Goal: Task Accomplishment & Management: Manage account settings

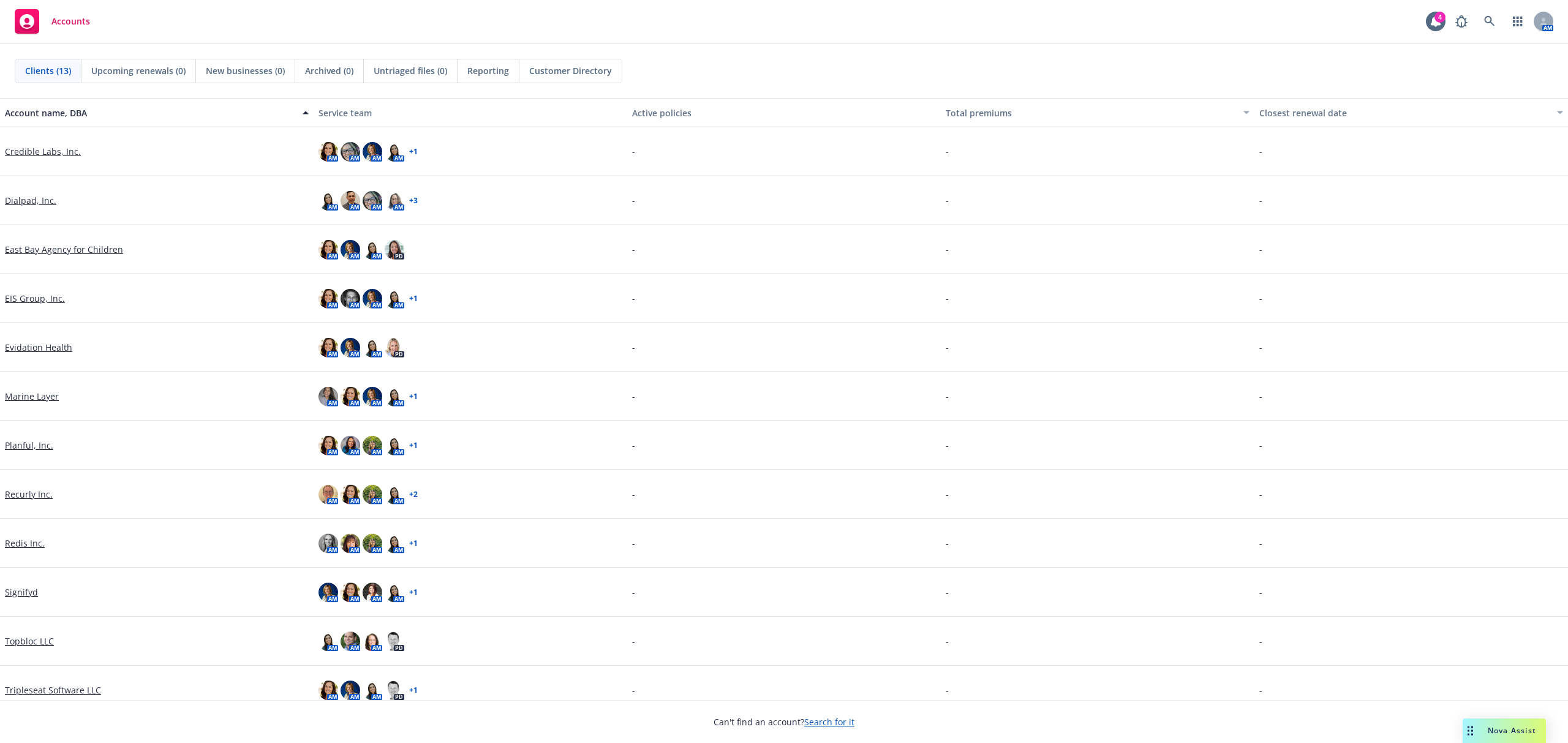
click at [40, 203] on link "Dialpad, Inc." at bounding box center [30, 200] width 52 height 13
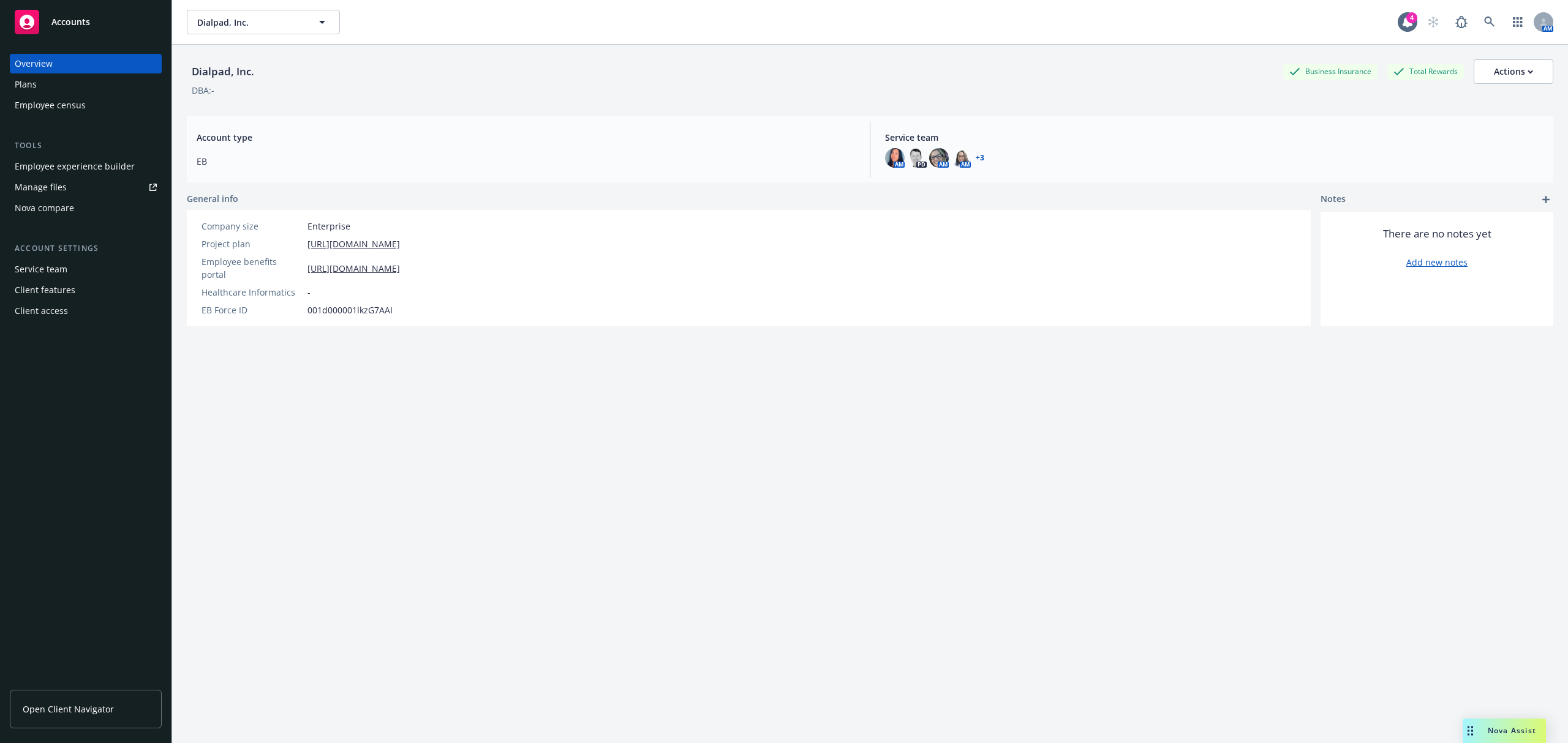
click at [66, 159] on div "Employee experience builder" at bounding box center [74, 166] width 120 height 19
click at [72, 310] on div "Client access" at bounding box center [86, 310] width 142 height 19
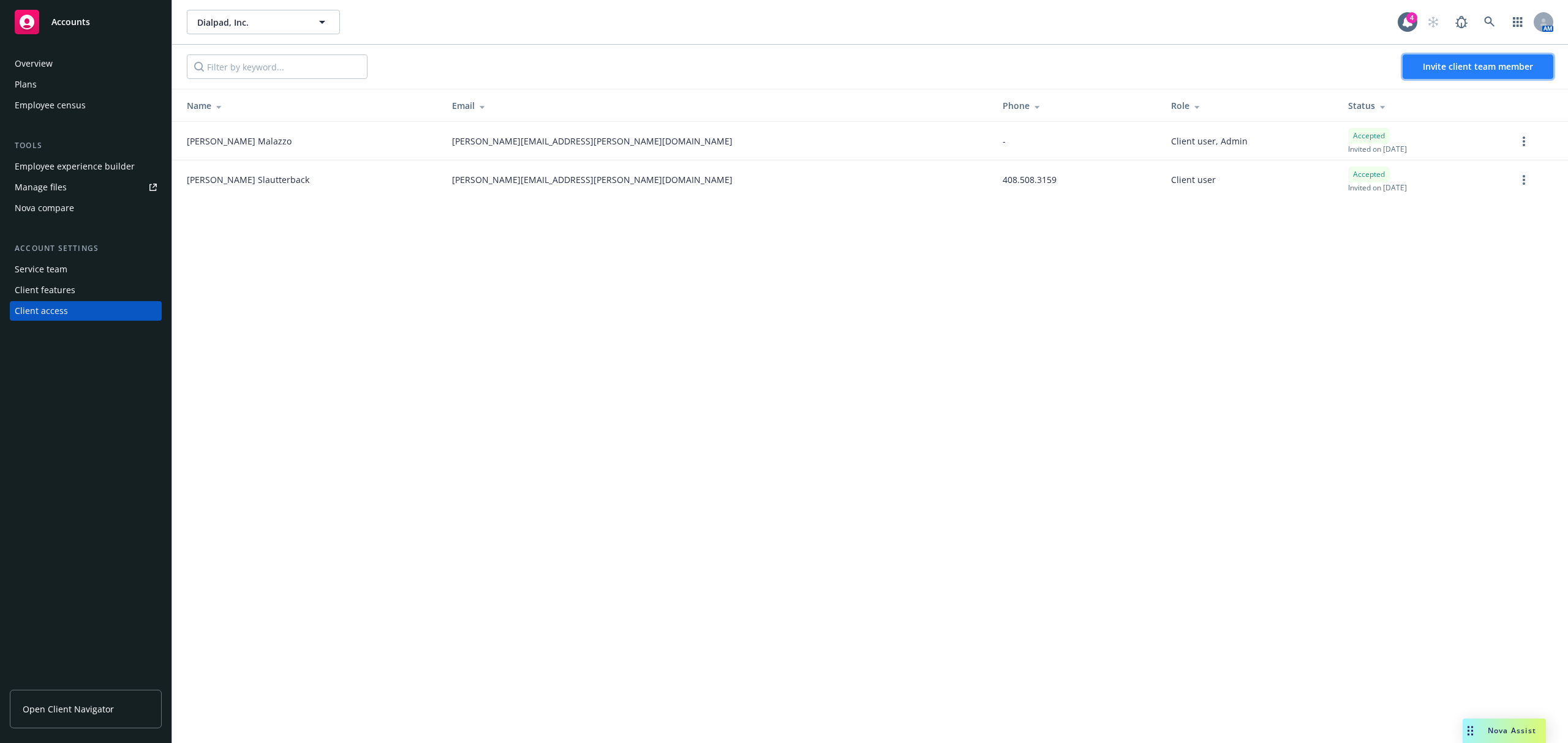
click at [1512, 59] on button "Invite client team member" at bounding box center [1477, 66] width 151 height 25
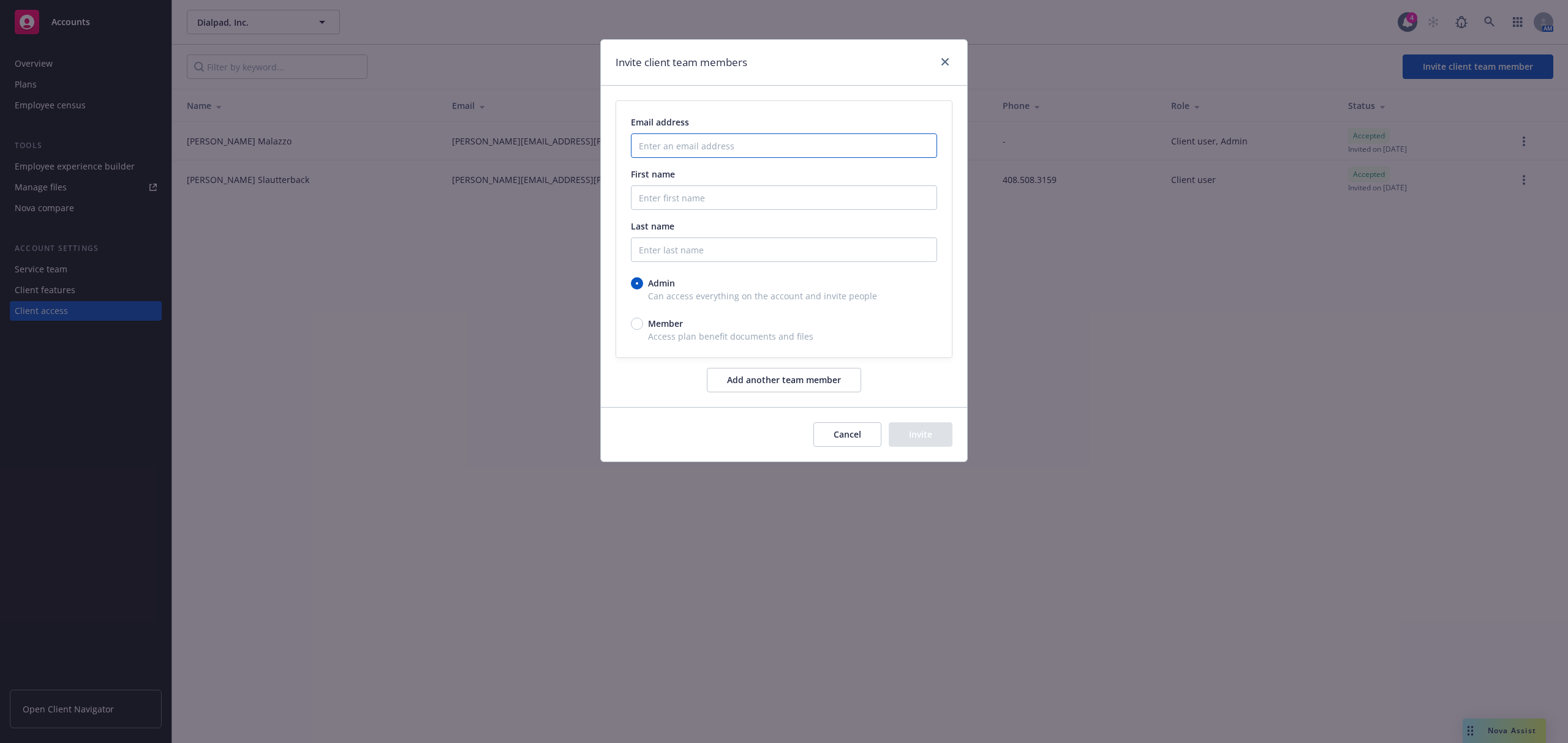
click at [702, 152] on input "Enter an email address" at bounding box center [784, 146] width 306 height 25
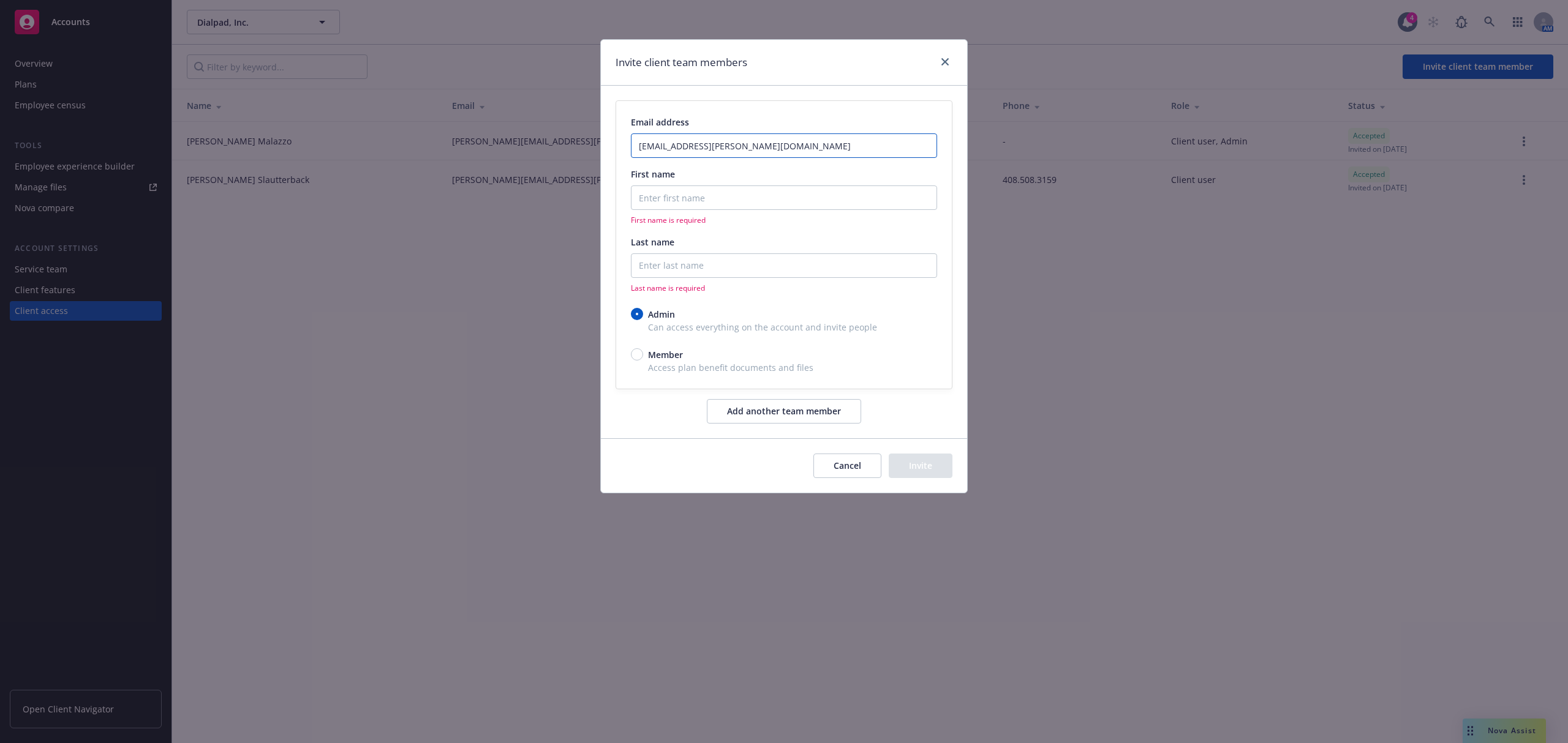
type input "serena.piegaro@dialpad.com"
click at [697, 203] on input "First name" at bounding box center [784, 198] width 306 height 25
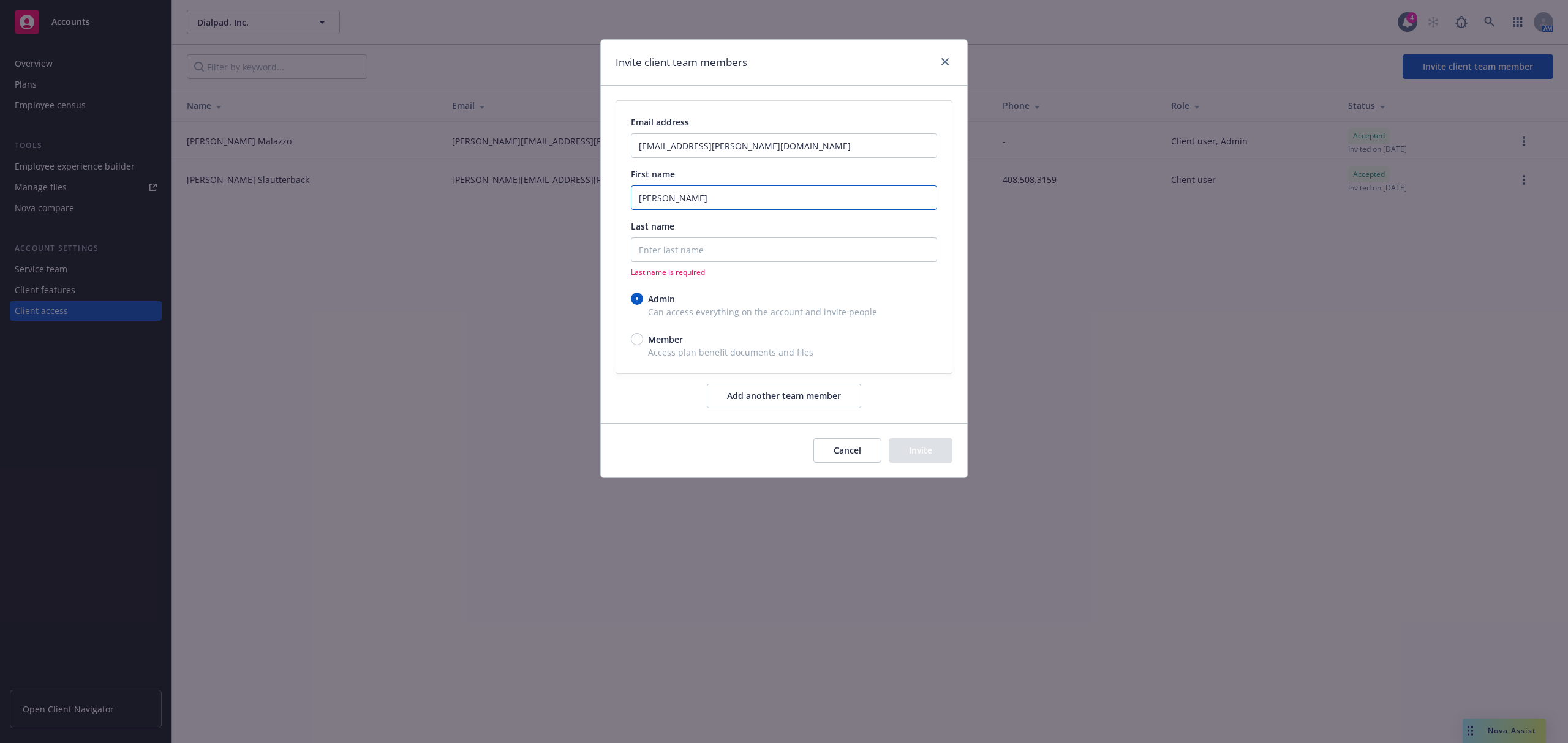
type input "Serena"
click at [696, 251] on input "Last name" at bounding box center [784, 249] width 306 height 25
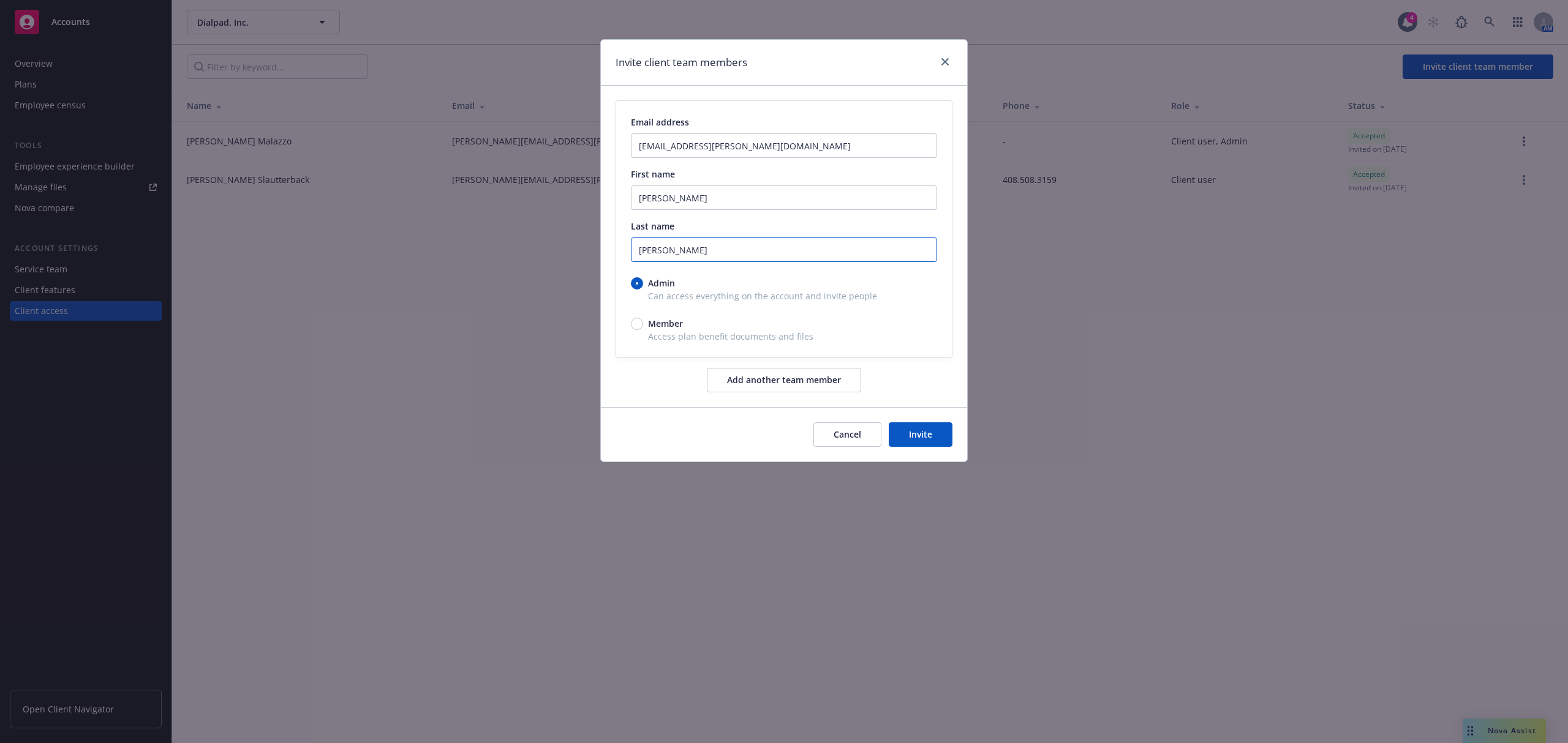
type input "Piegaro"
click at [927, 432] on button "Invite" at bounding box center [920, 435] width 64 height 25
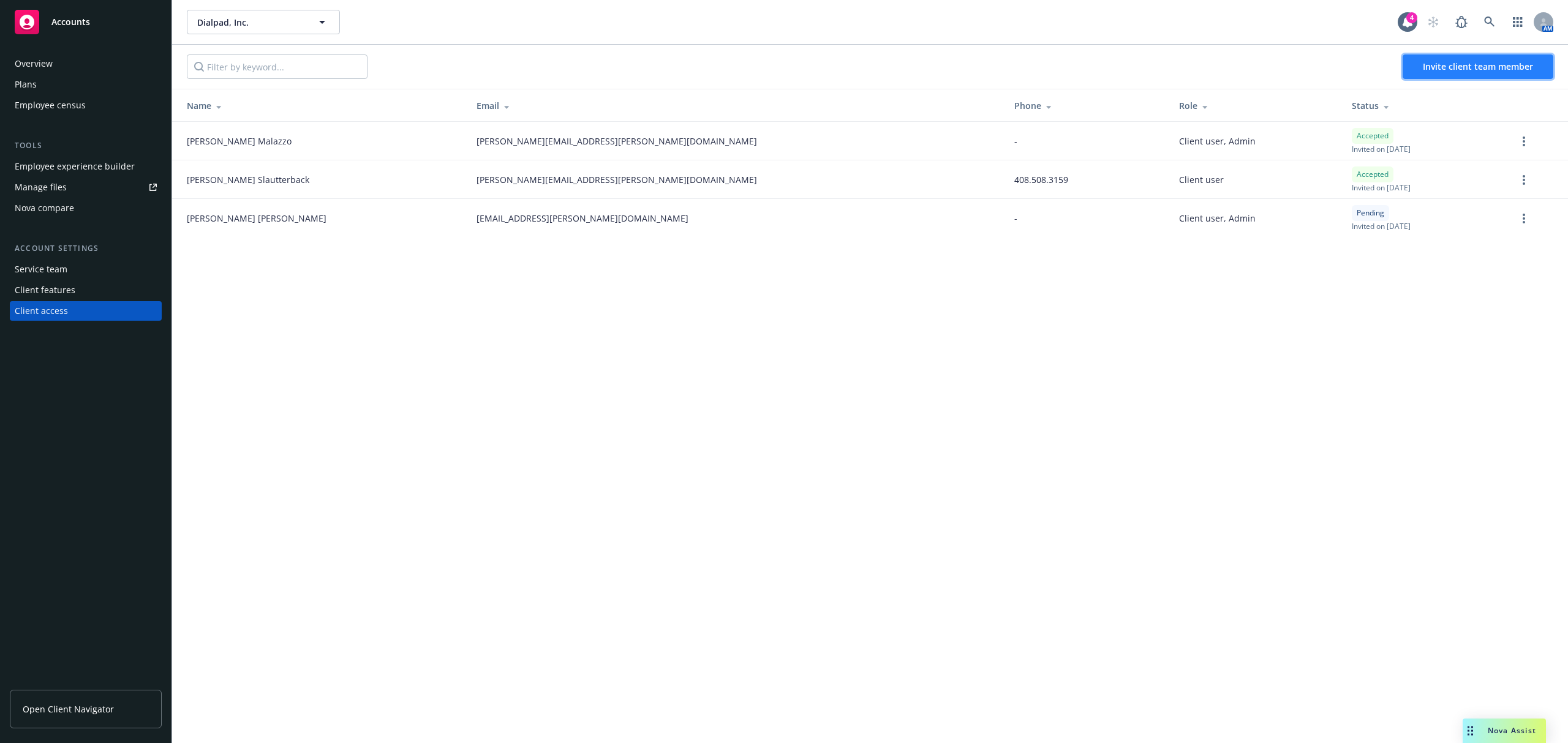
click at [1485, 64] on span "Invite client team member" at bounding box center [1477, 66] width 110 height 11
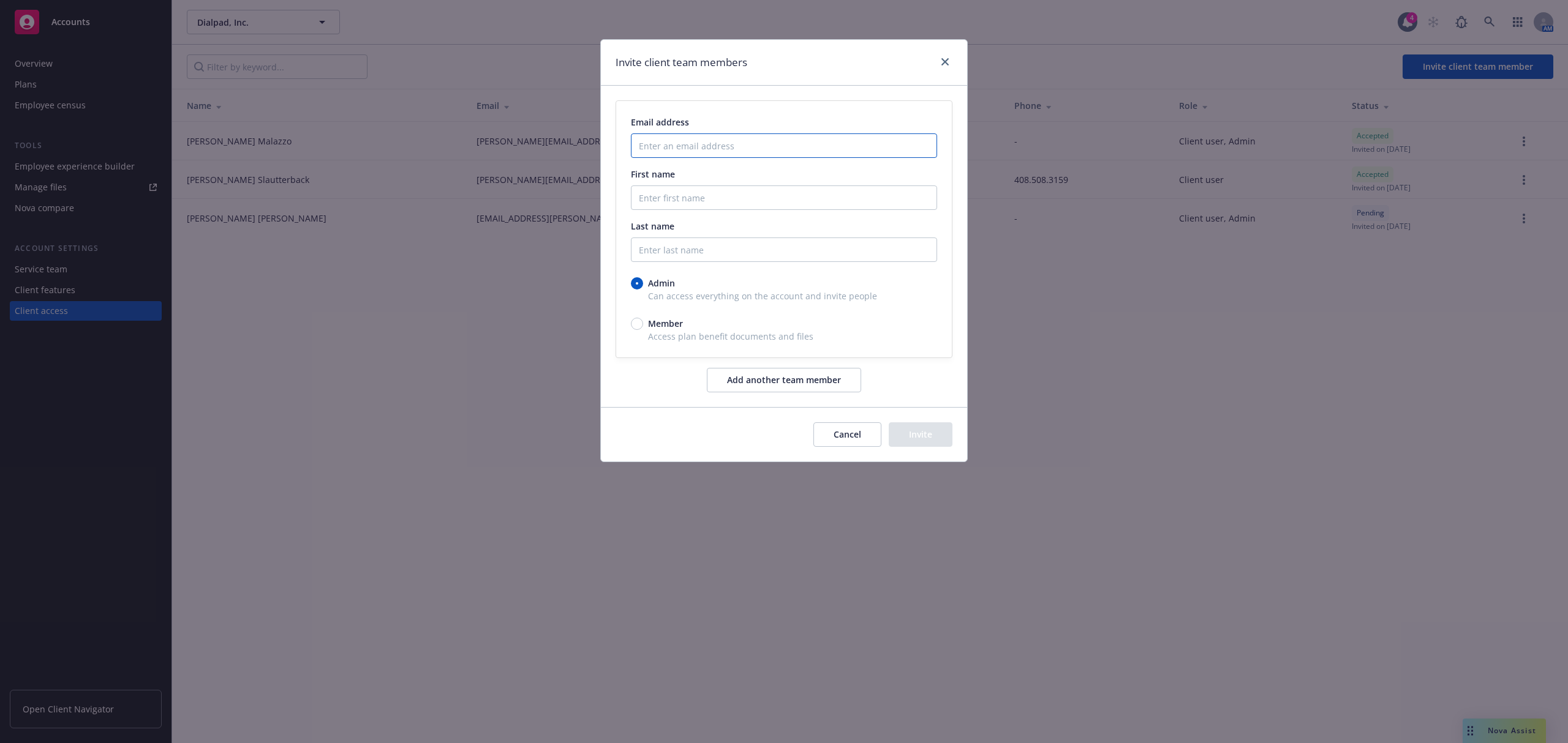
click at [760, 150] on input "Enter an email address" at bounding box center [784, 146] width 306 height 25
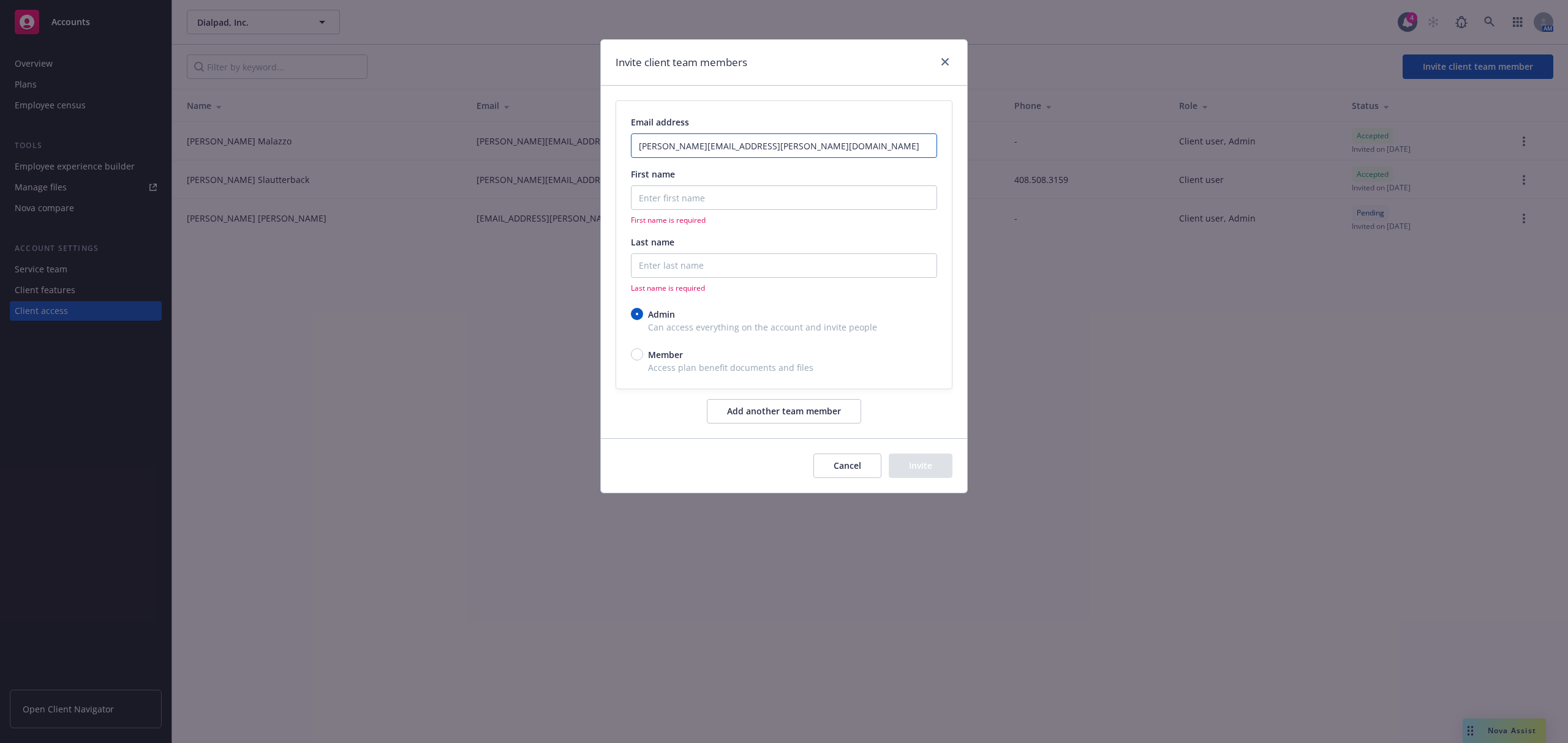
type input "nancy.savard@dialpad.com"
click at [855, 461] on button "Cancel" at bounding box center [847, 465] width 68 height 25
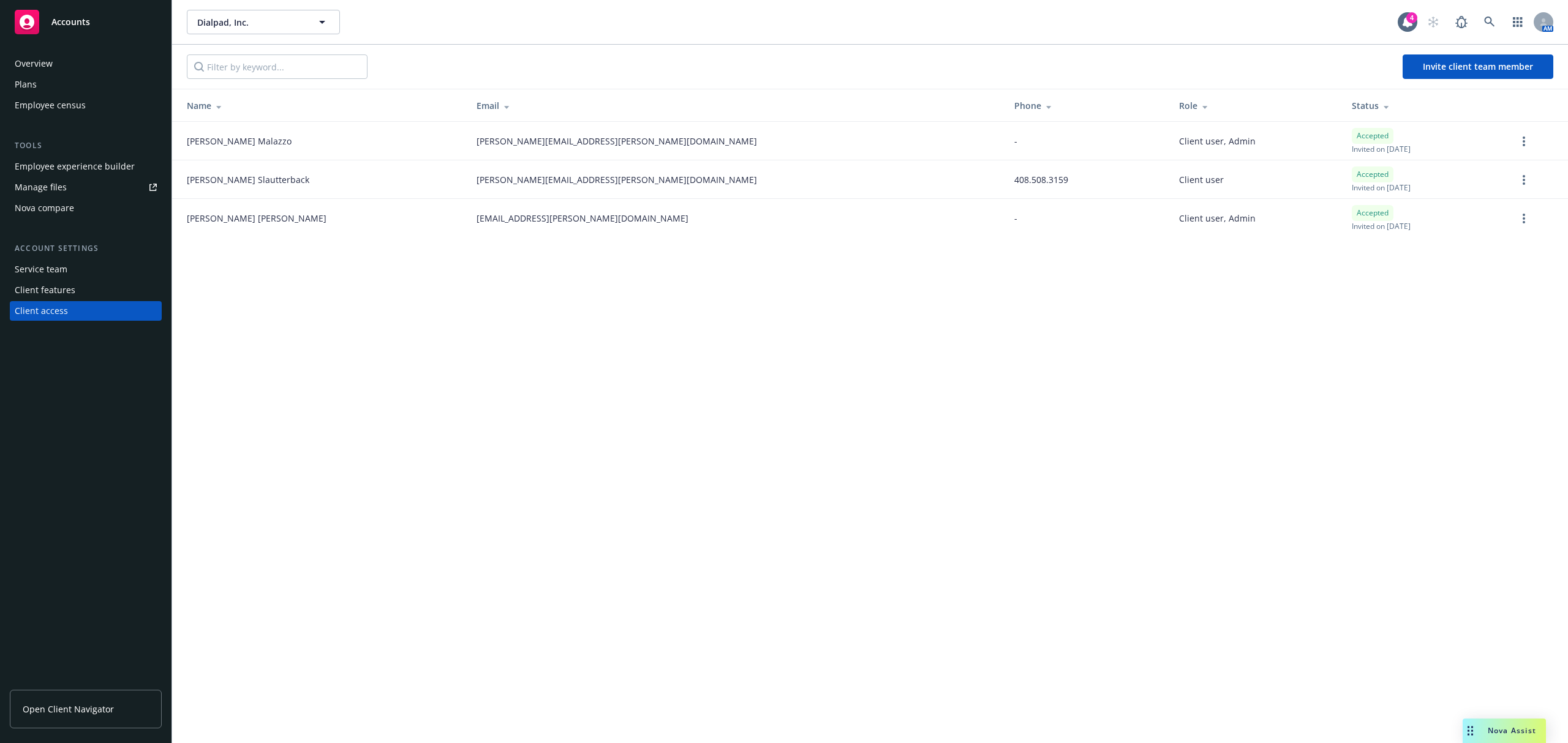
click at [593, 449] on div "Dialpad, Inc. Dialpad, Inc. 4 AM Invite client team member Name Email Phone Rol…" at bounding box center [870, 372] width 1396 height 743
click at [1426, 65] on span "Invite client team member" at bounding box center [1477, 66] width 110 height 11
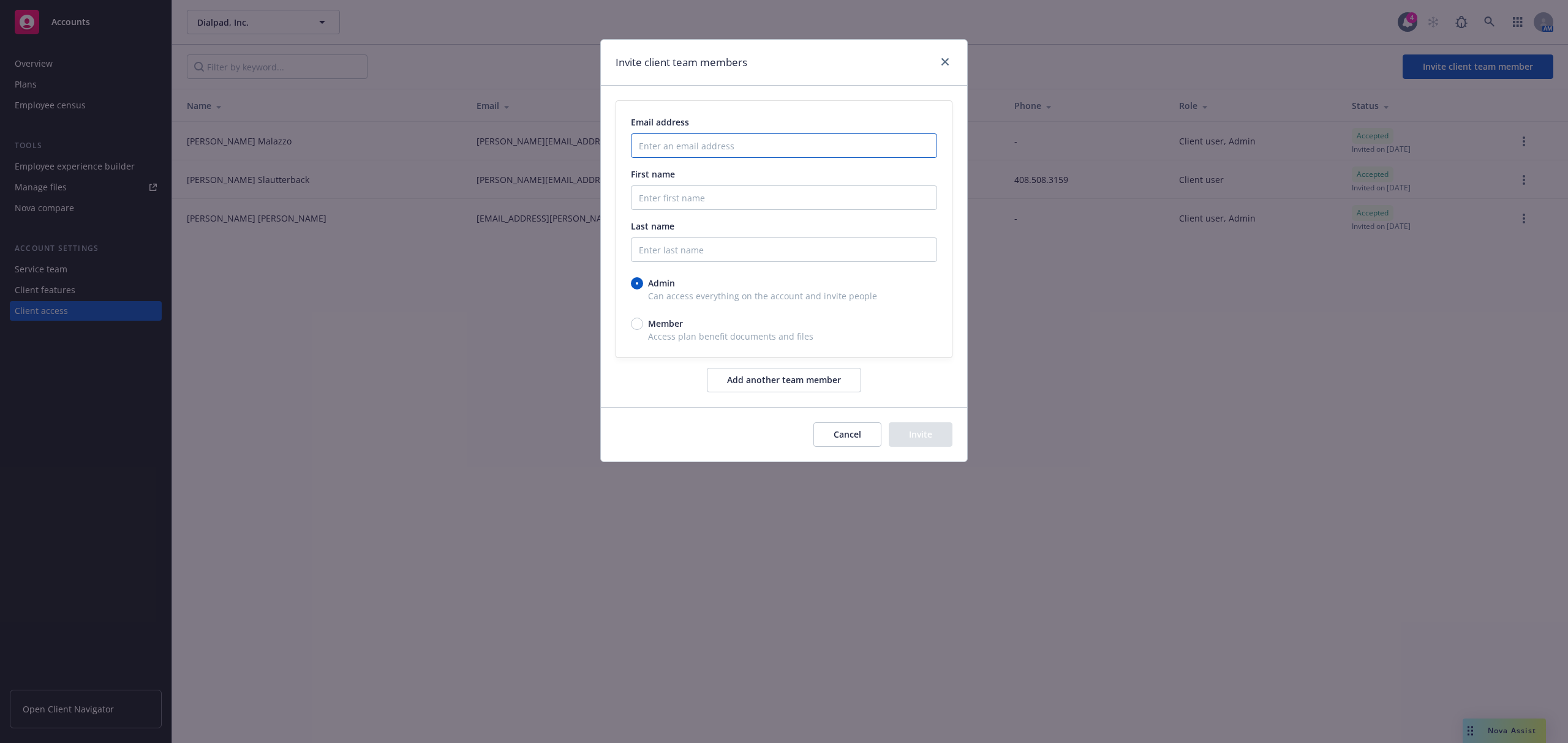
click at [720, 154] on input "Enter an email address" at bounding box center [784, 146] width 306 height 25
type input "n"
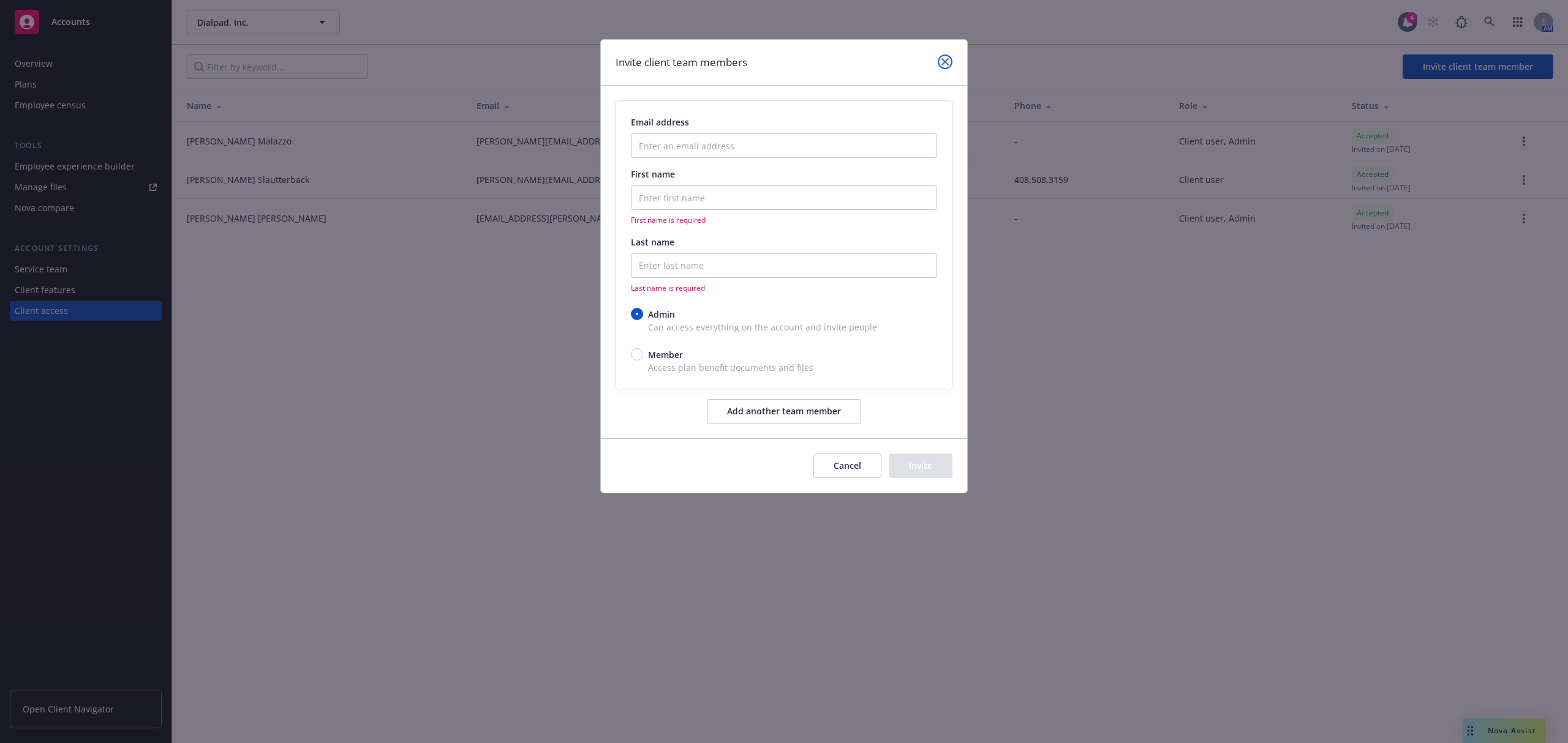
click at [942, 67] on link "close" at bounding box center [945, 62] width 15 height 15
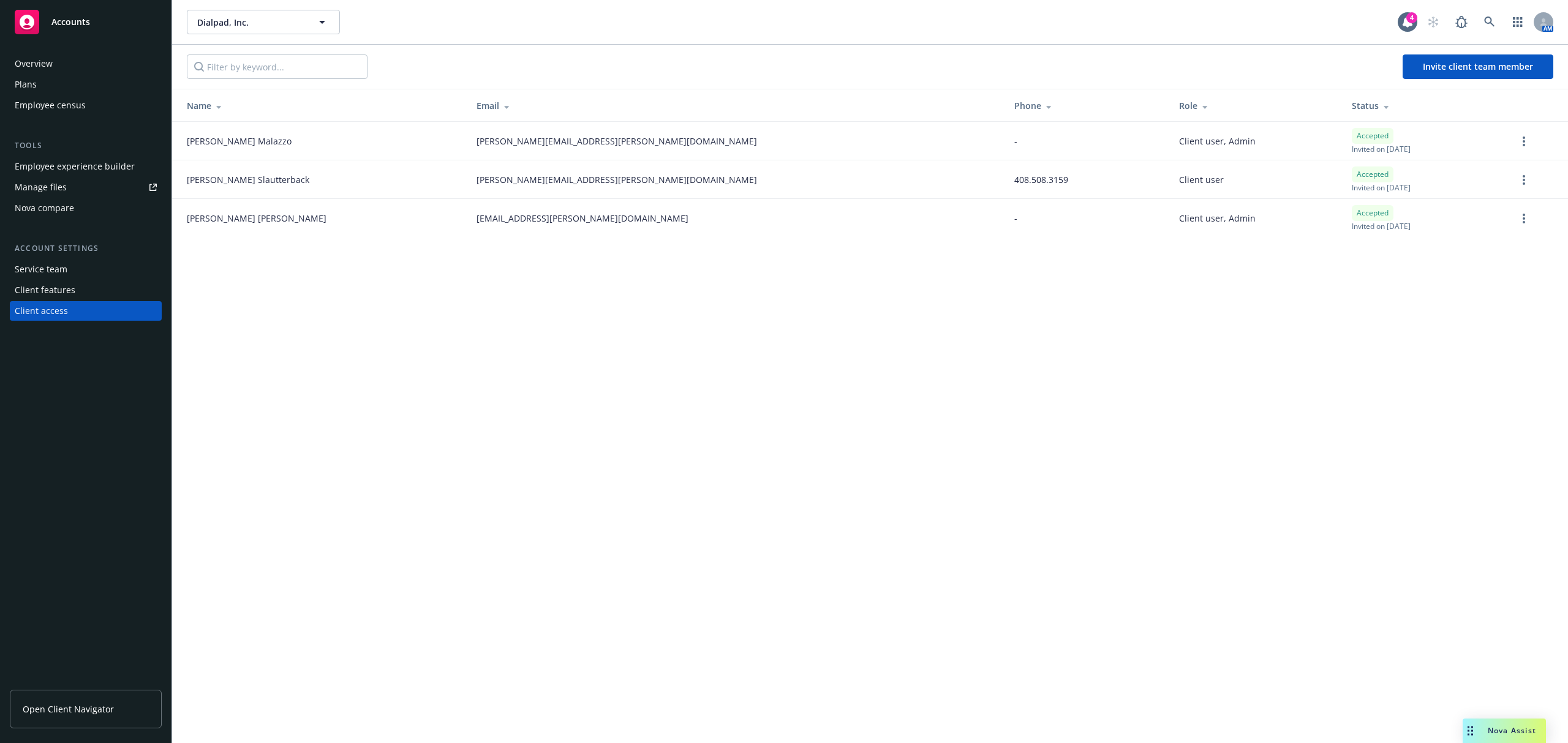
click at [488, 378] on div "Dialpad, Inc. Dialpad, Inc. 4 AM Invite client team member Name Email Phone Rol…" at bounding box center [870, 372] width 1396 height 743
drag, startPoint x: 488, startPoint y: 378, endPoint x: 576, endPoint y: 410, distance: 93.6
click at [576, 410] on div "Dialpad, Inc. Dialpad, Inc. 4 AM Invite client team member Name Email Phone Rol…" at bounding box center [870, 372] width 1396 height 743
drag, startPoint x: 564, startPoint y: 221, endPoint x: 403, endPoint y: 223, distance: 161.0
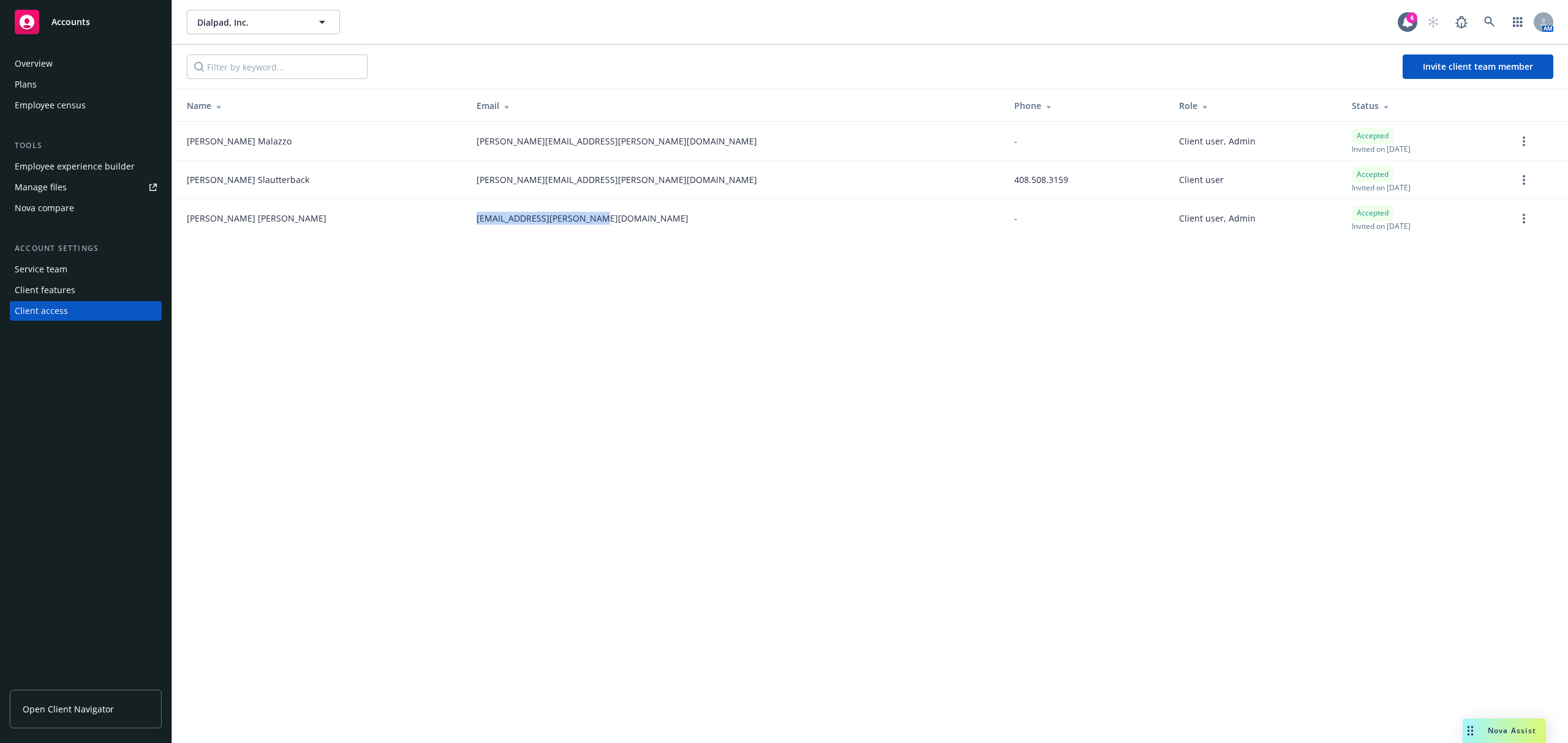
click at [467, 221] on td "serena.piegaro@dialpad.com" at bounding box center [736, 219] width 538 height 39
copy span "serena.piegaro@dialpad.com"
click at [662, 464] on div "Dialpad, Inc. Dialpad, Inc. 4 AM Invite client team member Name Email Phone Rol…" at bounding box center [870, 372] width 1396 height 743
drag, startPoint x: 299, startPoint y: 20, endPoint x: 298, endPoint y: 27, distance: 7.1
click at [299, 20] on span "Dialpad, Inc." at bounding box center [250, 22] width 106 height 13
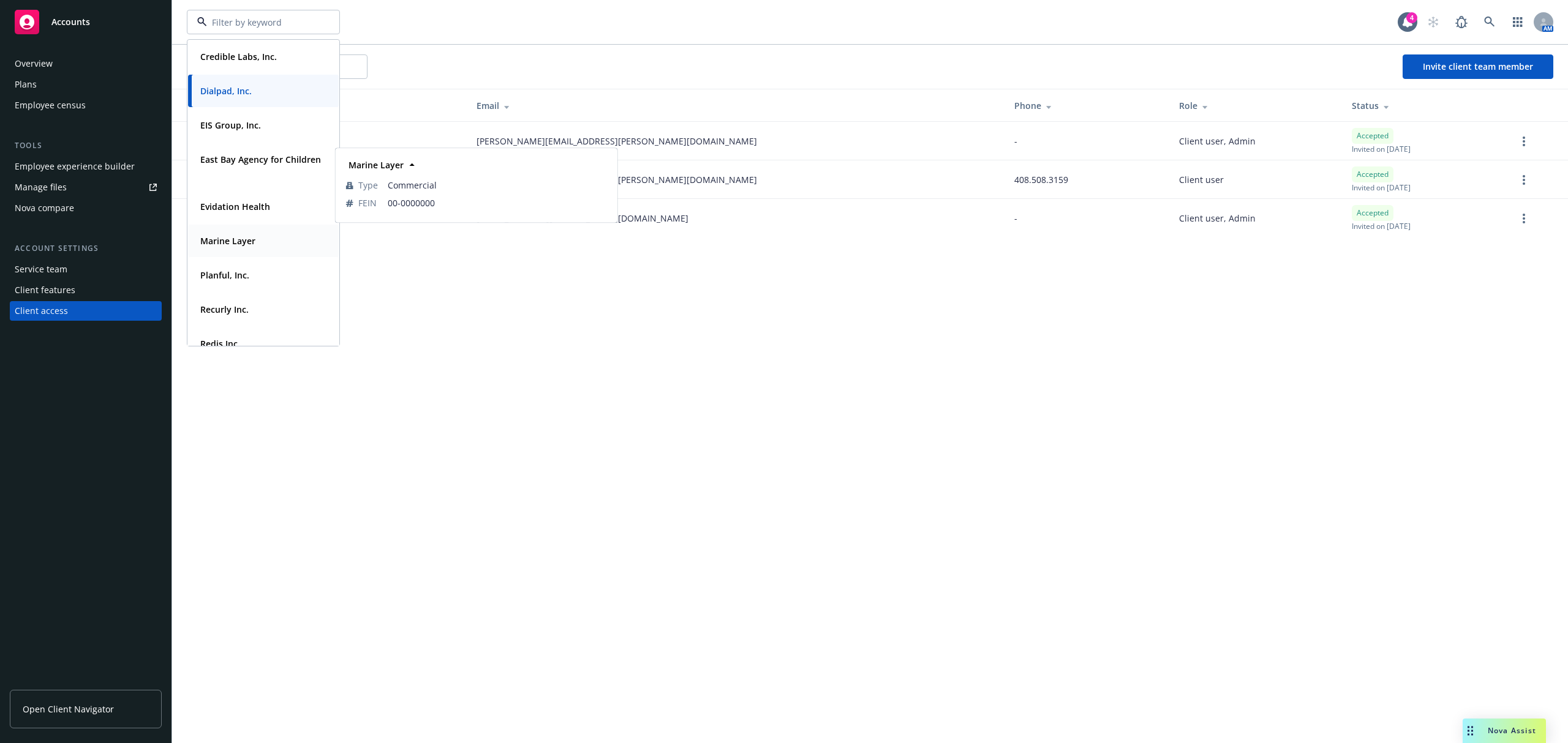
scroll to position [152, 0]
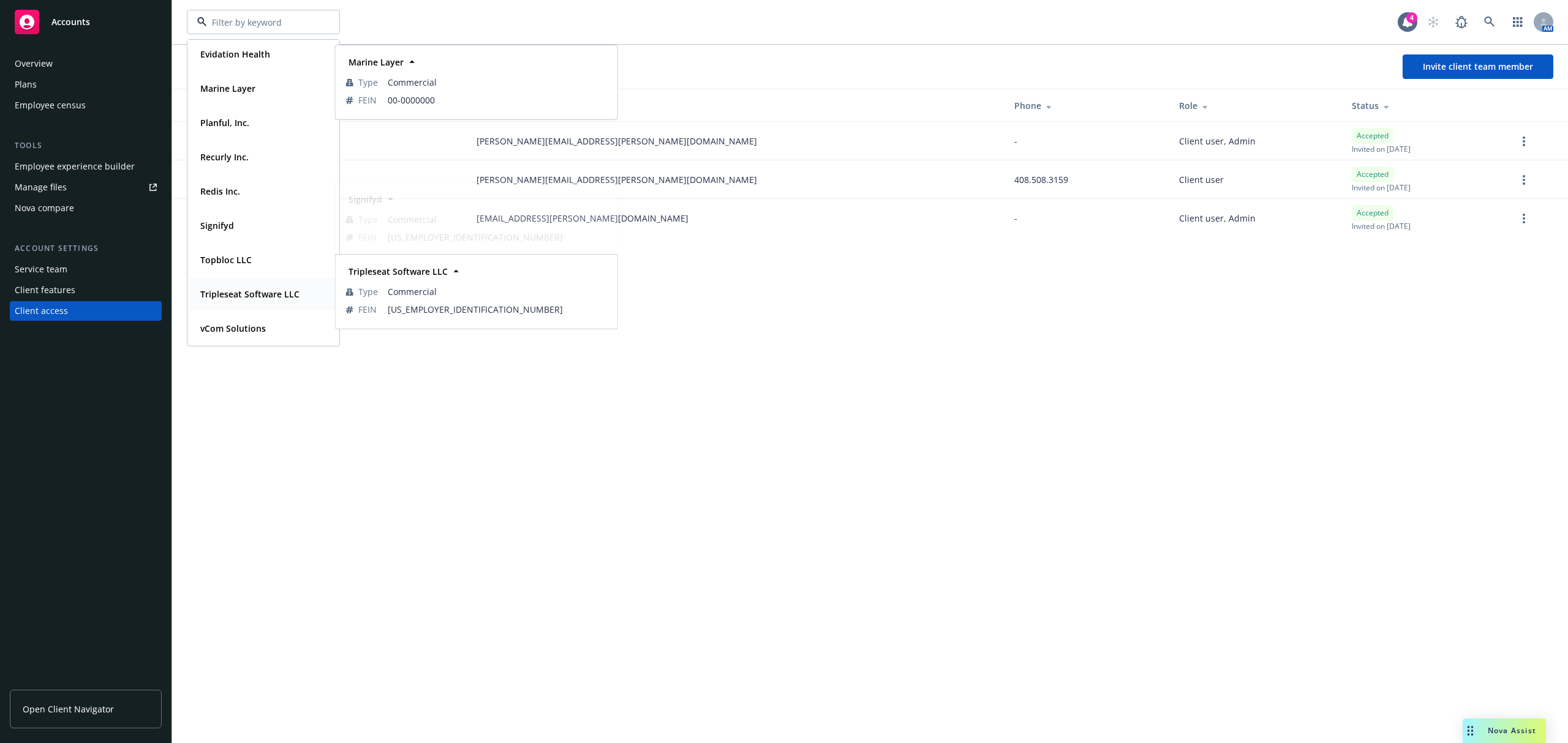
click at [229, 288] on strong "Tripleseat Software LLC" at bounding box center [250, 294] width 99 height 11
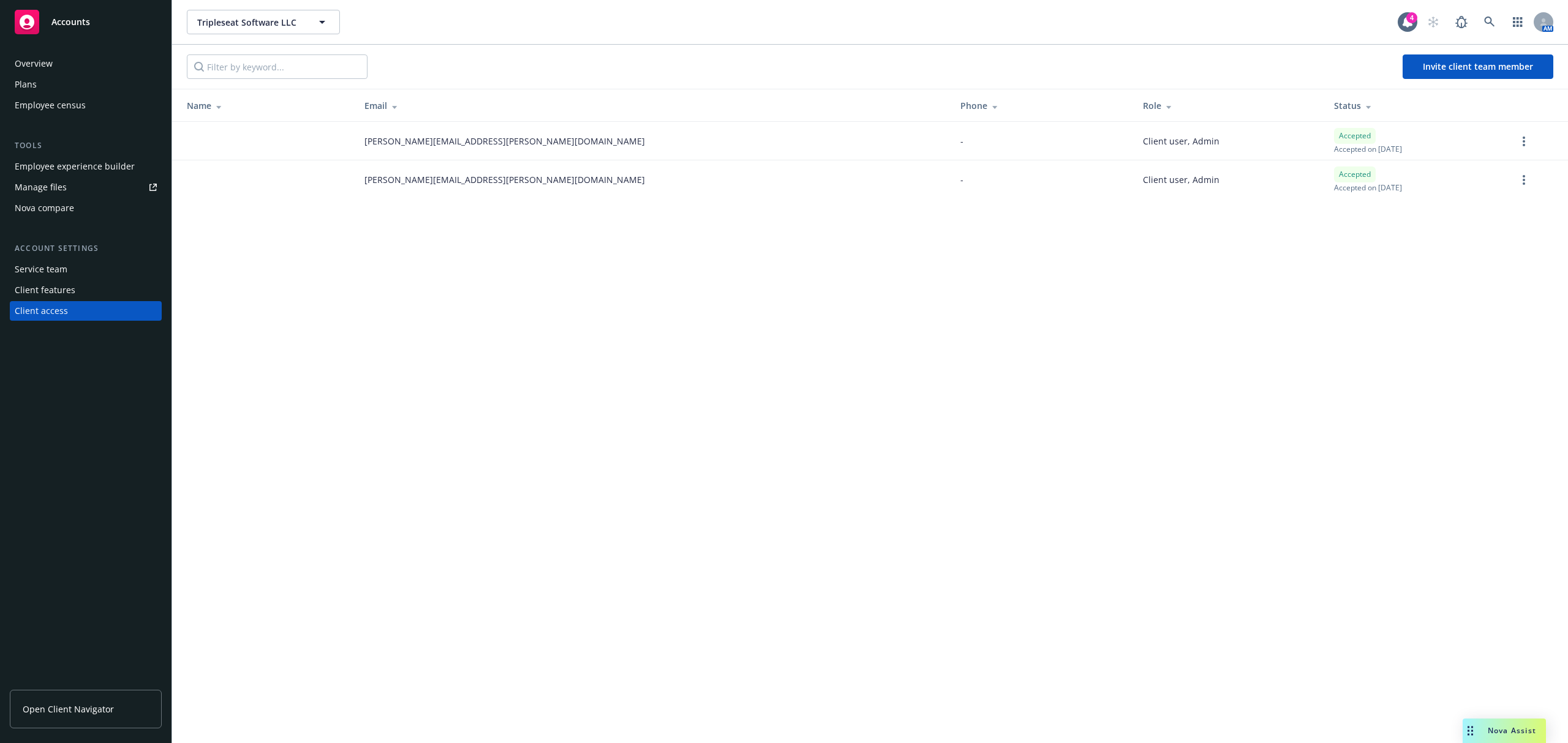
click at [86, 160] on div "Employee experience builder" at bounding box center [74, 166] width 120 height 19
click at [44, 80] on div "Plans" at bounding box center [86, 84] width 142 height 19
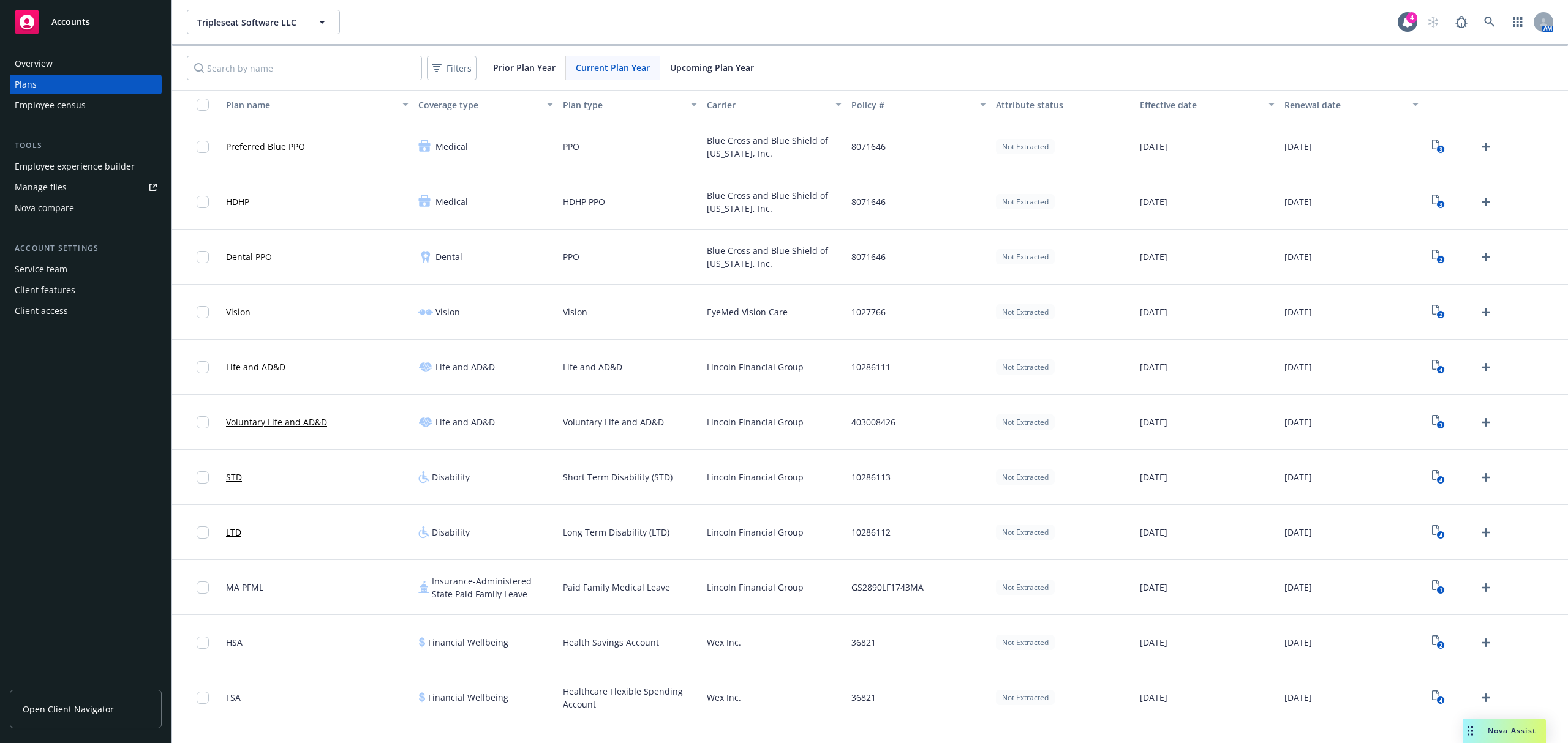
click at [1004, 99] on div "Attribute status" at bounding box center [1063, 105] width 135 height 13
click at [1008, 107] on div "Attribute status" at bounding box center [1063, 105] width 135 height 13
click at [684, 64] on span "Upcoming Plan Year" at bounding box center [712, 67] width 84 height 13
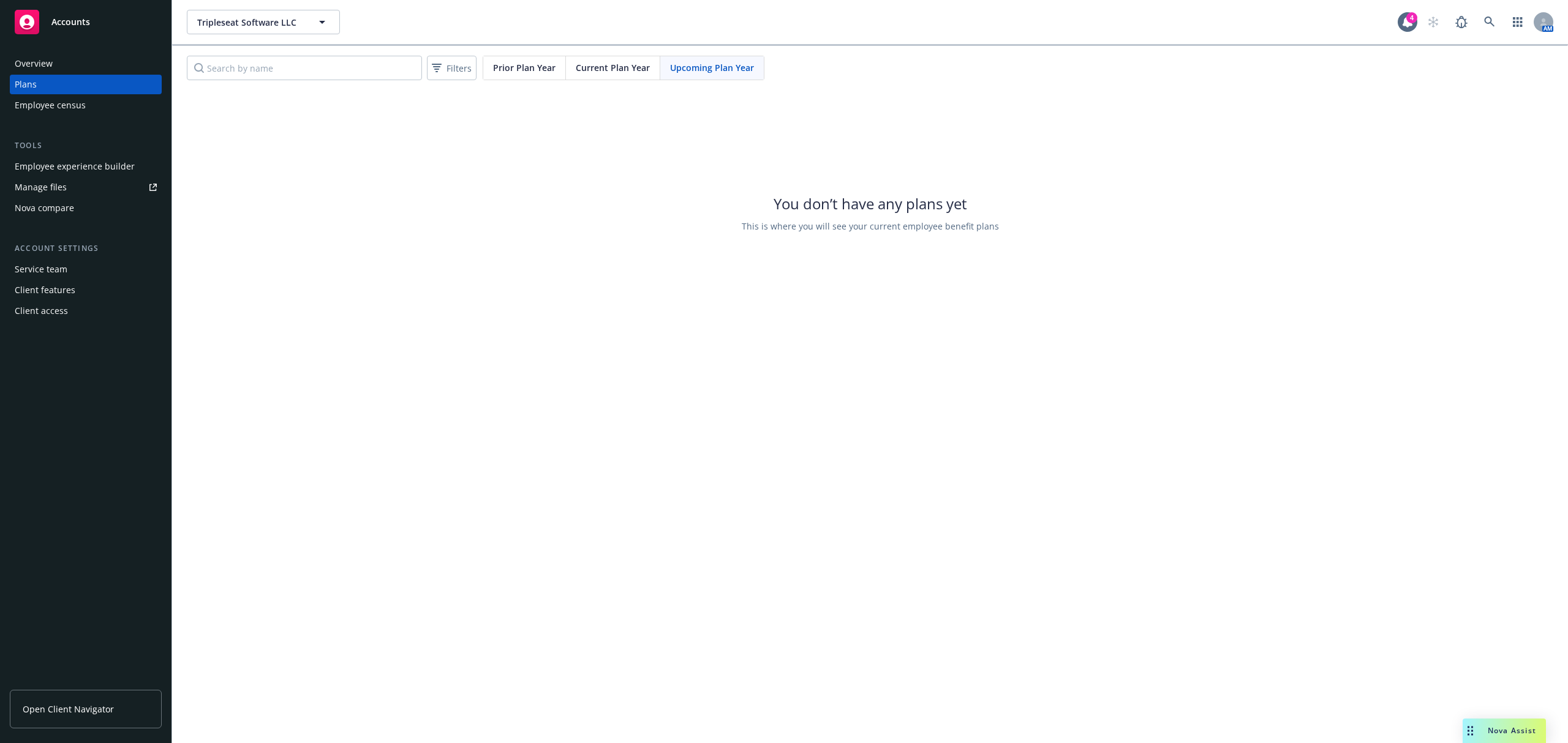
click at [625, 66] on span "Current Plan Year" at bounding box center [613, 67] width 74 height 13
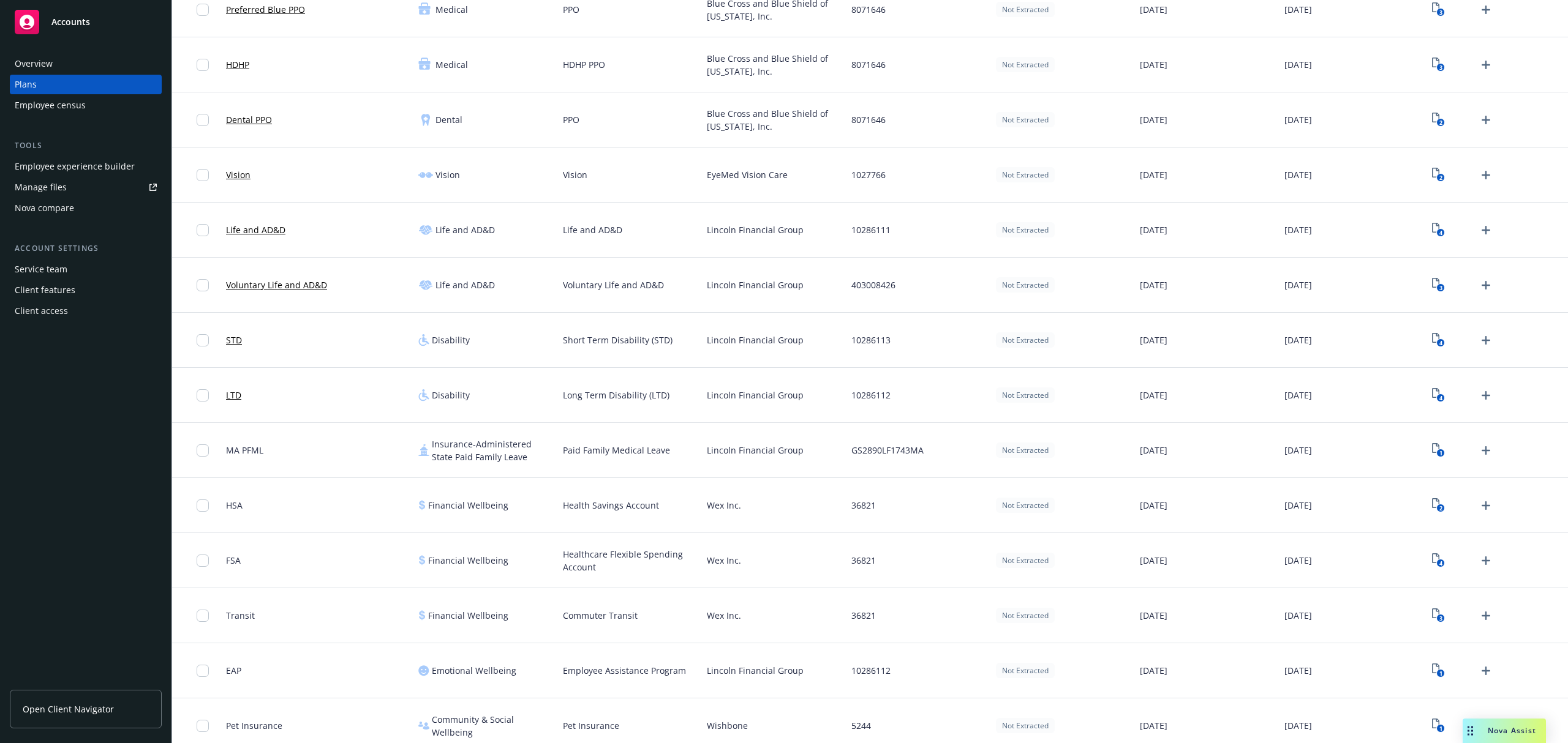
scroll to position [258, 0]
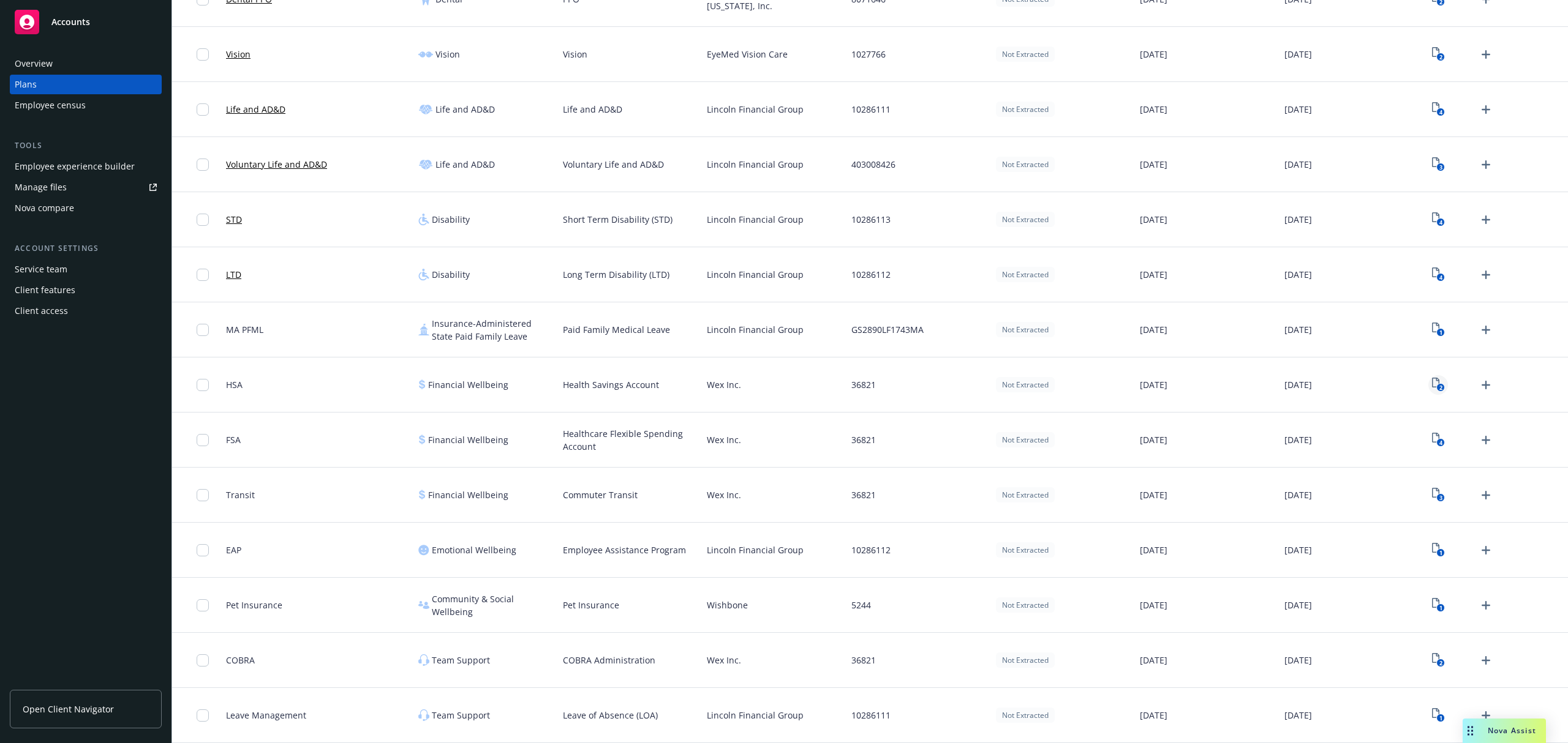
click at [1439, 387] on text "2" at bounding box center [1440, 388] width 3 height 8
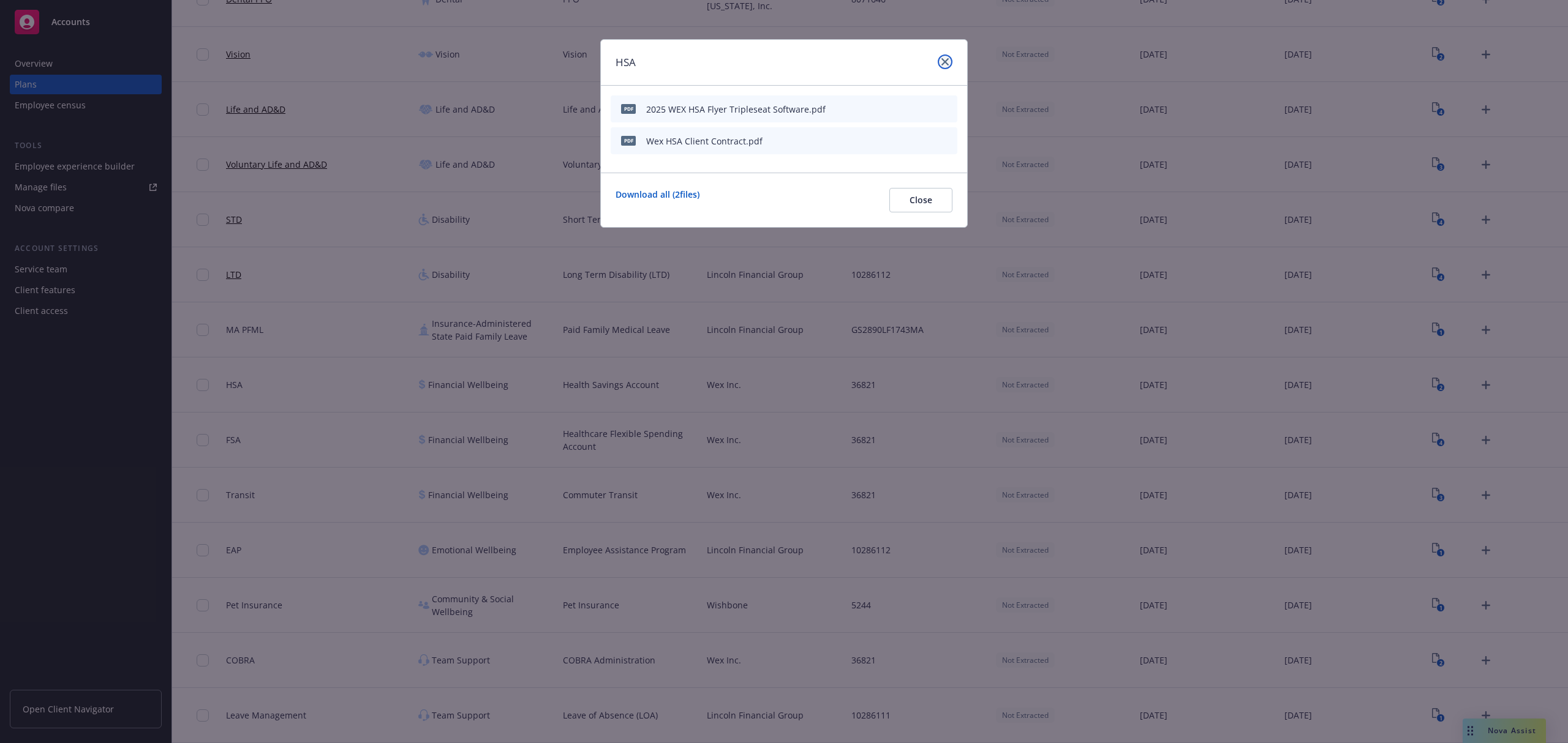
drag, startPoint x: 949, startPoint y: 56, endPoint x: 882, endPoint y: 59, distance: 67.1
click at [949, 56] on link "close" at bounding box center [945, 62] width 15 height 15
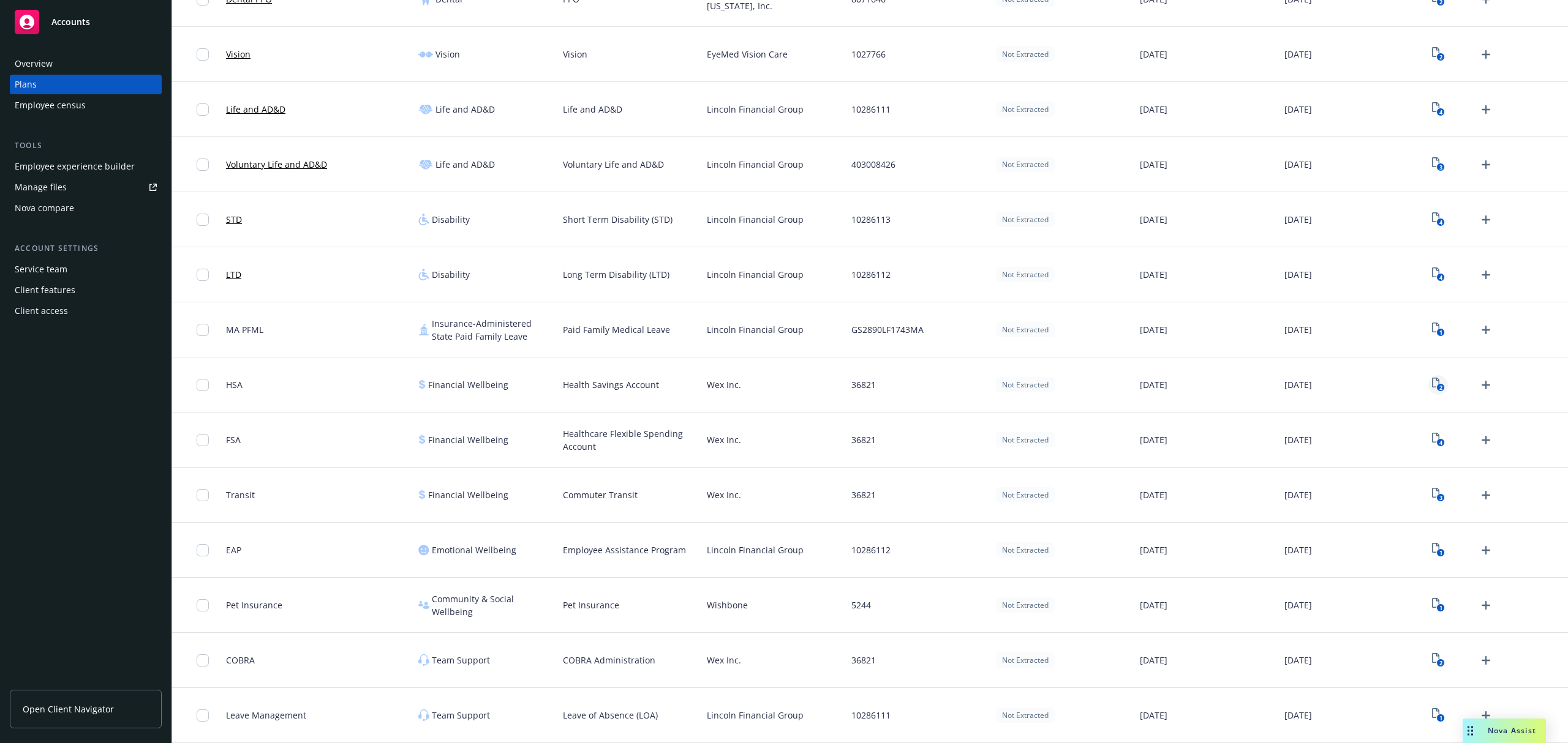
click at [1439, 390] on text "2" at bounding box center [1440, 388] width 3 height 8
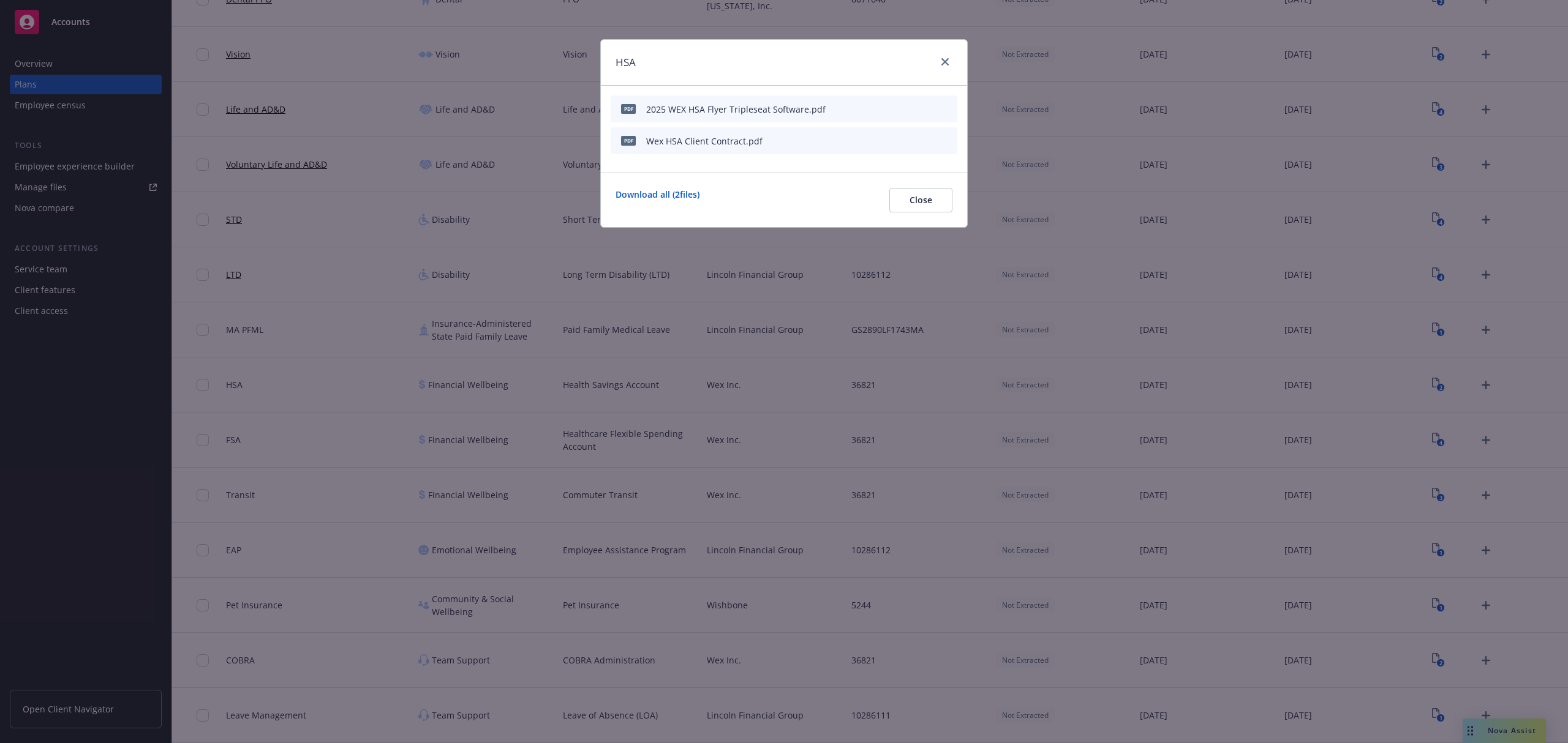
click at [922, 110] on icon "preview file" at bounding box center [926, 108] width 11 height 9
click at [909, 199] on span "Close" at bounding box center [921, 199] width 23 height 11
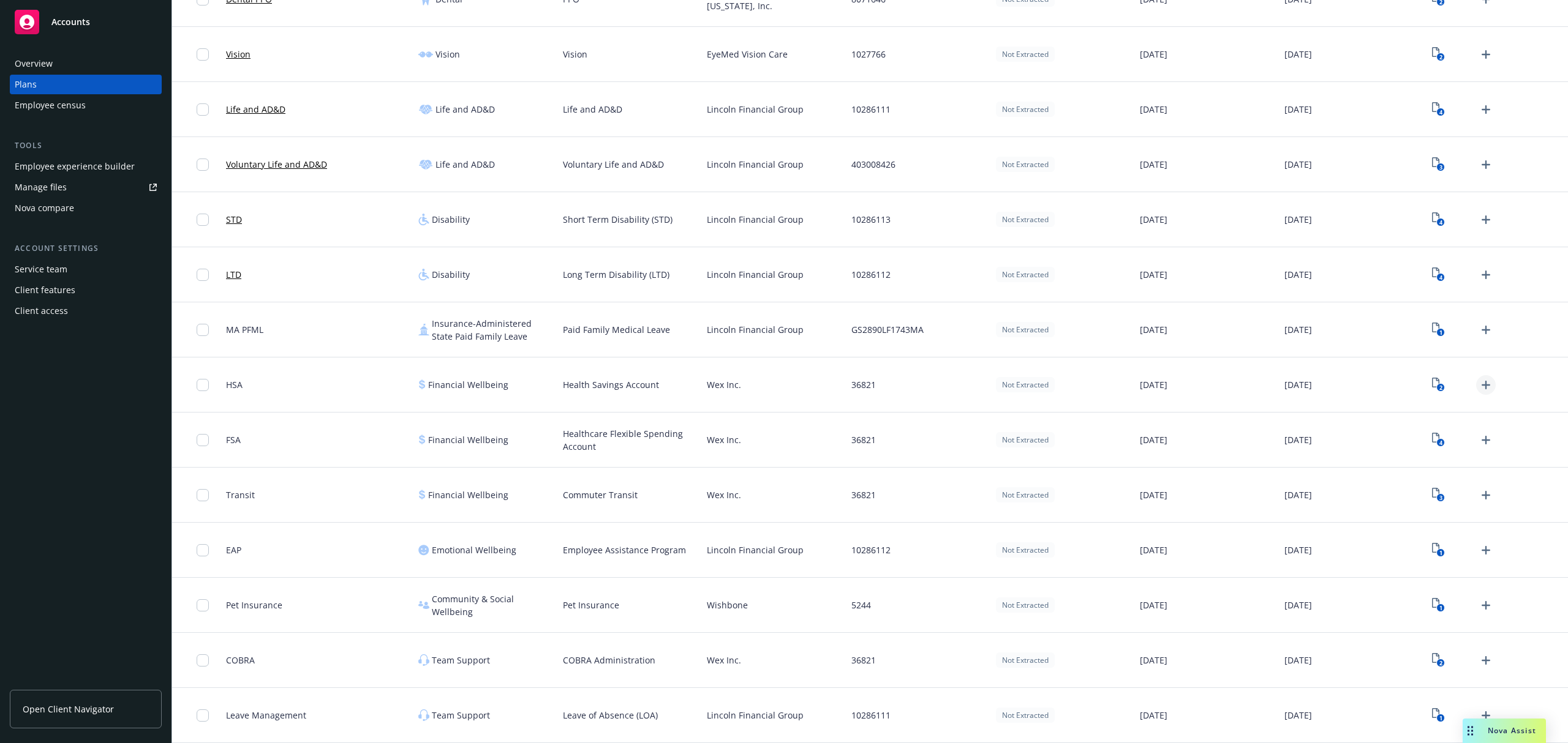
click at [1478, 382] on icon "Upload Plan Documents" at bounding box center [1485, 385] width 15 height 15
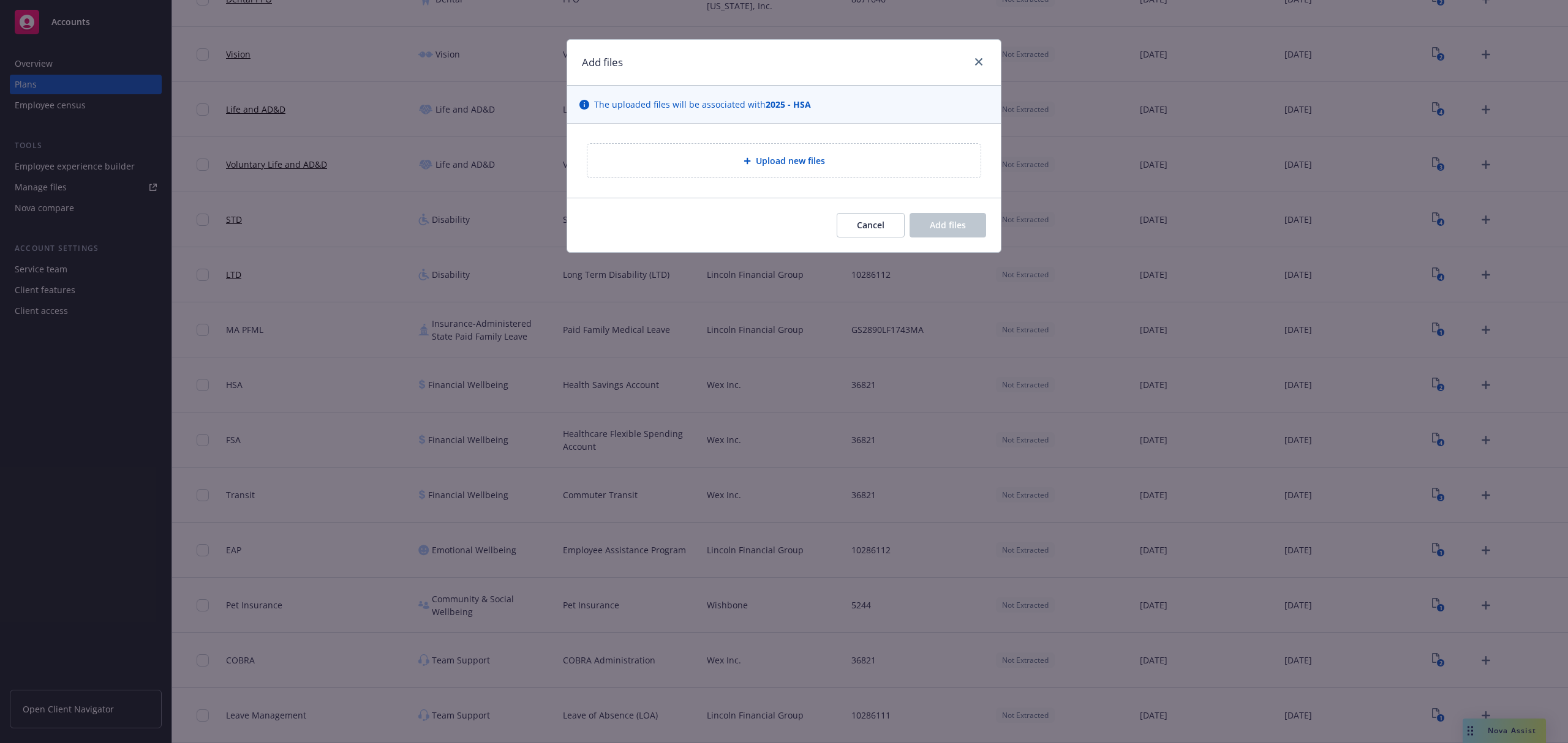
click at [831, 157] on div "Upload new files" at bounding box center [784, 160] width 374 height 14
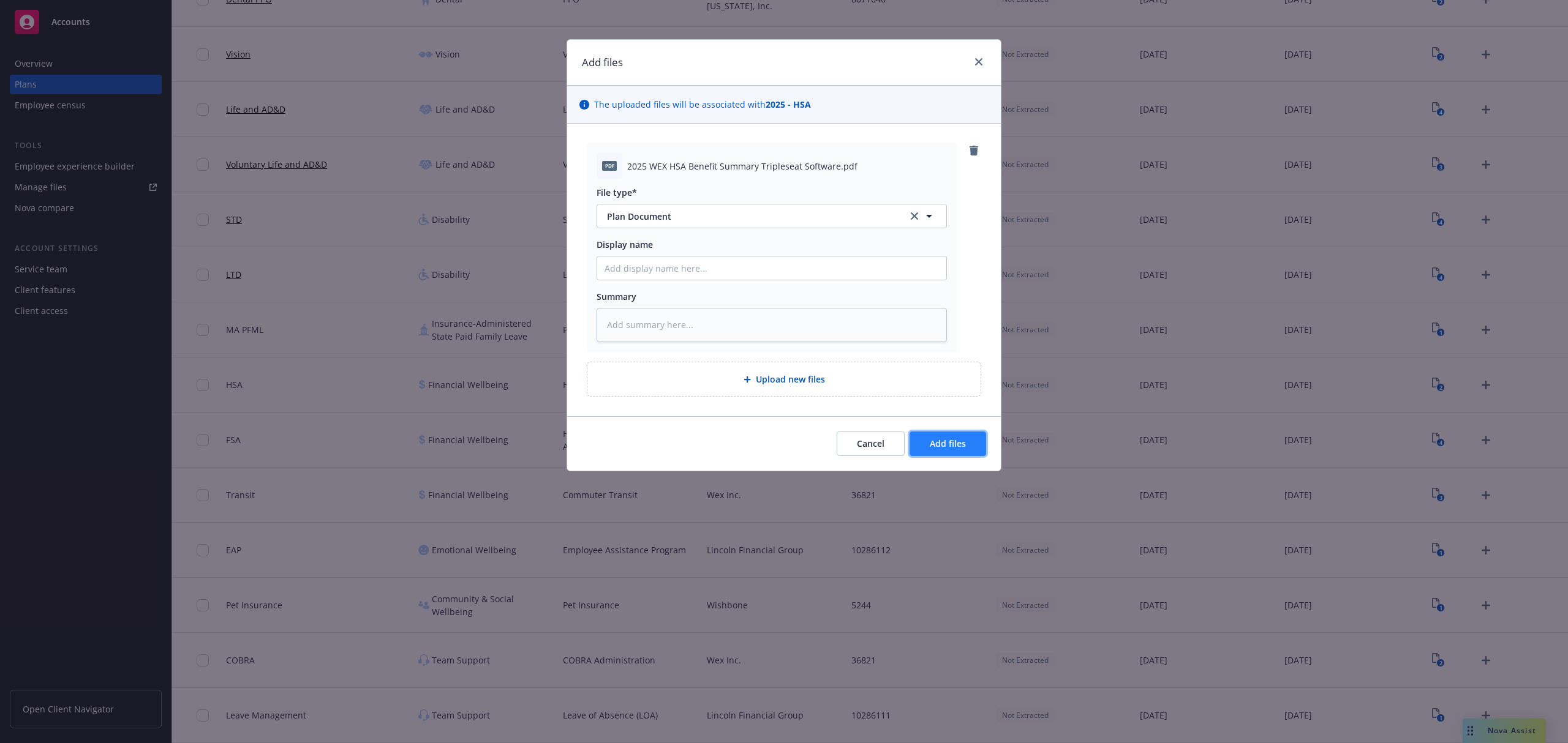
click at [969, 456] on button "Add files" at bounding box center [947, 444] width 76 height 25
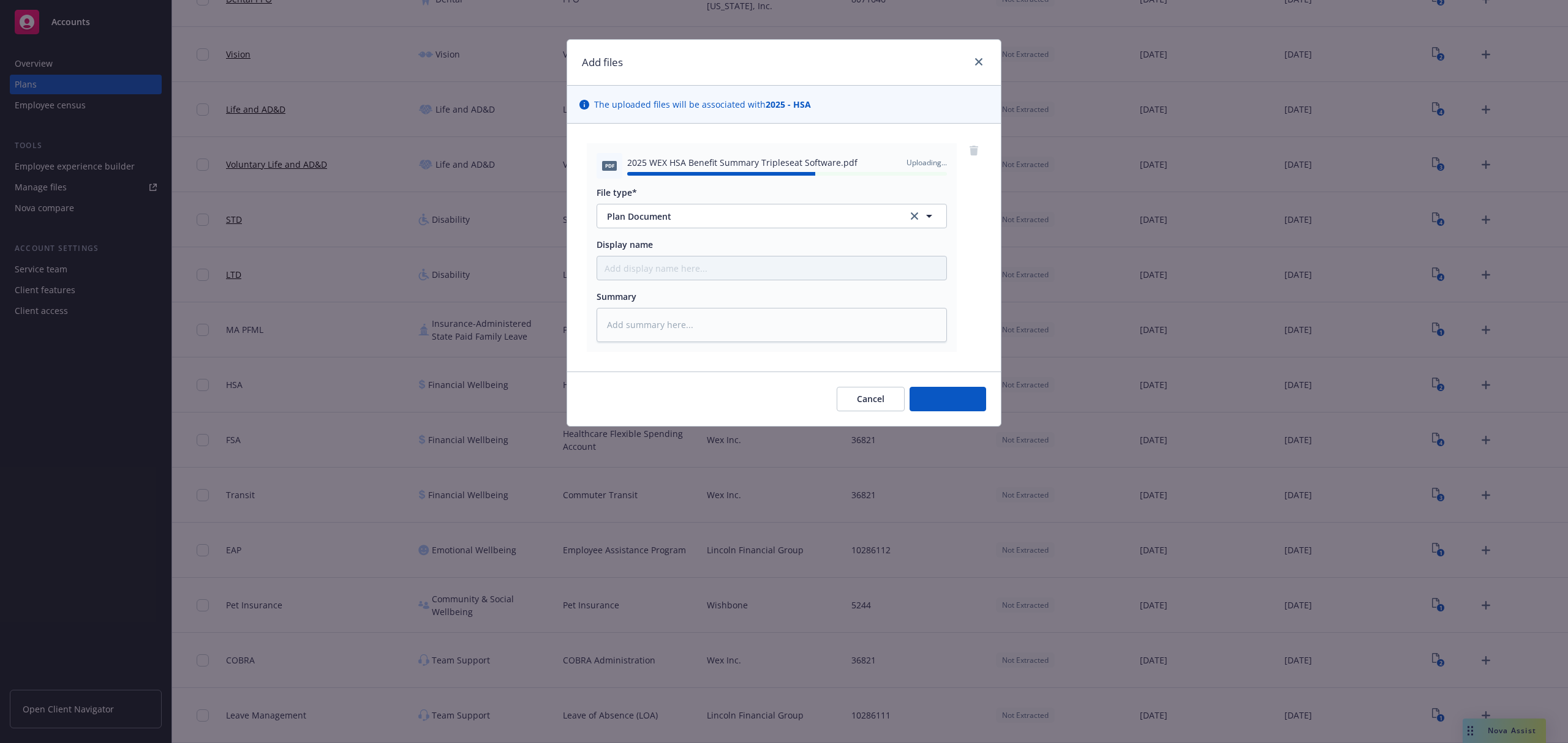
type textarea "x"
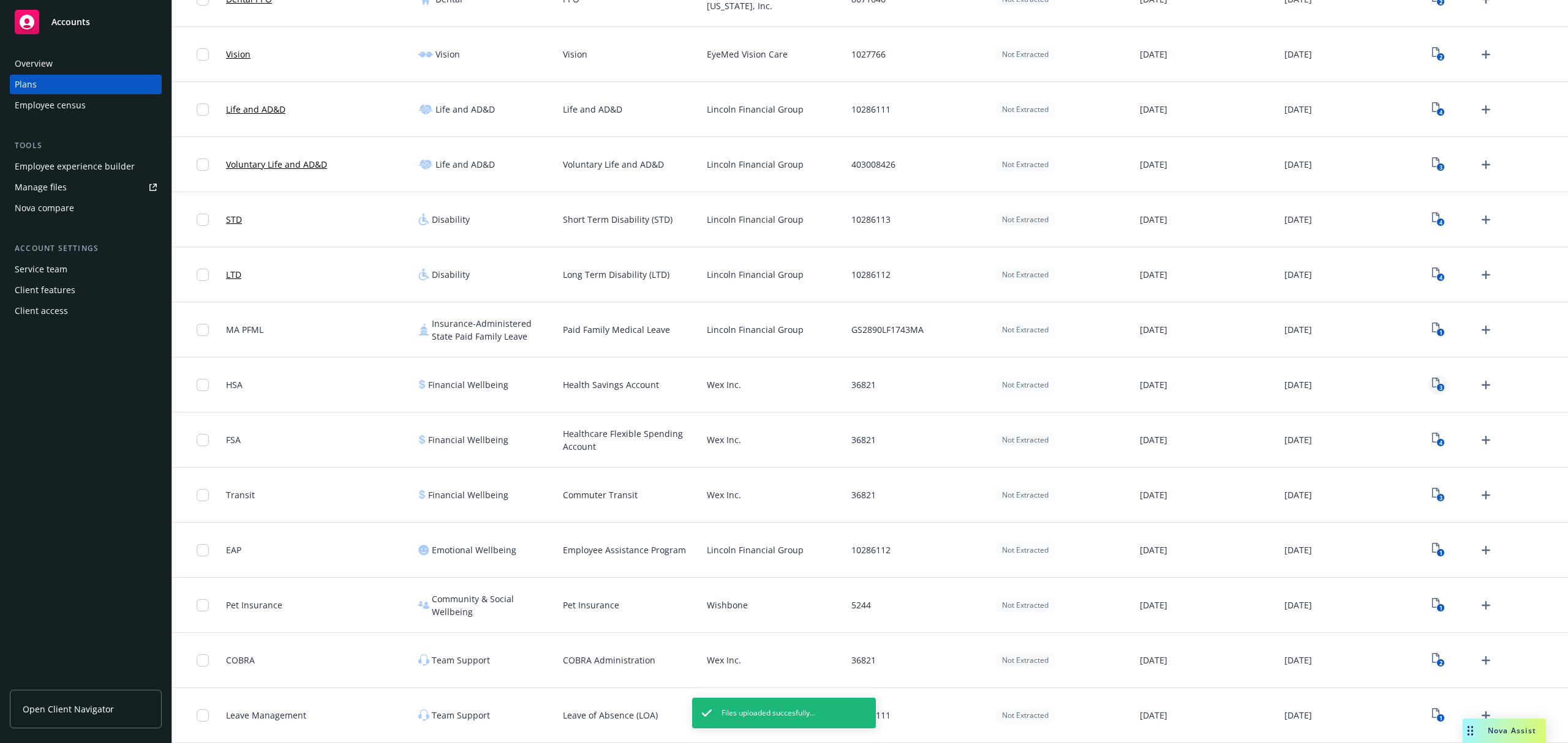
click at [1434, 385] on link "3" at bounding box center [1438, 385] width 19 height 19
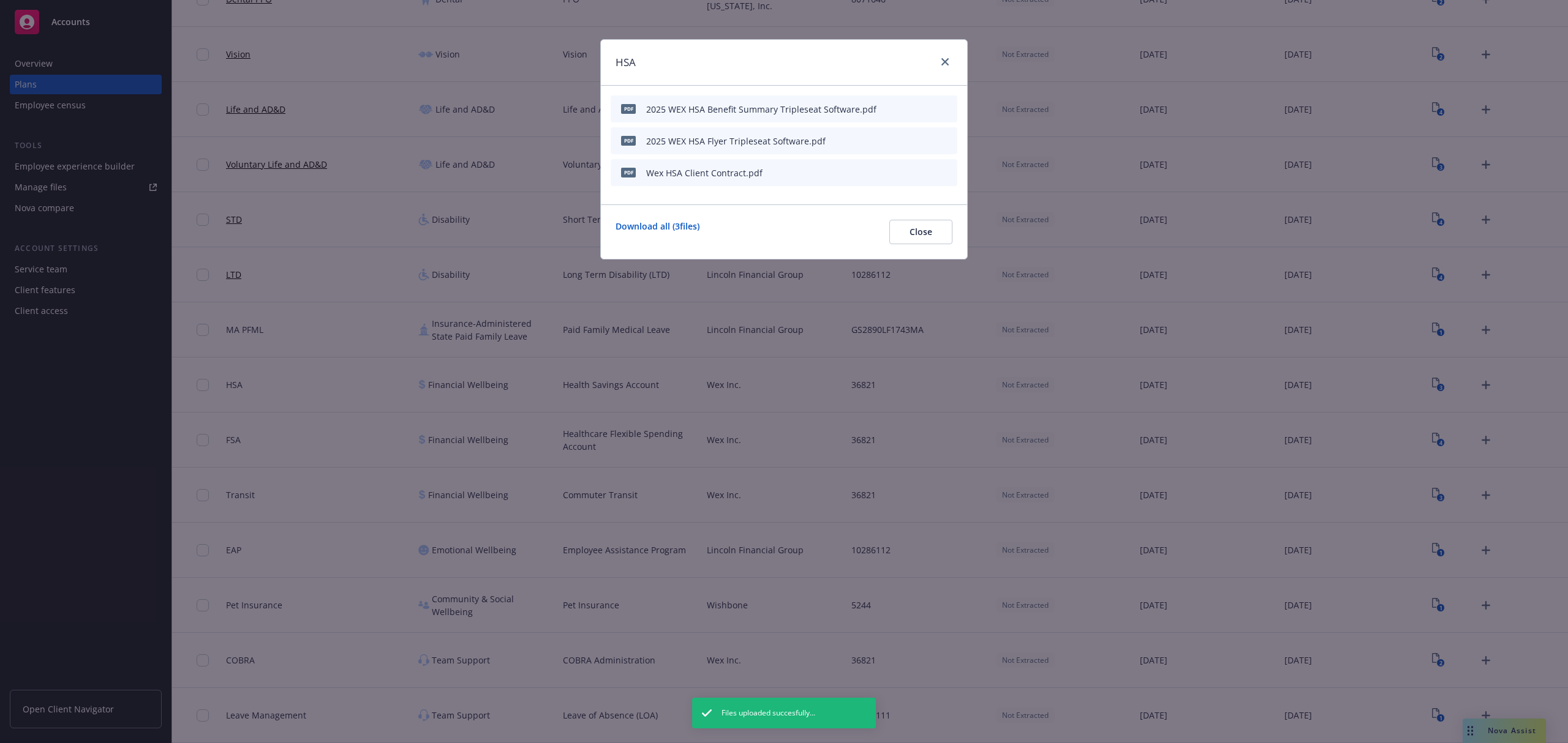
click at [944, 141] on icon "archive file" at bounding box center [946, 140] width 9 height 10
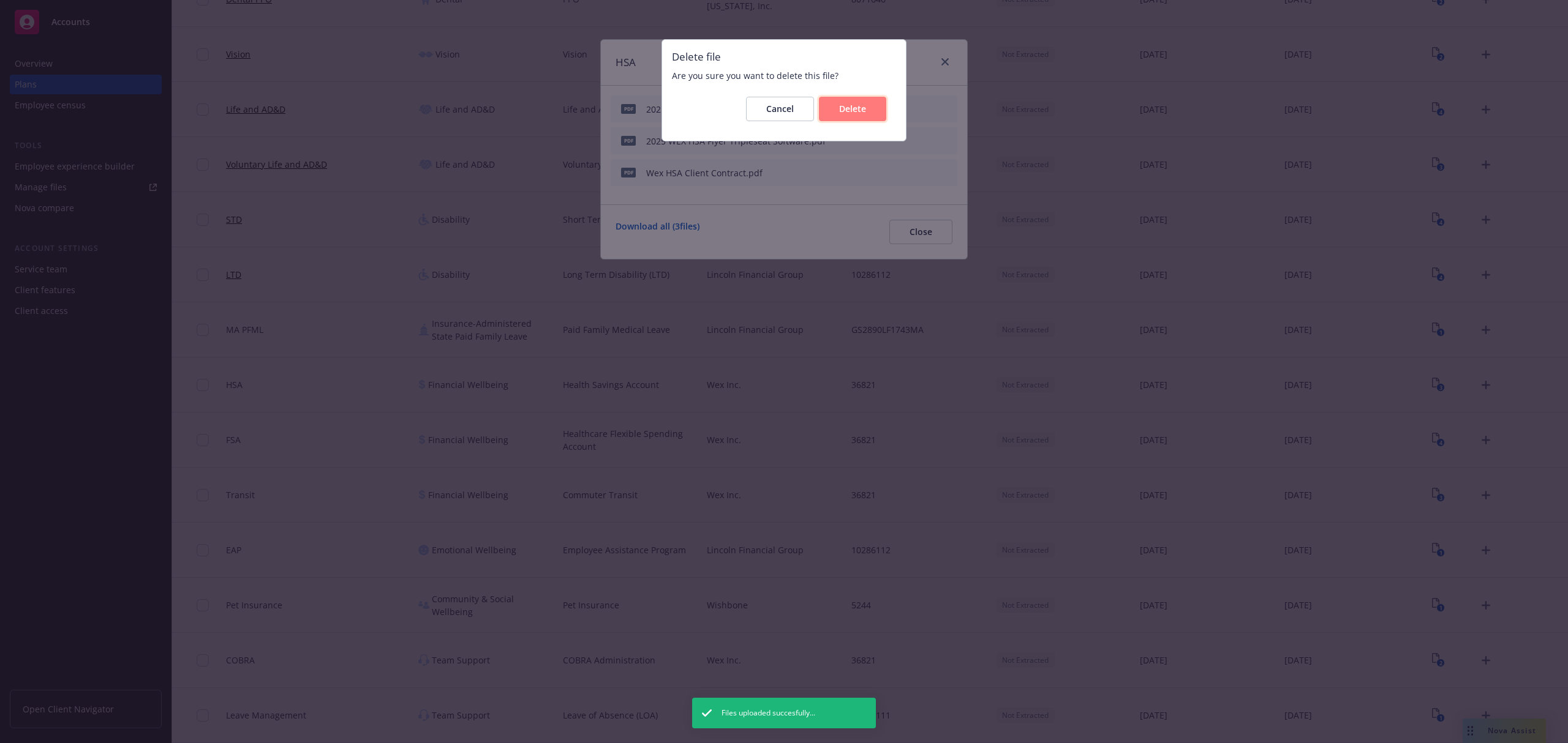
click at [845, 109] on span "Delete" at bounding box center [853, 108] width 27 height 11
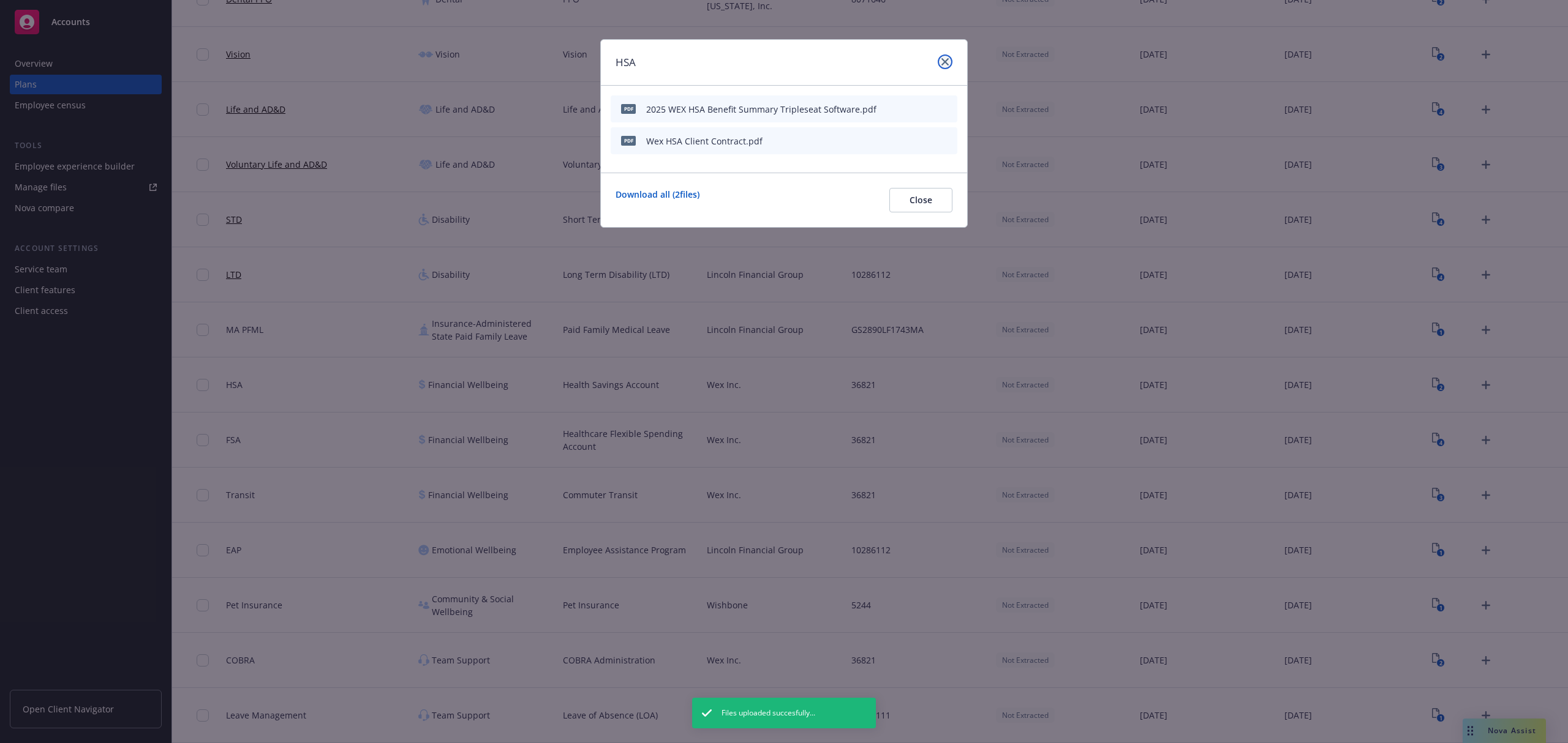
click at [941, 62] on icon "close" at bounding box center [945, 62] width 7 height 7
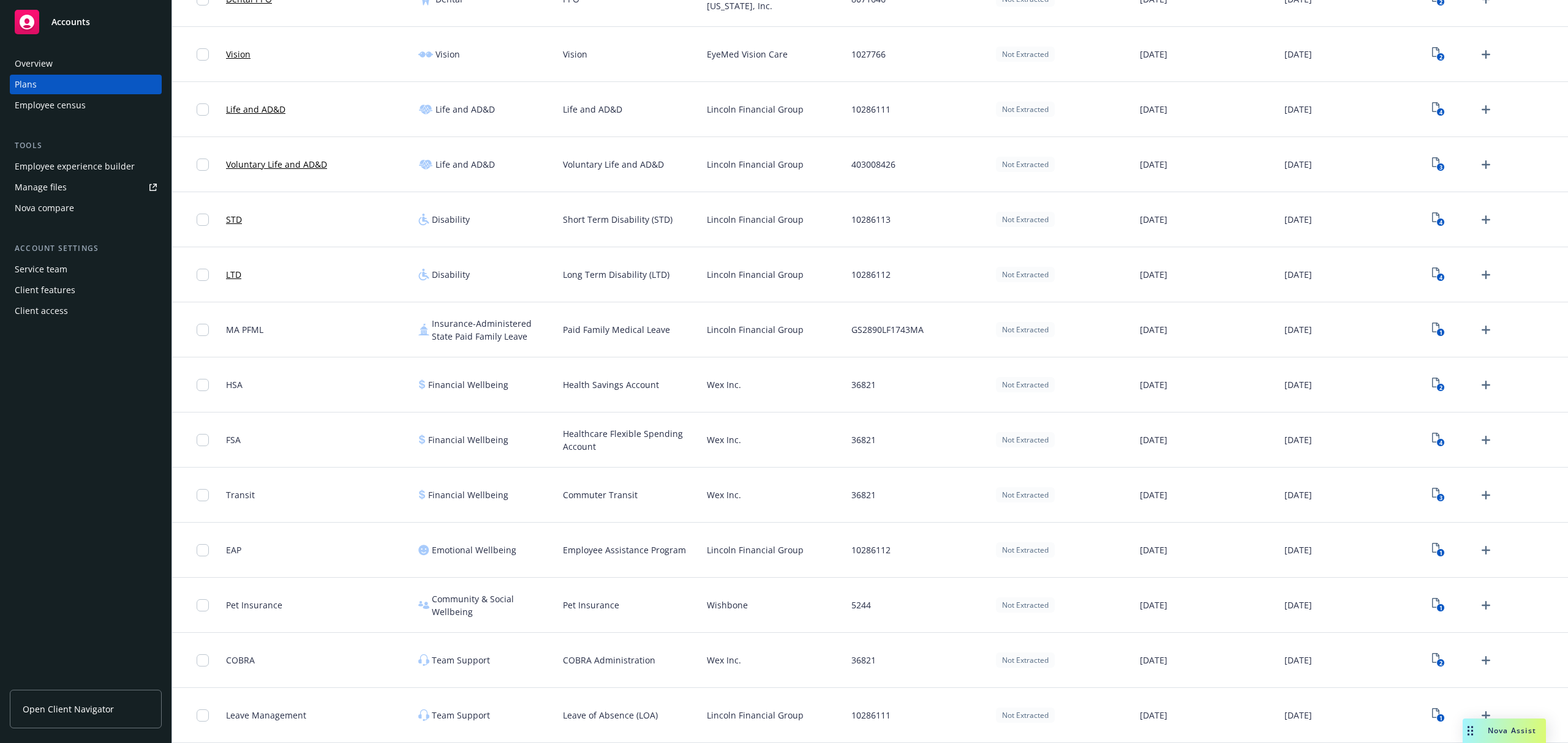
click at [1436, 433] on div "4" at bounding box center [1462, 440] width 67 height 19
click at [1432, 433] on icon "View Plan Documents" at bounding box center [1435, 437] width 7 height 10
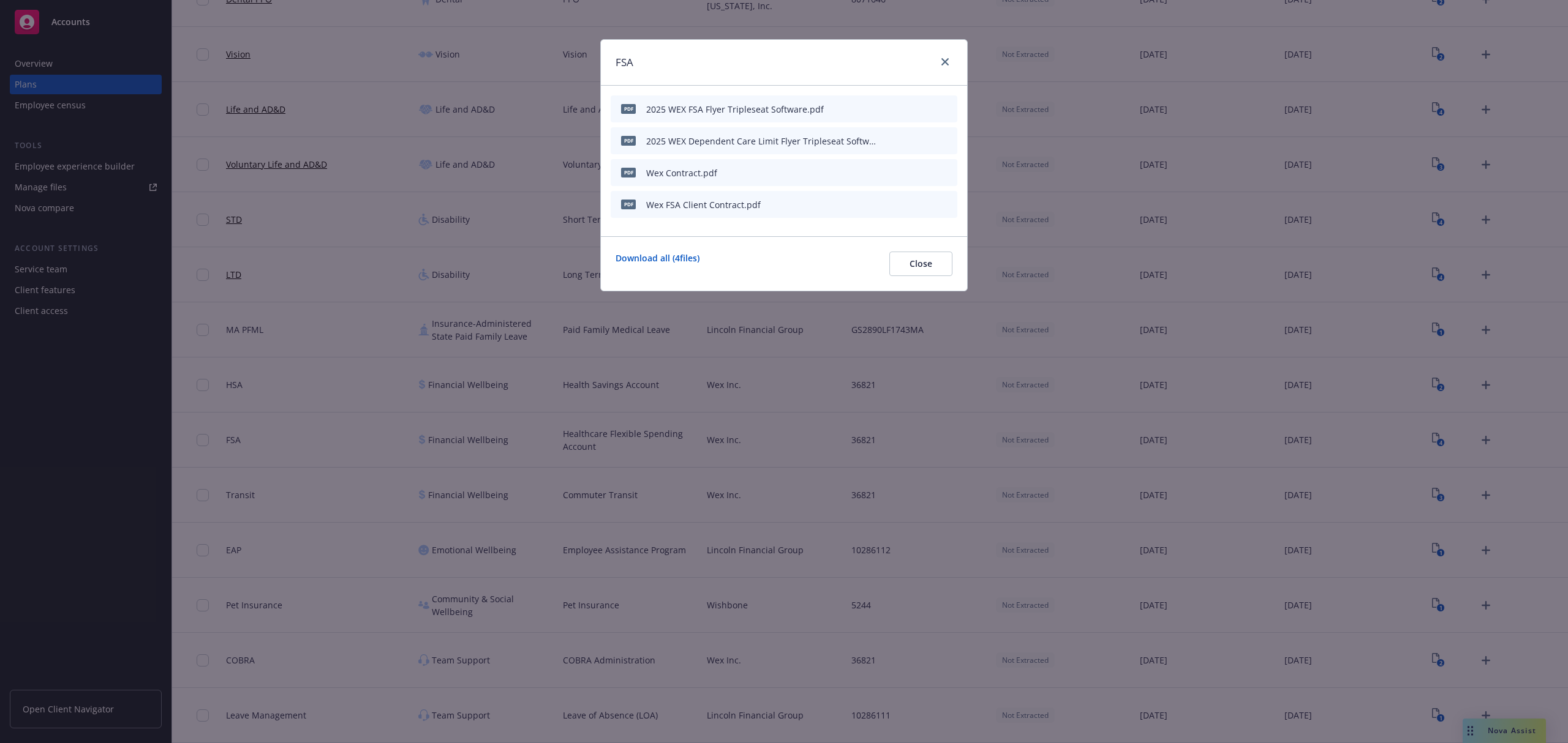
click at [943, 108] on icon "archive file" at bounding box center [946, 108] width 10 height 10
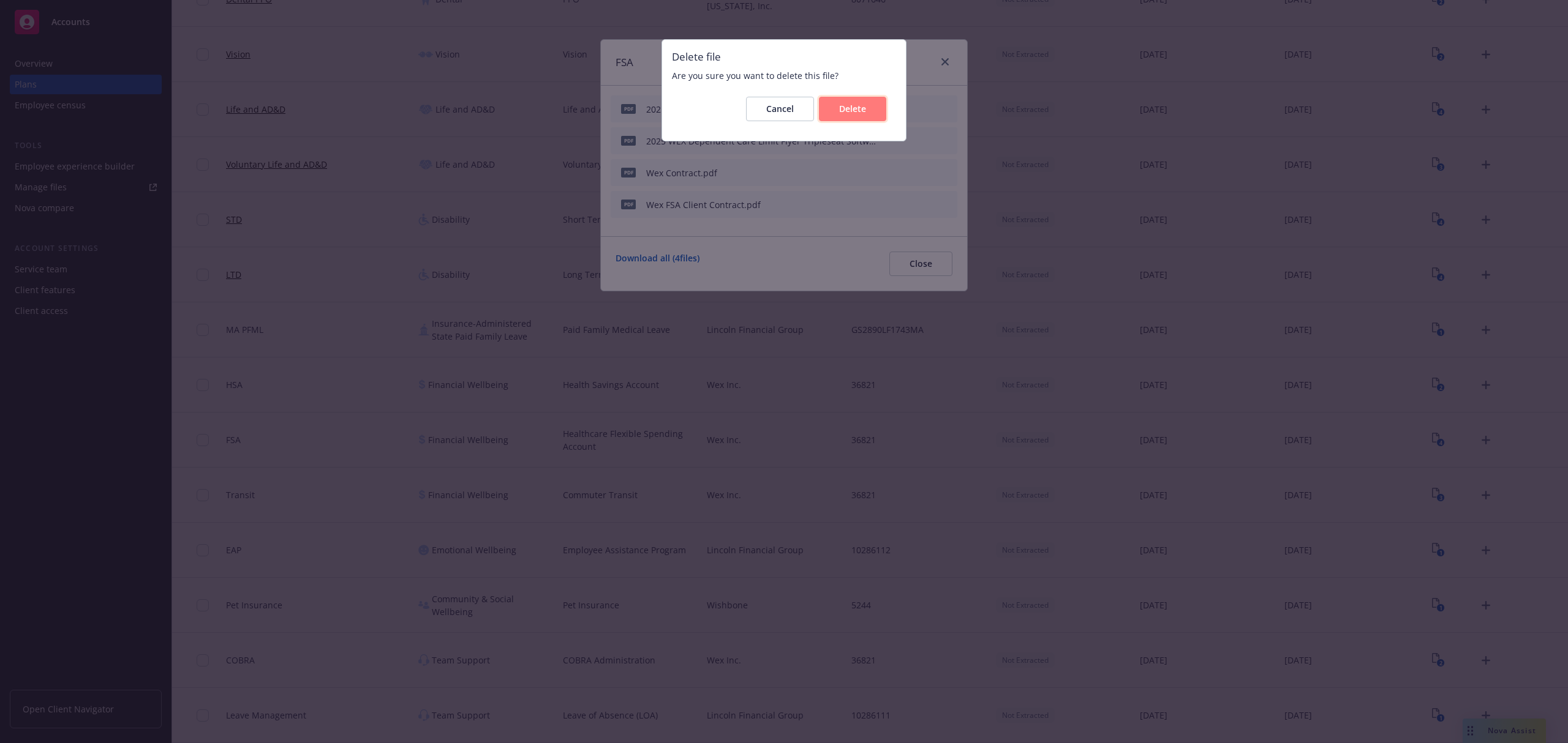
click at [858, 109] on span "Delete" at bounding box center [853, 108] width 27 height 11
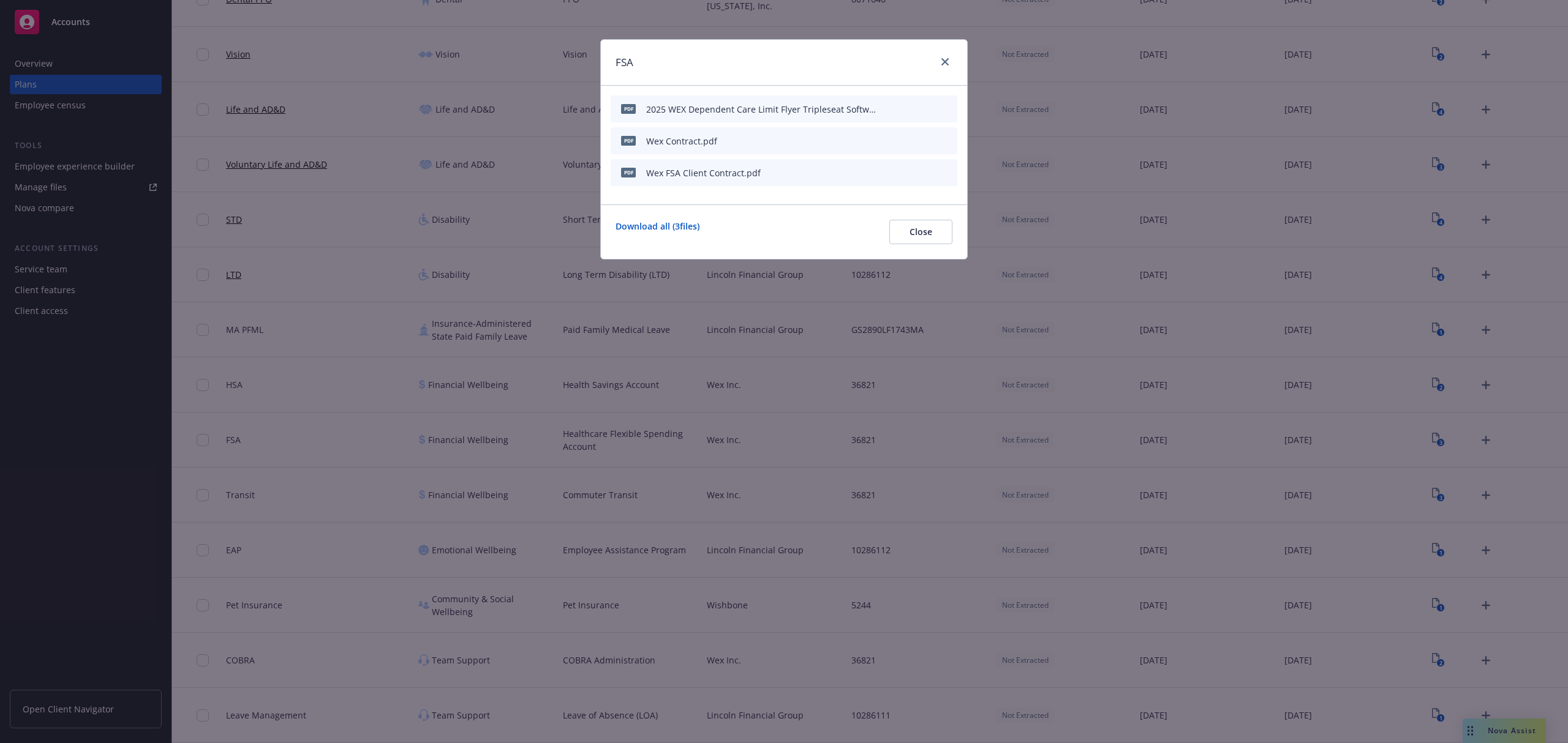
click at [925, 109] on icon "preview file" at bounding box center [926, 108] width 11 height 9
click at [890, 110] on icon "button" at bounding box center [887, 109] width 7 height 7
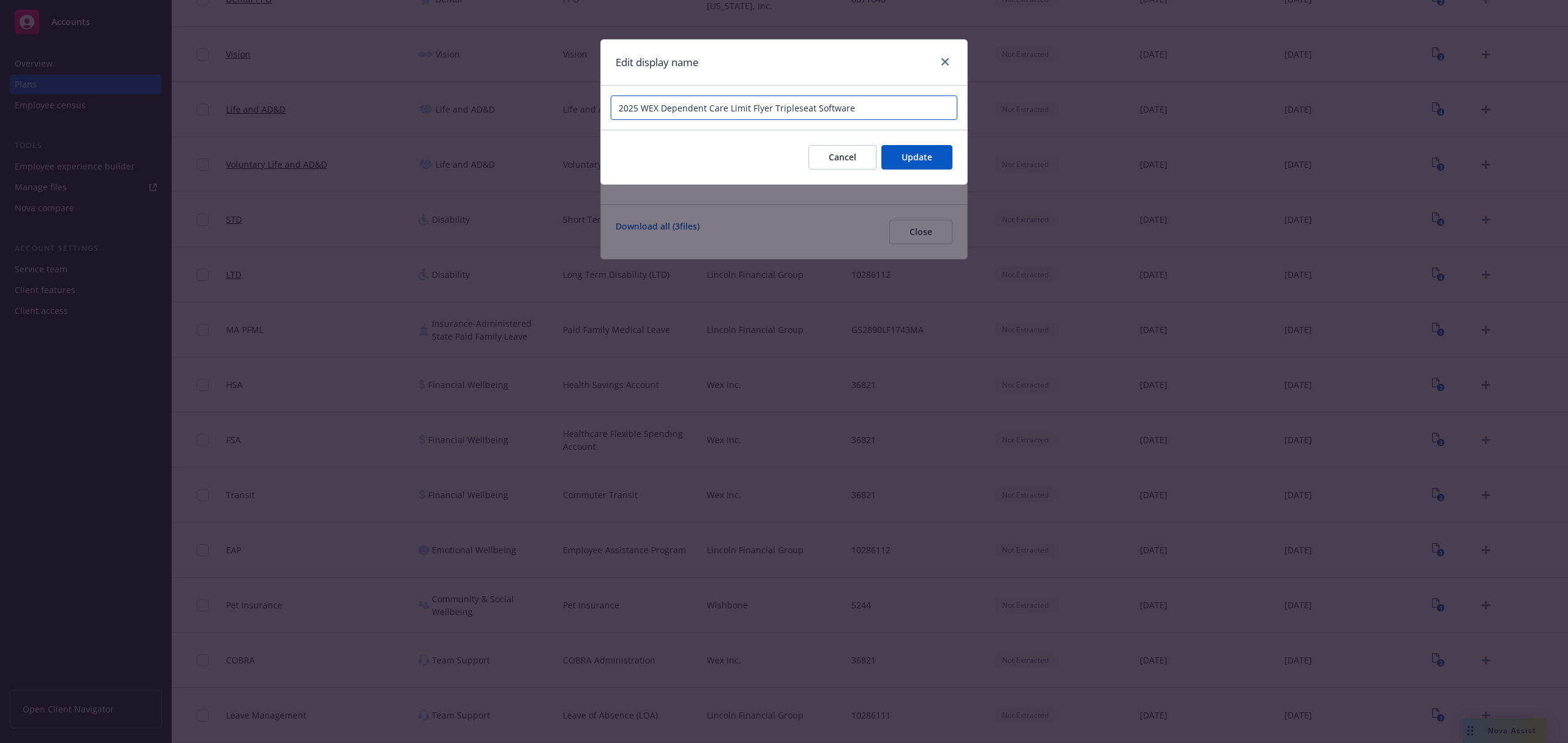
click at [770, 108] on input "2025 WEX Dependent Care Limit Flyer Tripleseat Software" at bounding box center [784, 107] width 347 height 25
type input "2025 WEX Dependent Care FSA Benefit Summary Tripleseat Software"
click at [905, 160] on span "Update" at bounding box center [917, 156] width 31 height 11
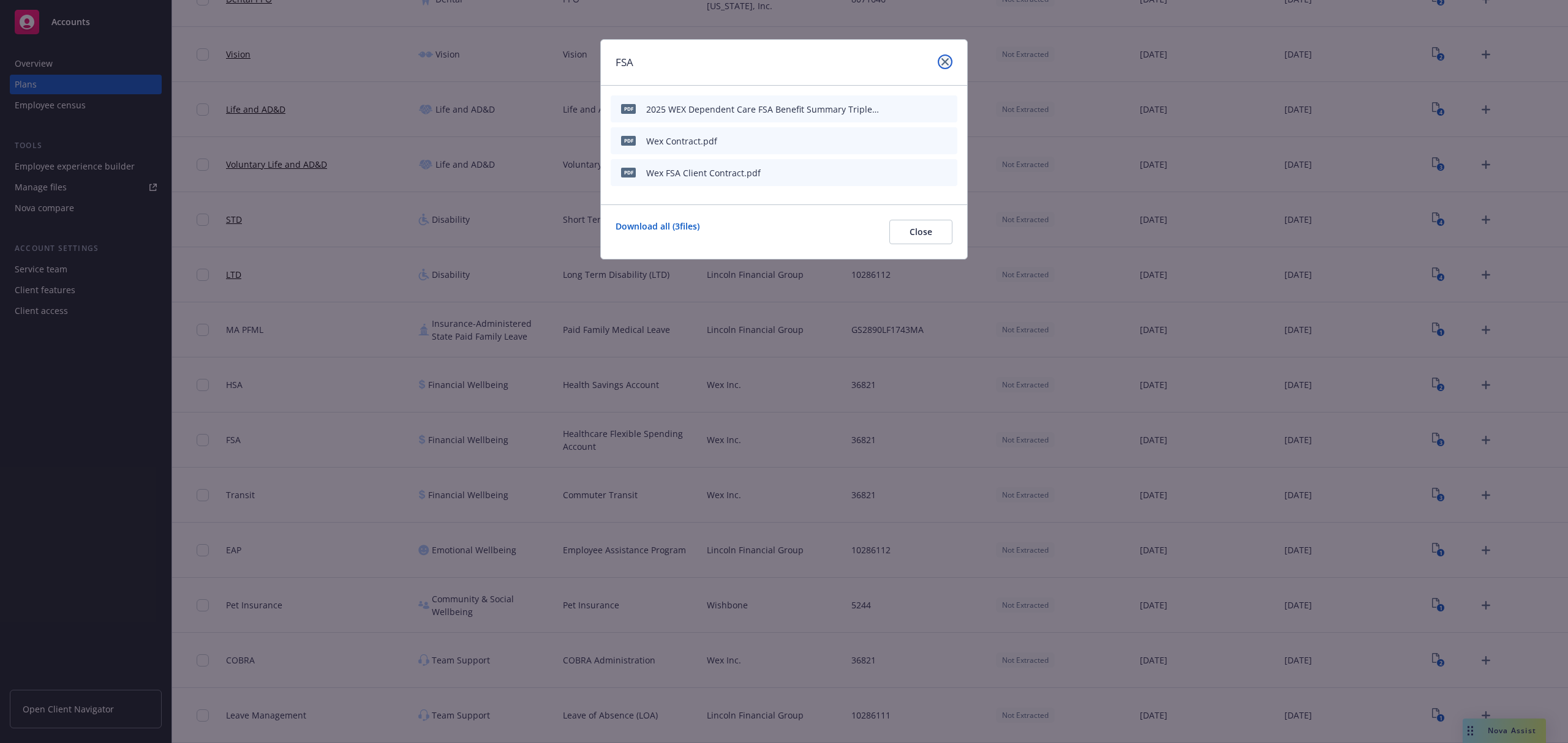
click at [947, 65] on icon "close" at bounding box center [945, 62] width 7 height 7
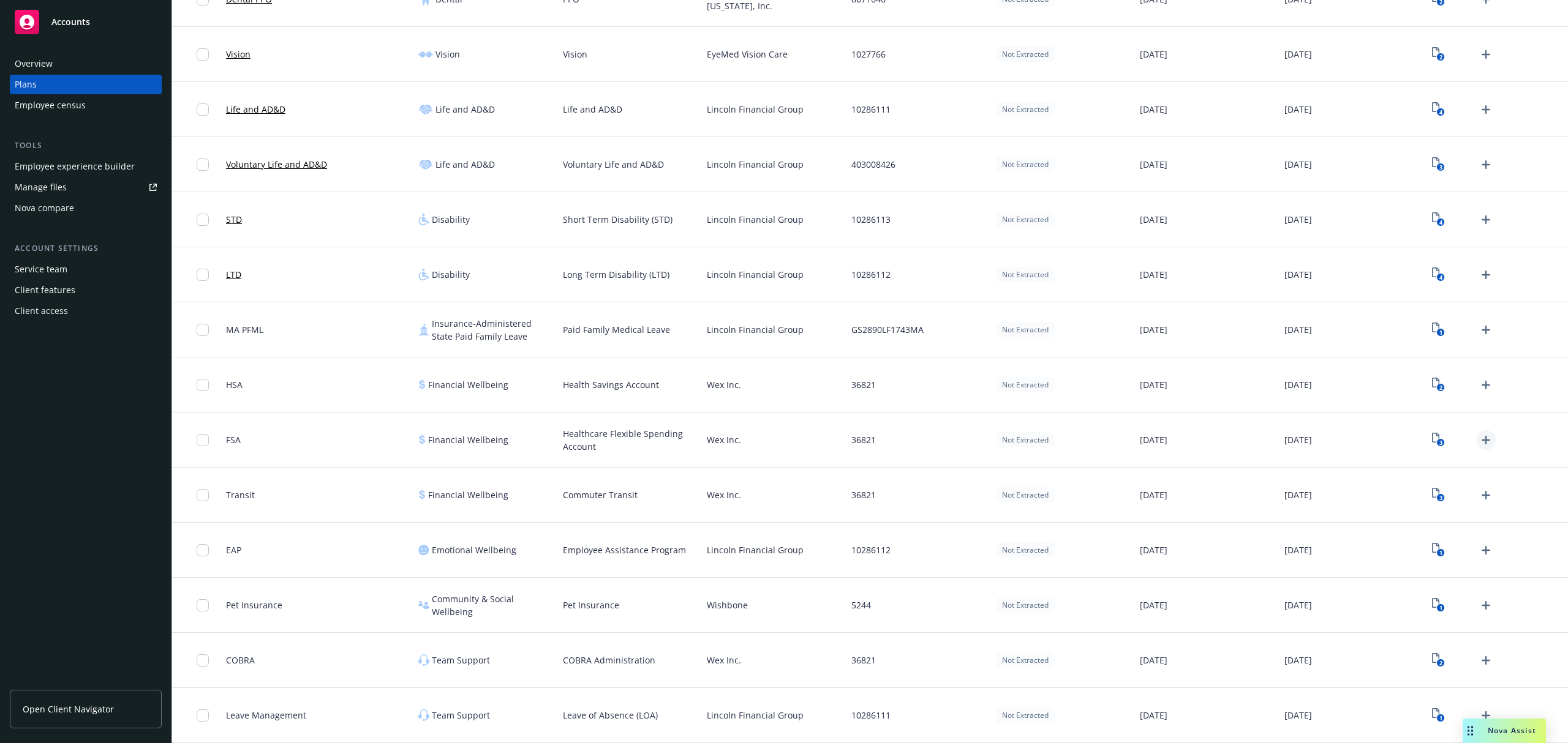
click at [1479, 439] on icon "Upload Plan Documents" at bounding box center [1485, 440] width 15 height 15
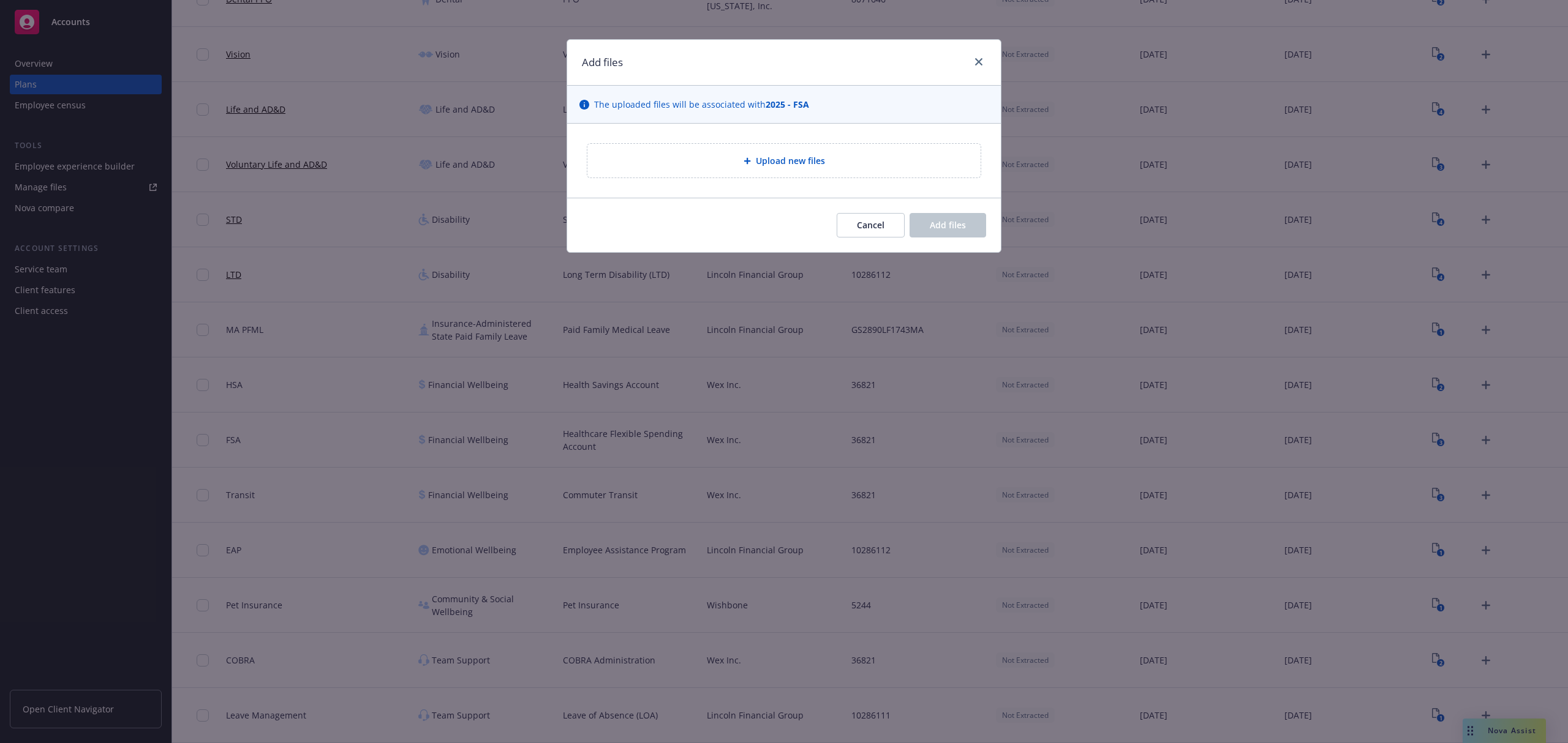
click at [719, 152] on div "Upload new files" at bounding box center [784, 161] width 393 height 34
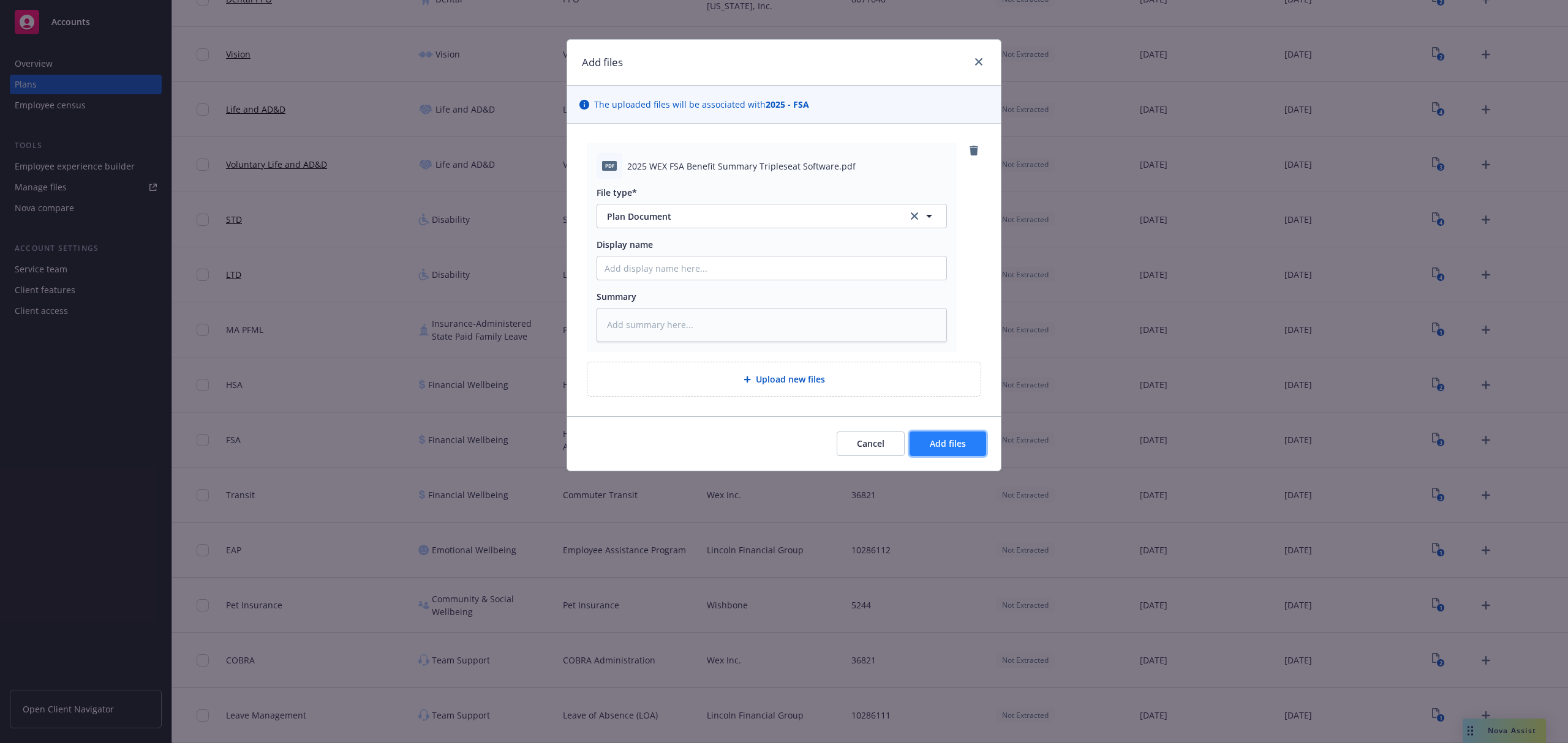
click at [959, 446] on span "Add files" at bounding box center [948, 443] width 36 height 11
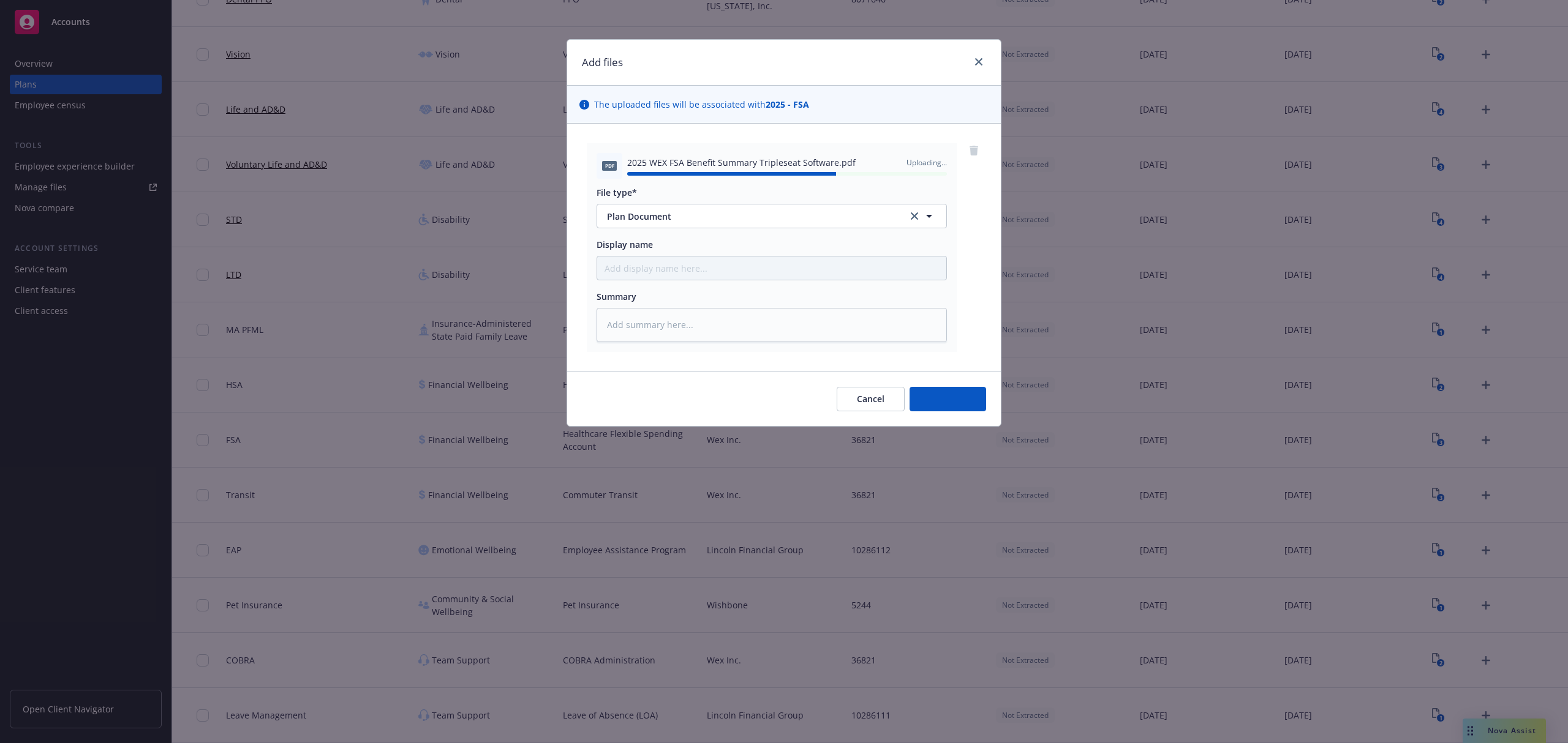
type textarea "x"
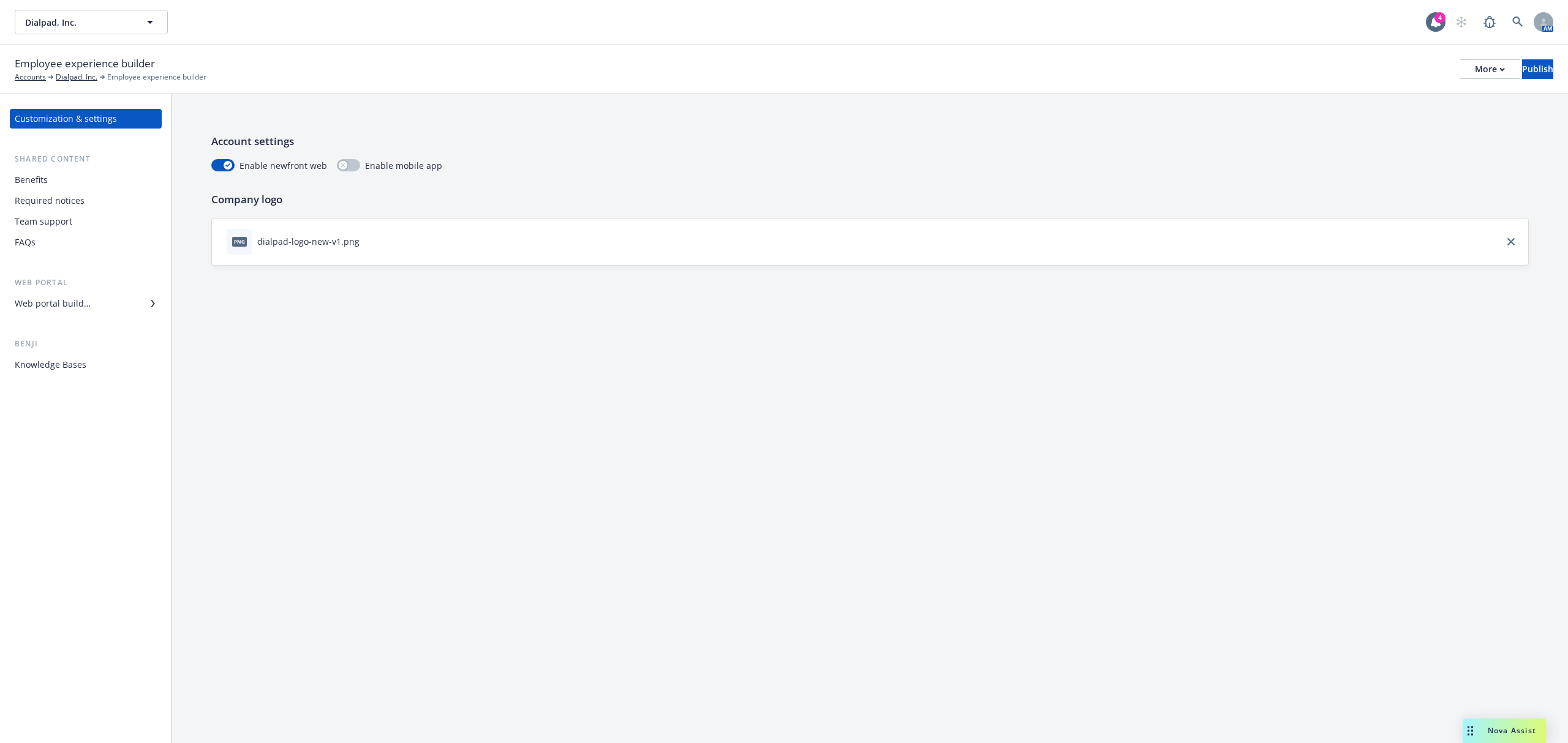
click at [64, 302] on div "Web portal builder" at bounding box center [52, 303] width 76 height 19
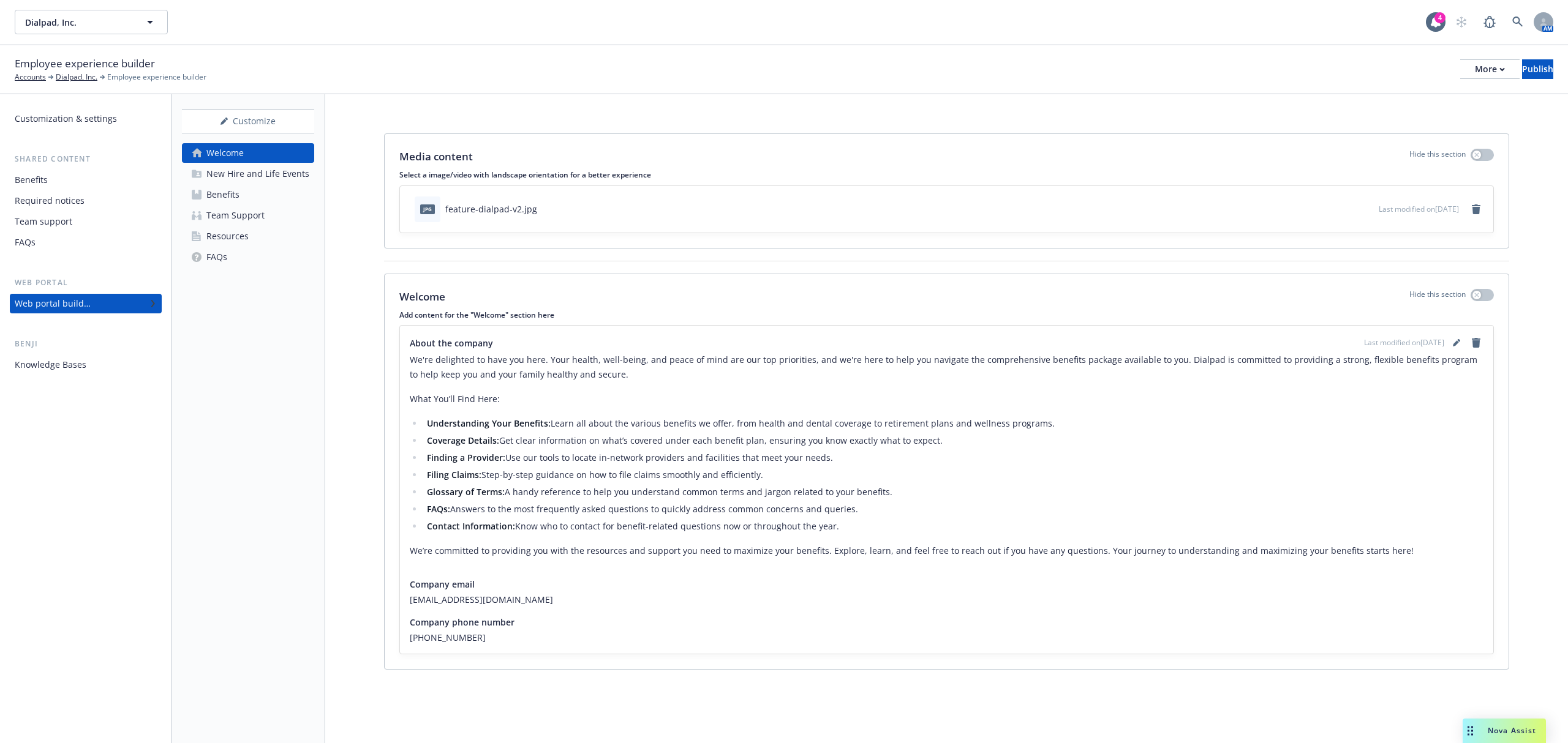
click at [267, 201] on link "Benefits" at bounding box center [248, 194] width 132 height 19
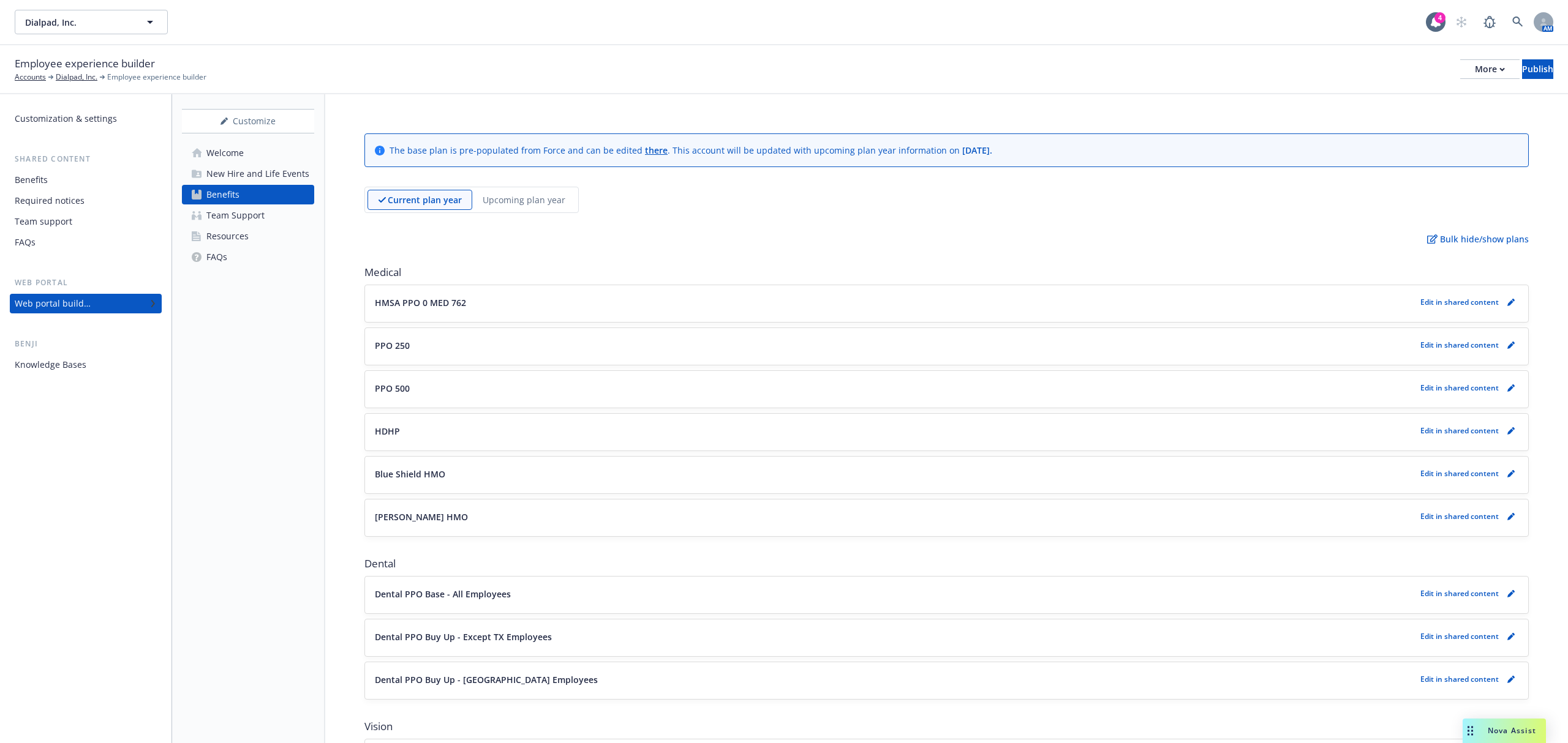
click at [230, 148] on div "Welcome" at bounding box center [225, 153] width 38 height 19
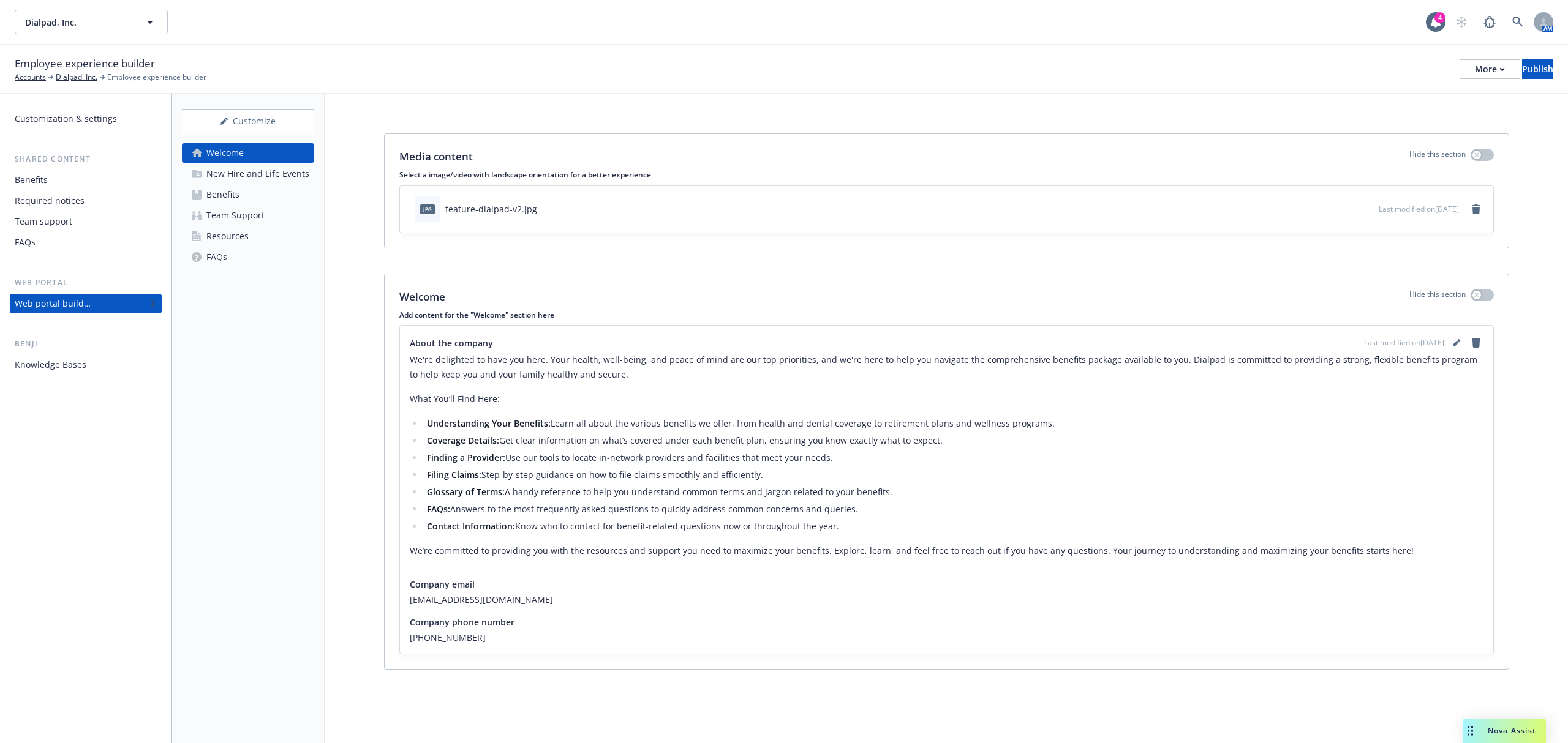
click at [230, 192] on div "Benefits" at bounding box center [223, 194] width 33 height 19
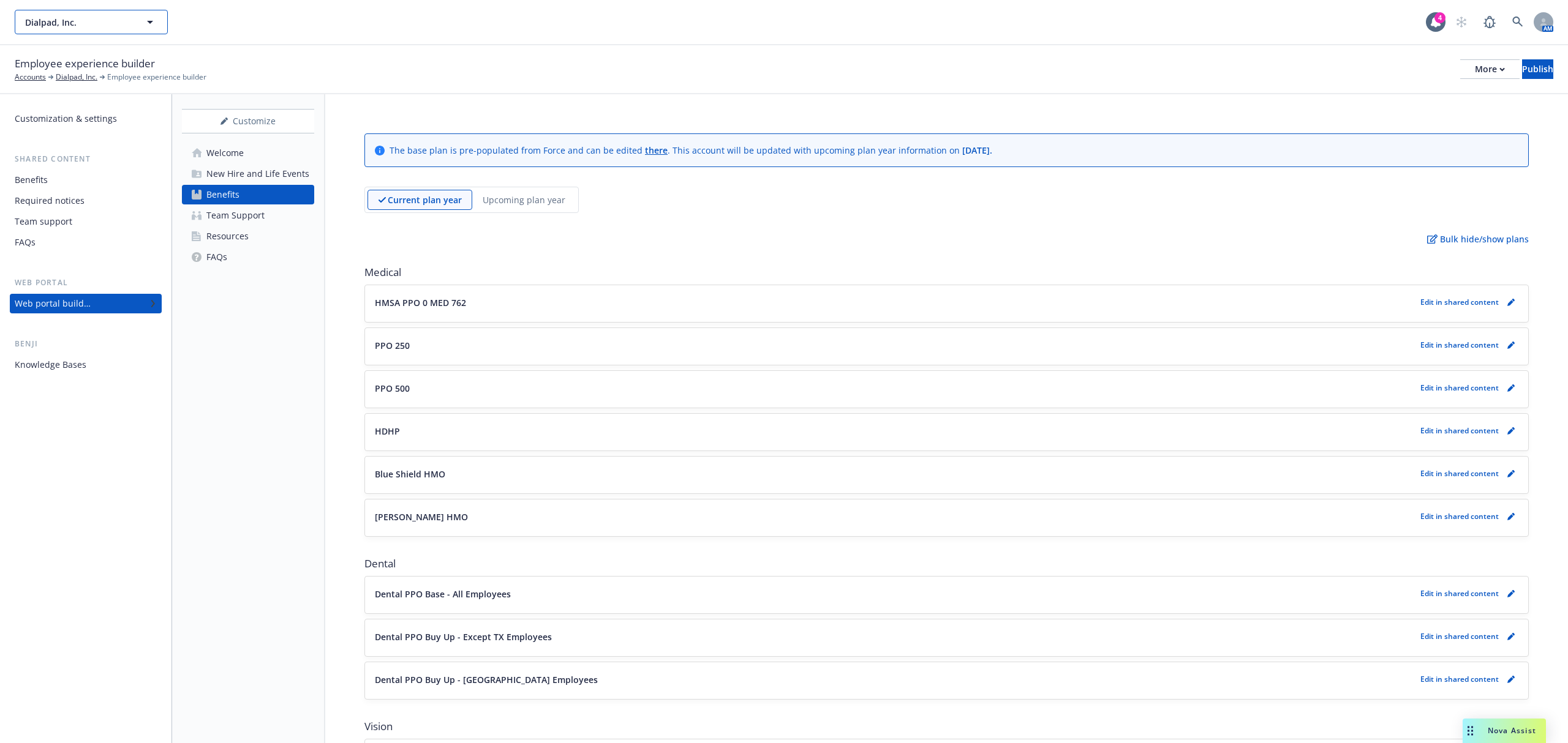
click at [118, 27] on span "Dialpad, Inc." at bounding box center [78, 22] width 106 height 13
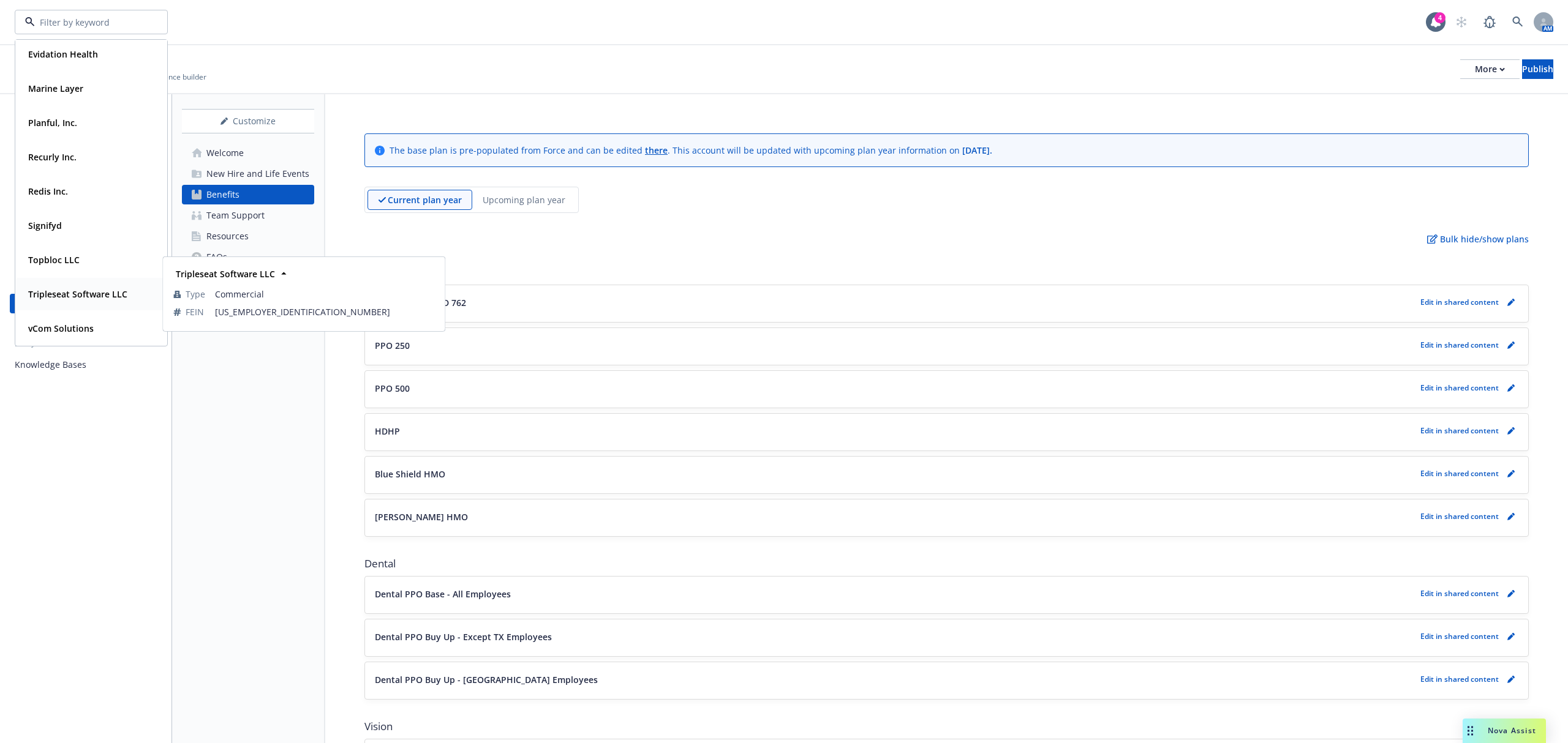
click at [72, 282] on div "Tripleseat Software LLC Type Commercial FEIN 26-2468417" at bounding box center [91, 294] width 151 height 32
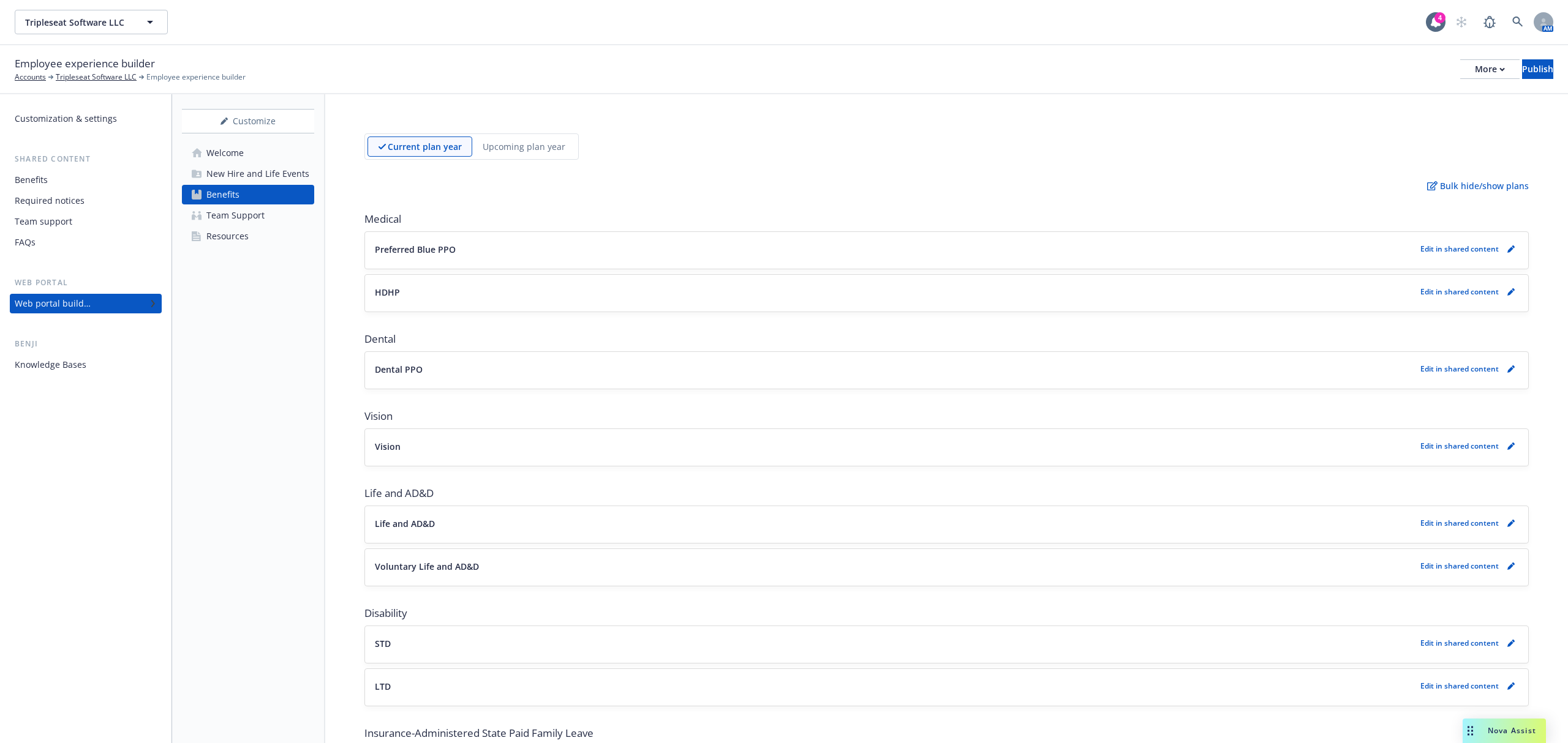
click at [253, 147] on link "Welcome" at bounding box center [248, 153] width 132 height 19
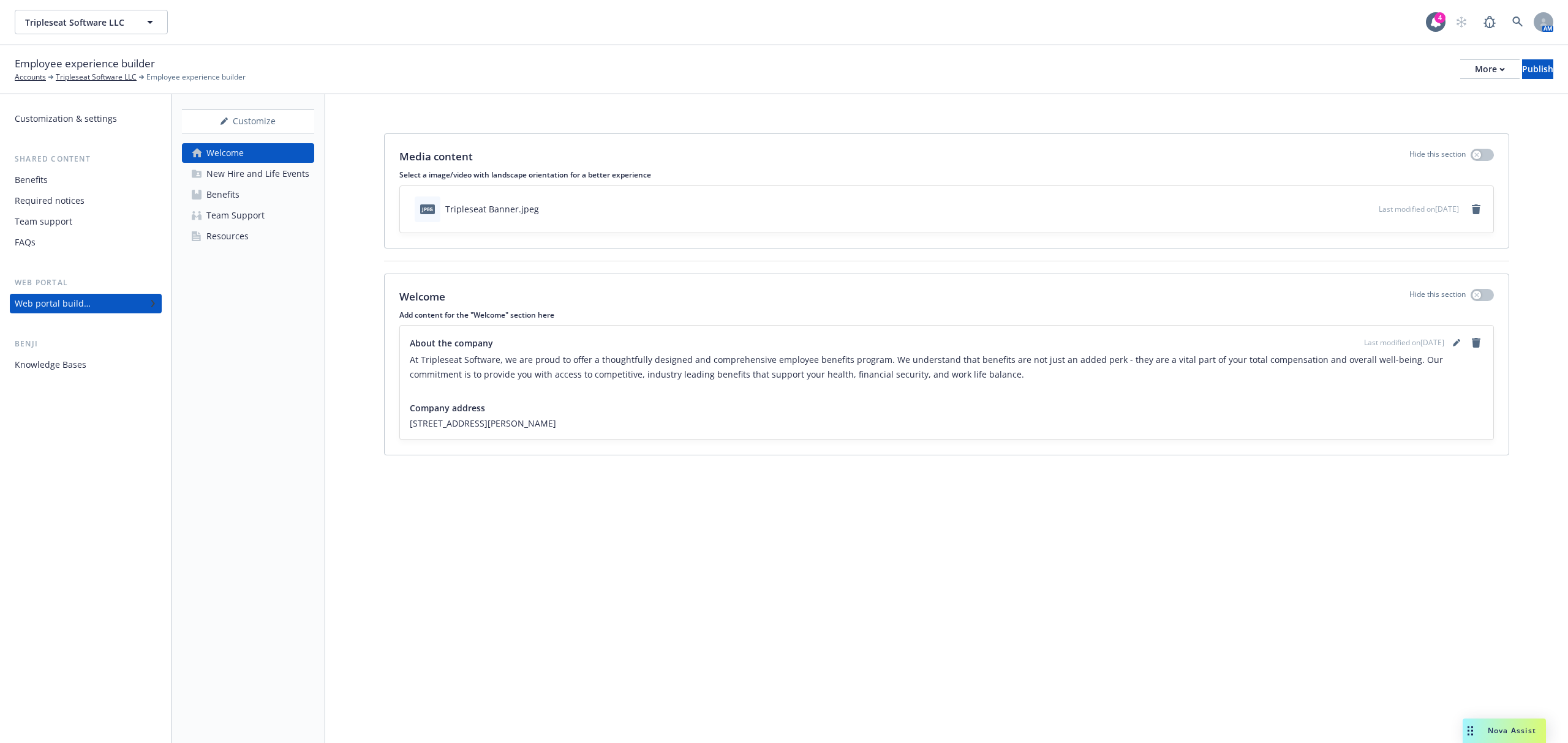
click at [257, 190] on link "Benefits" at bounding box center [248, 194] width 132 height 19
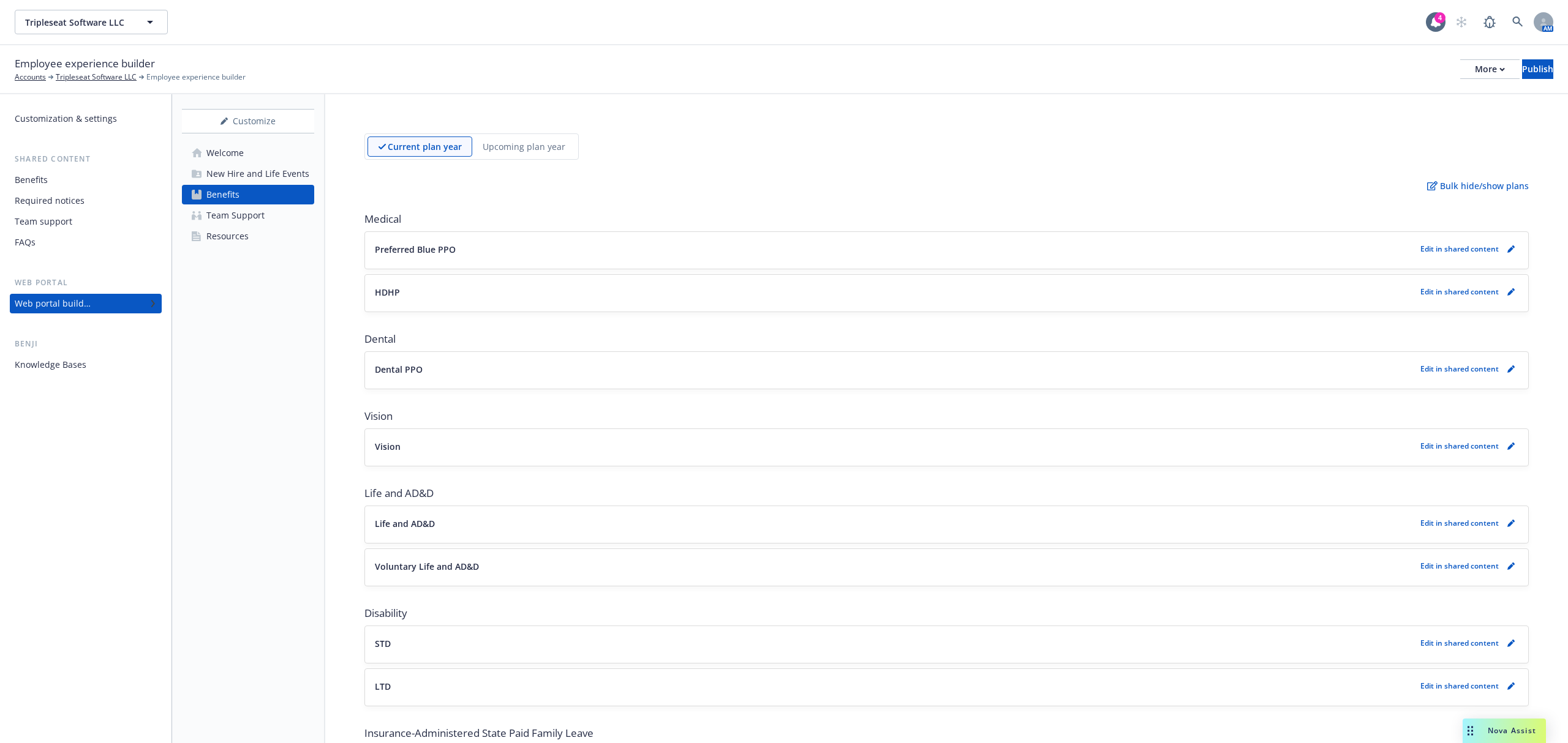
scroll to position [404, 0]
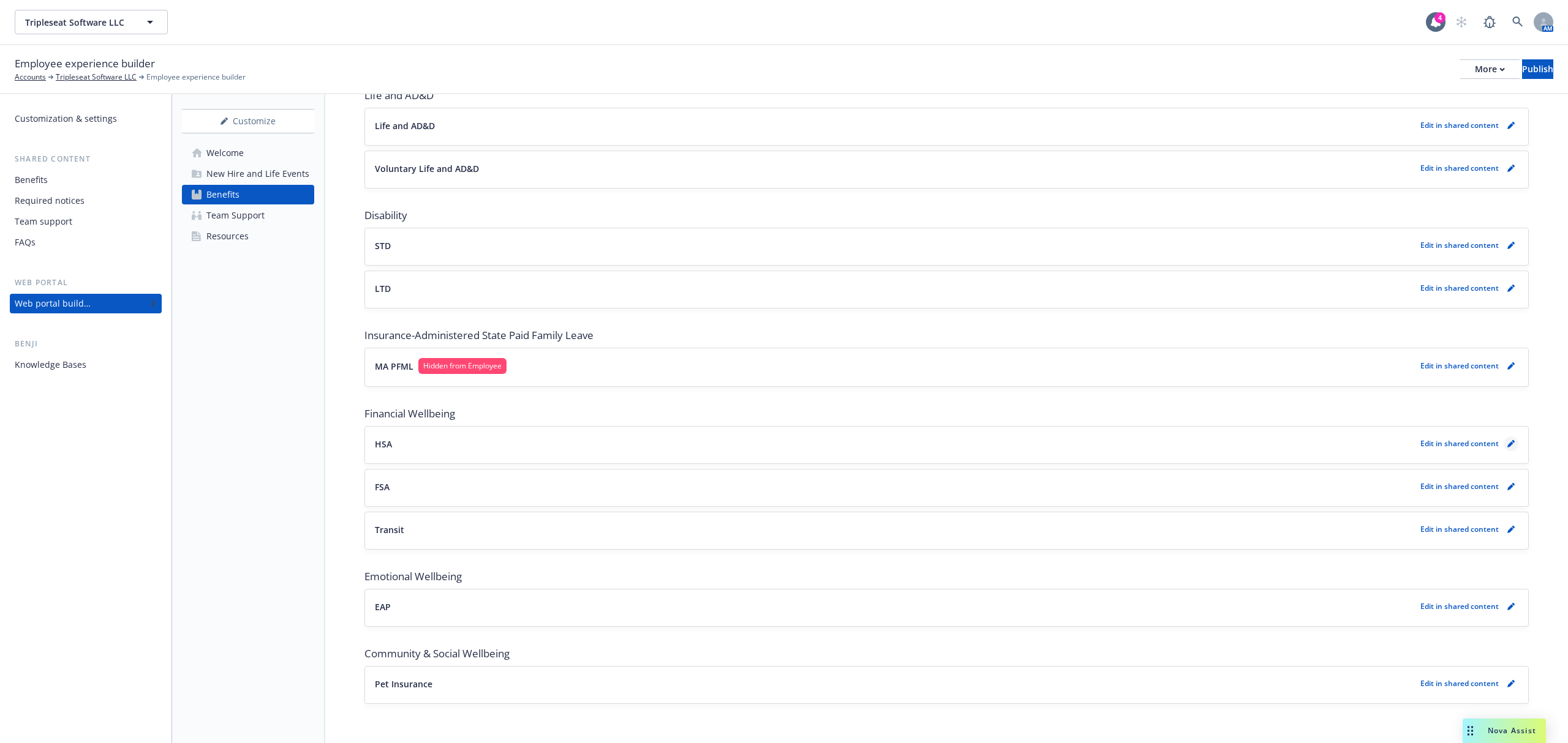
click at [1507, 443] on icon "pencil" at bounding box center [1510, 443] width 7 height 7
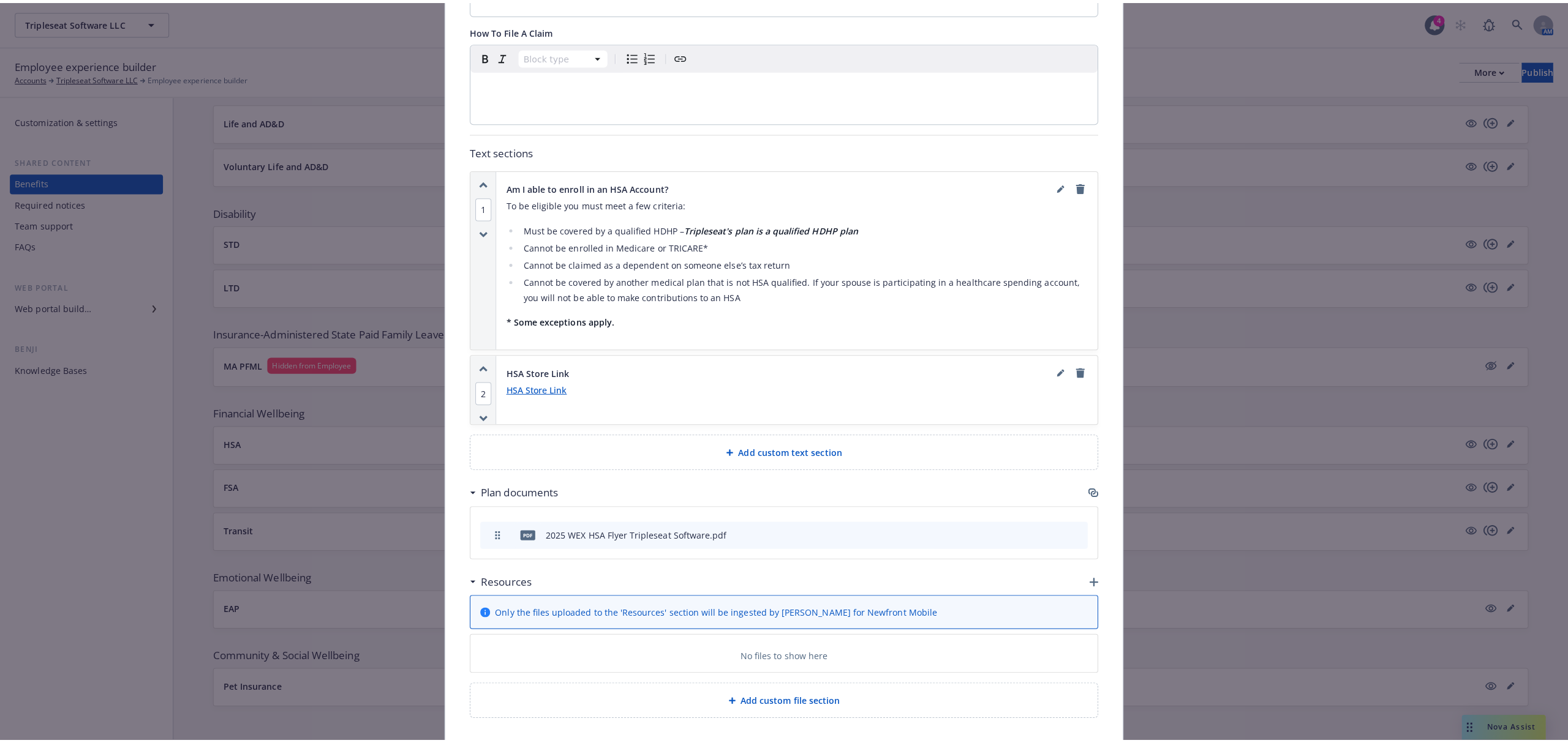
scroll to position [565, 0]
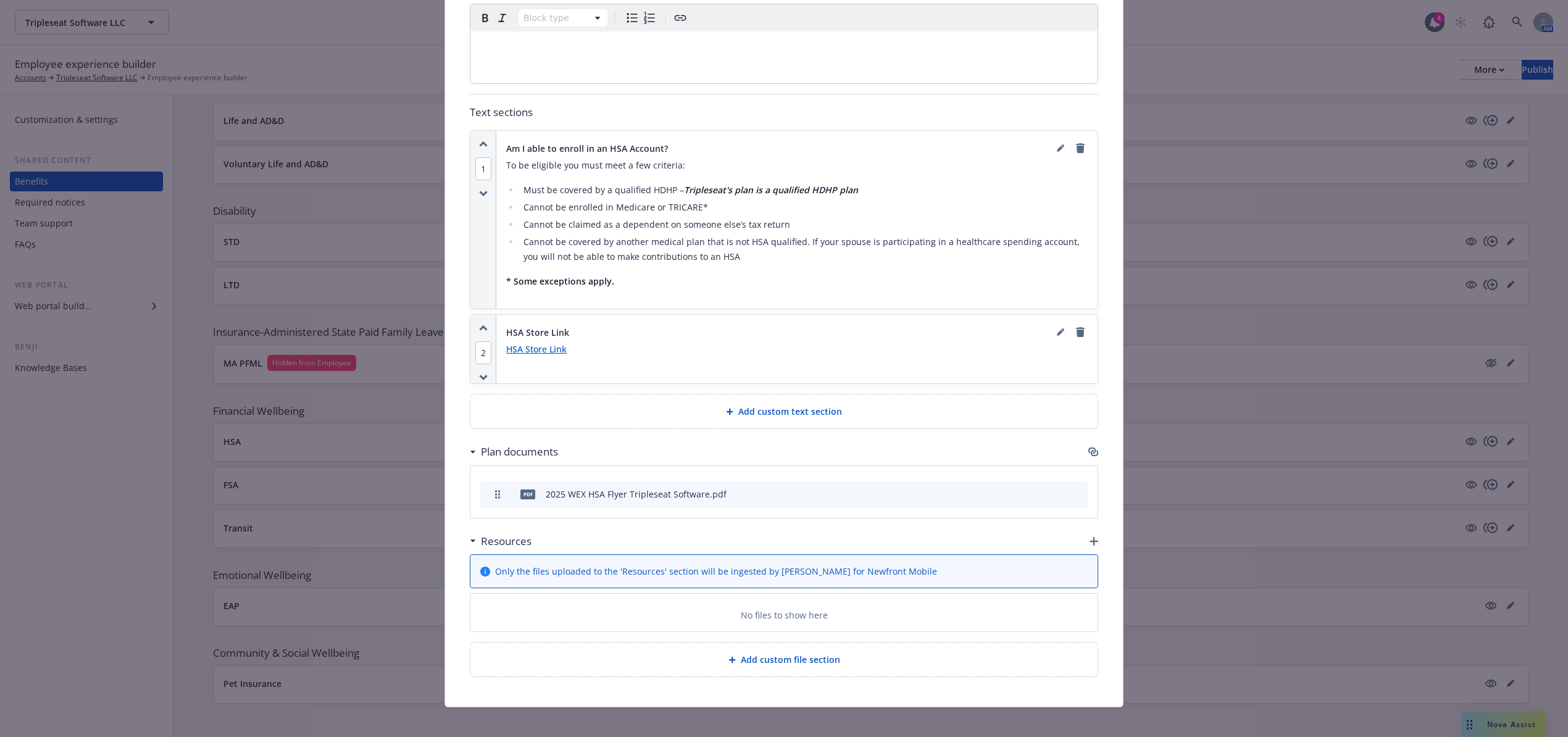
click at [1090, 537] on icon "button" at bounding box center [1094, 541] width 9 height 9
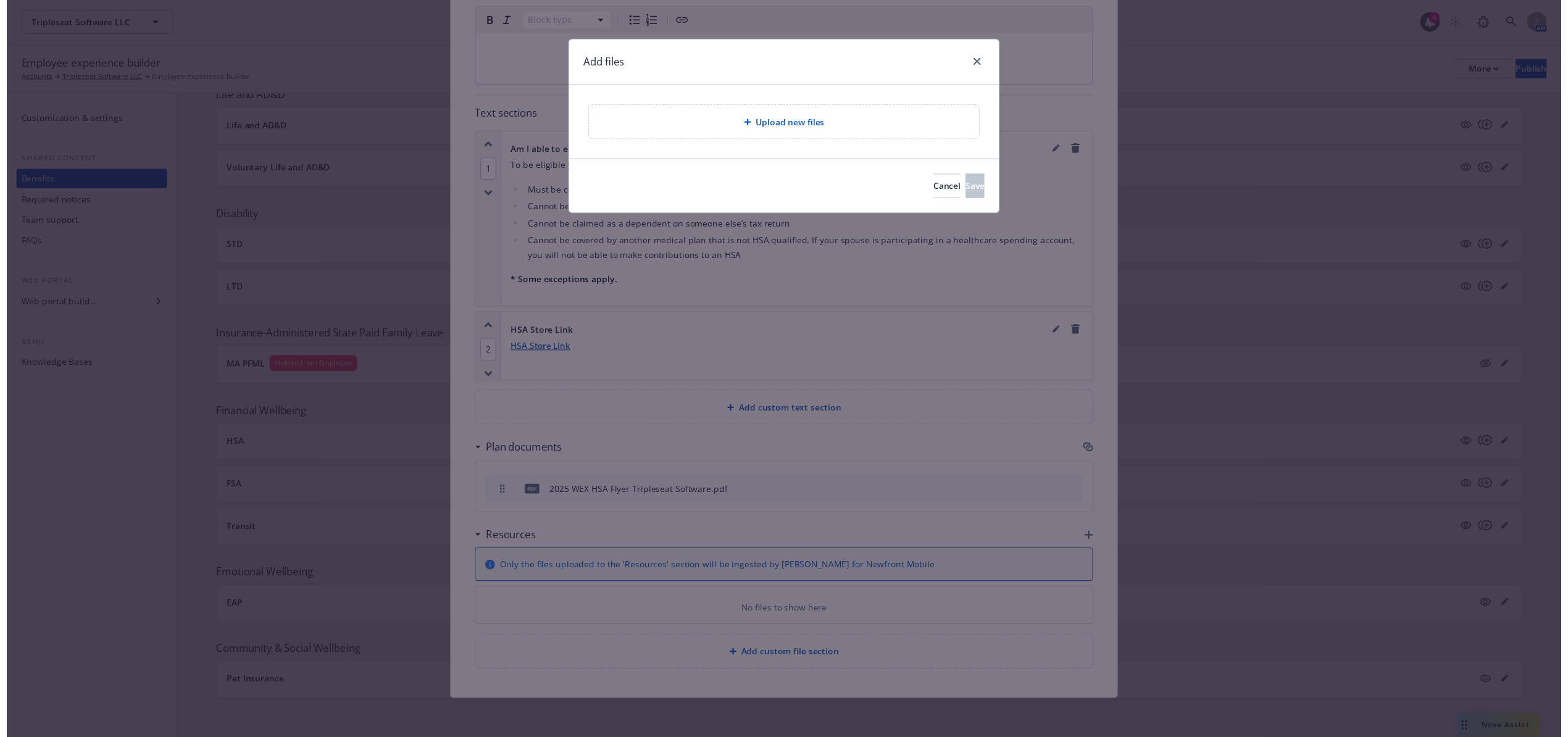
scroll to position [556, 0]
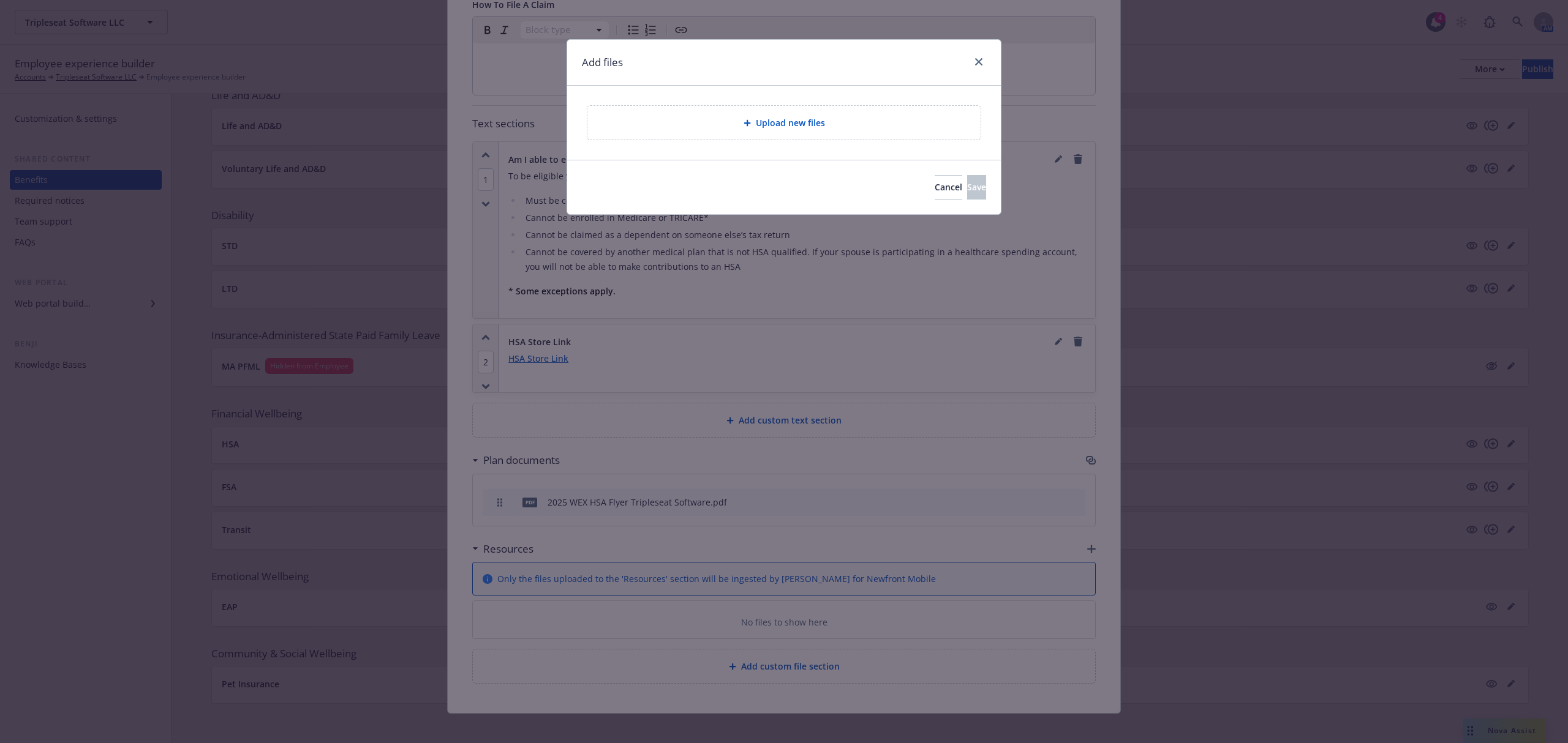
click at [730, 138] on div "Upload new files" at bounding box center [784, 123] width 393 height 34
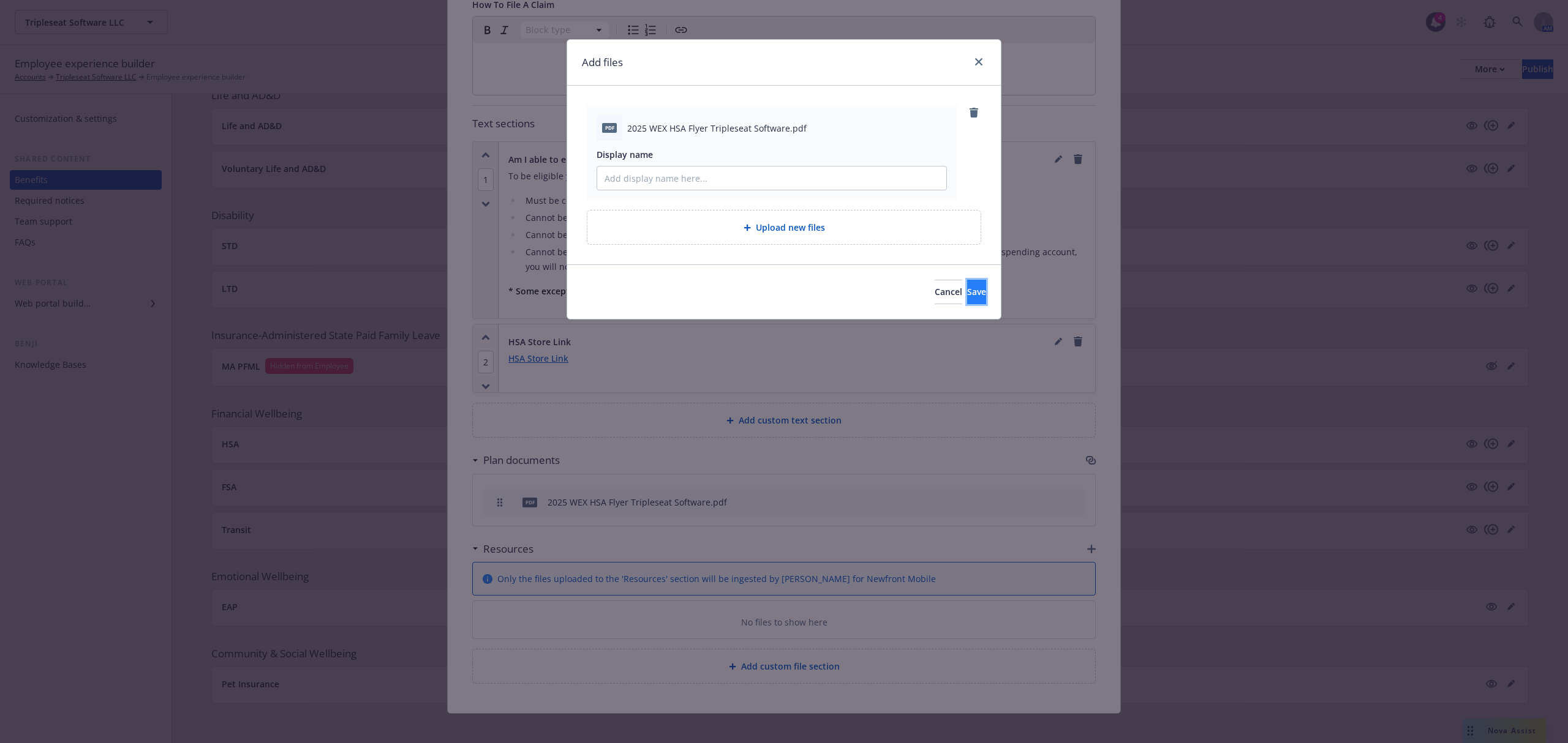
click at [967, 285] on button "Save" at bounding box center [976, 292] width 19 height 25
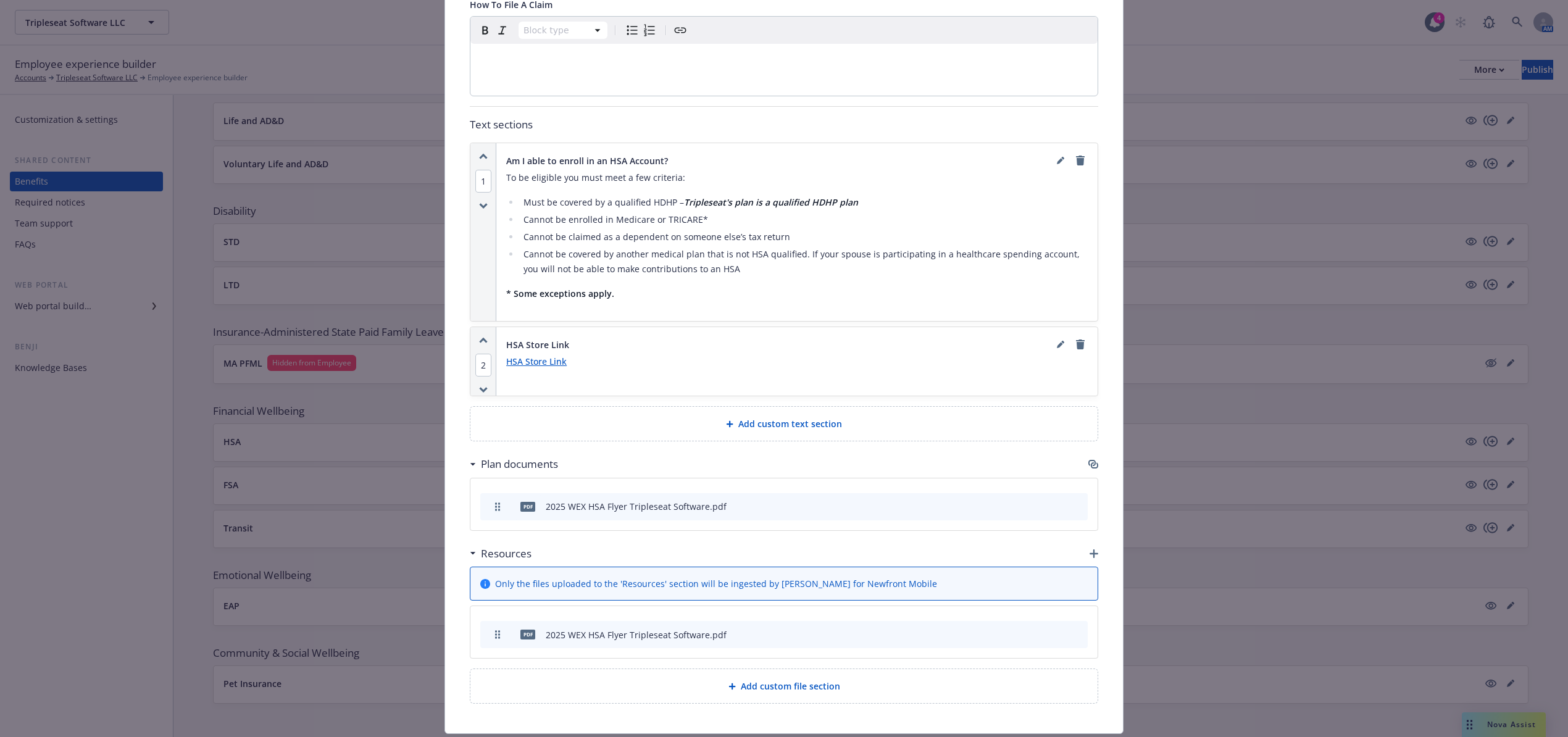
click at [1088, 459] on icon "button" at bounding box center [1093, 464] width 10 height 10
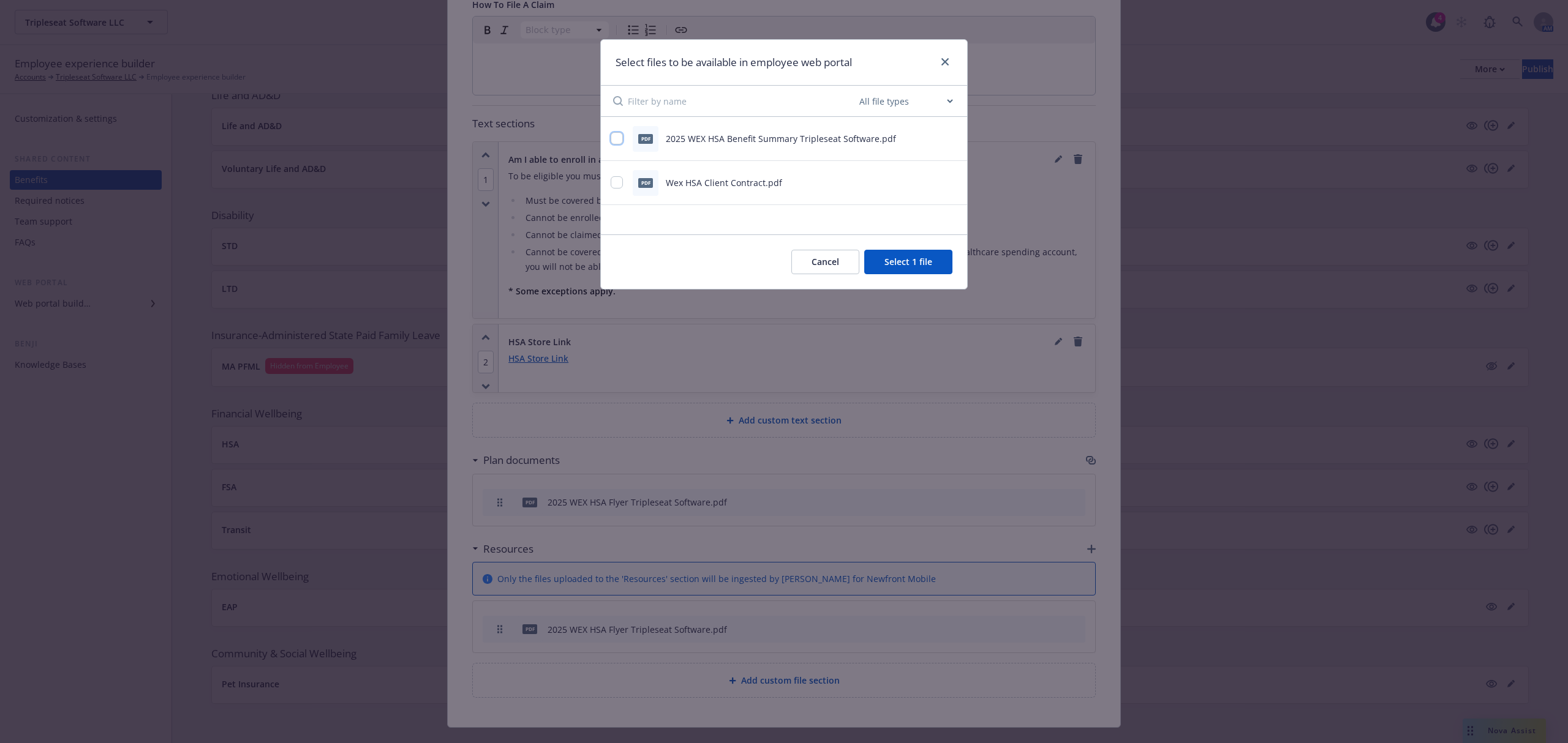
click at [616, 135] on input "checkbox" at bounding box center [617, 138] width 12 height 12
checkbox input "true"
click at [927, 265] on button "Select 2 files" at bounding box center [906, 262] width 93 height 25
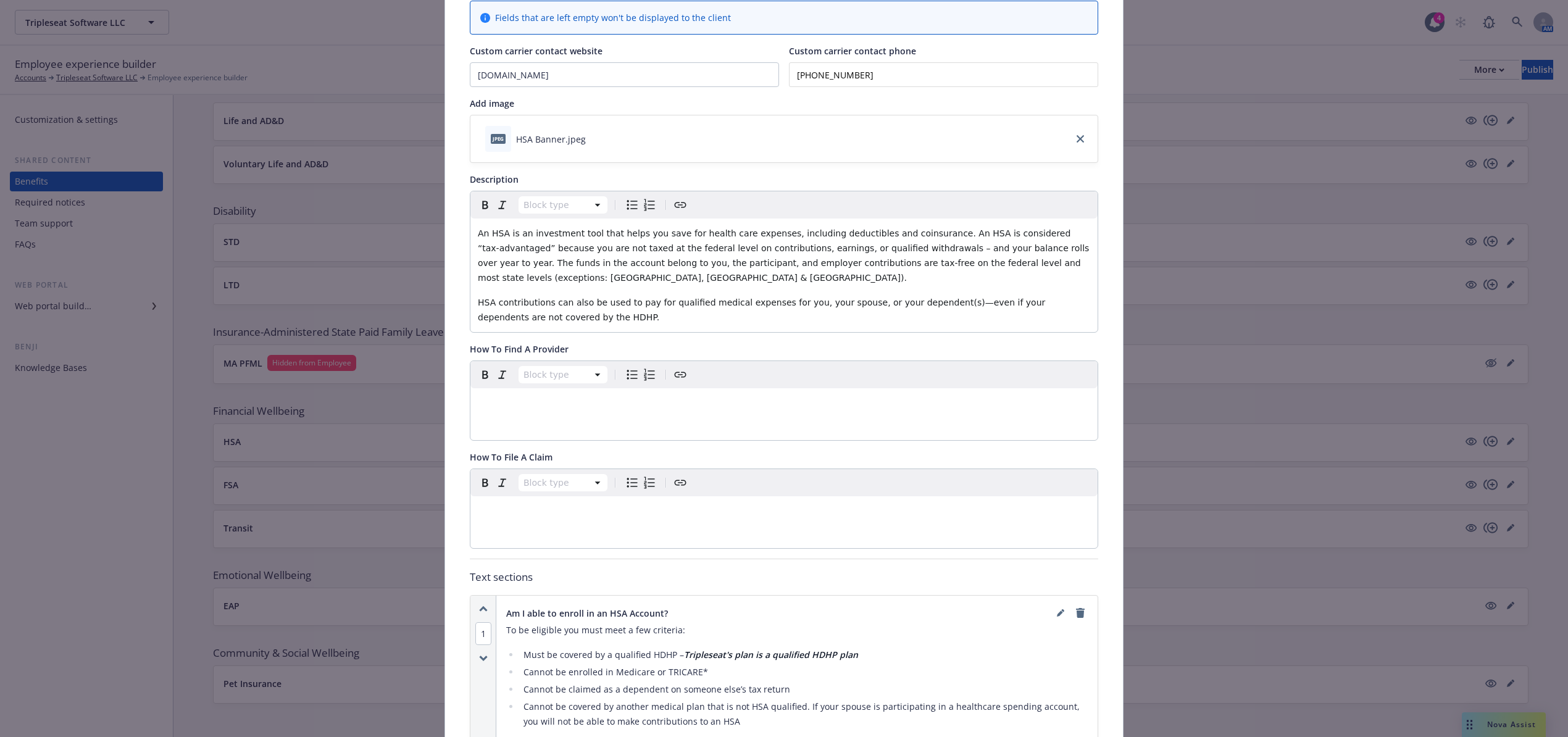
scroll to position [0, 0]
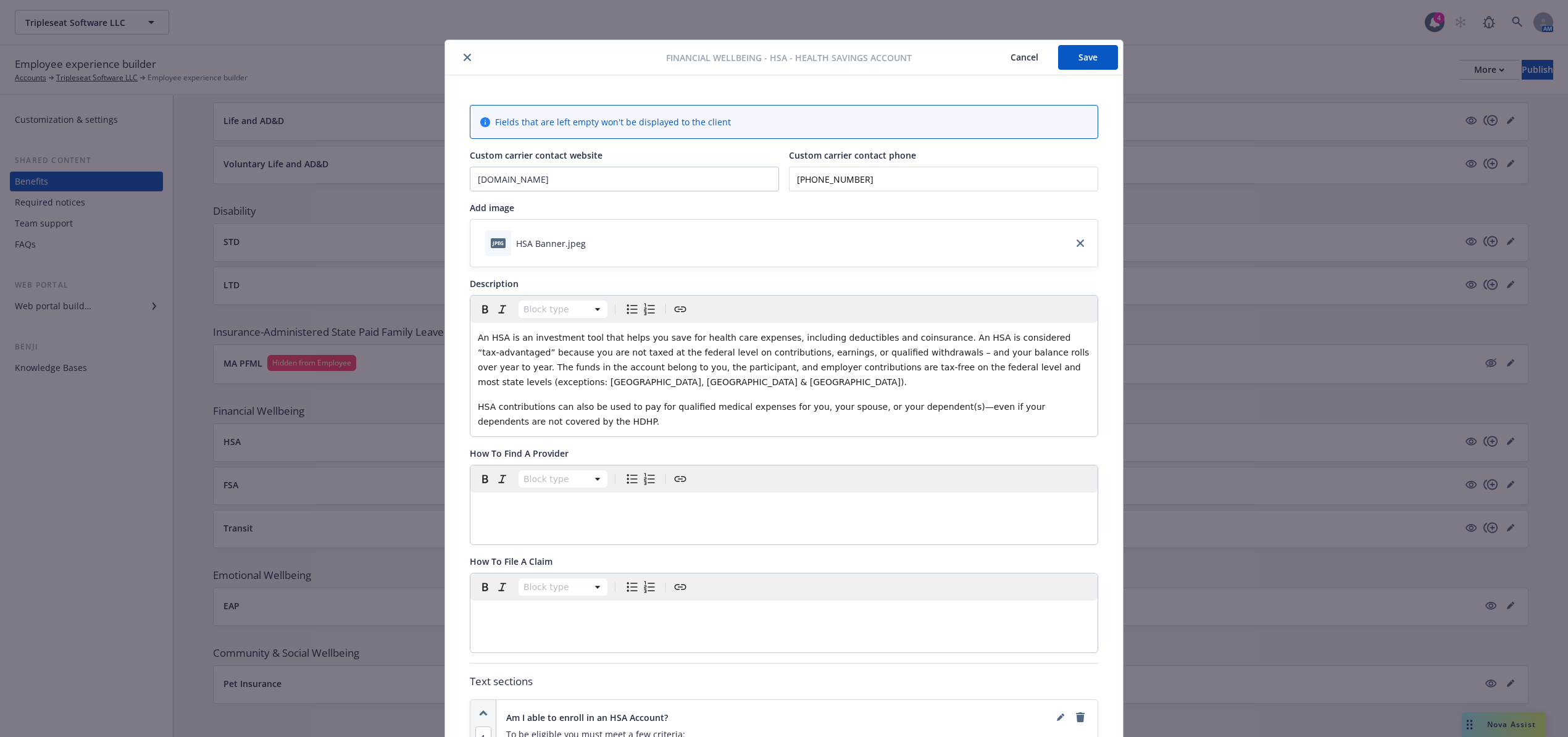
click at [1086, 58] on button "Save" at bounding box center [1088, 57] width 60 height 25
click at [464, 54] on icon "close" at bounding box center [467, 57] width 7 height 7
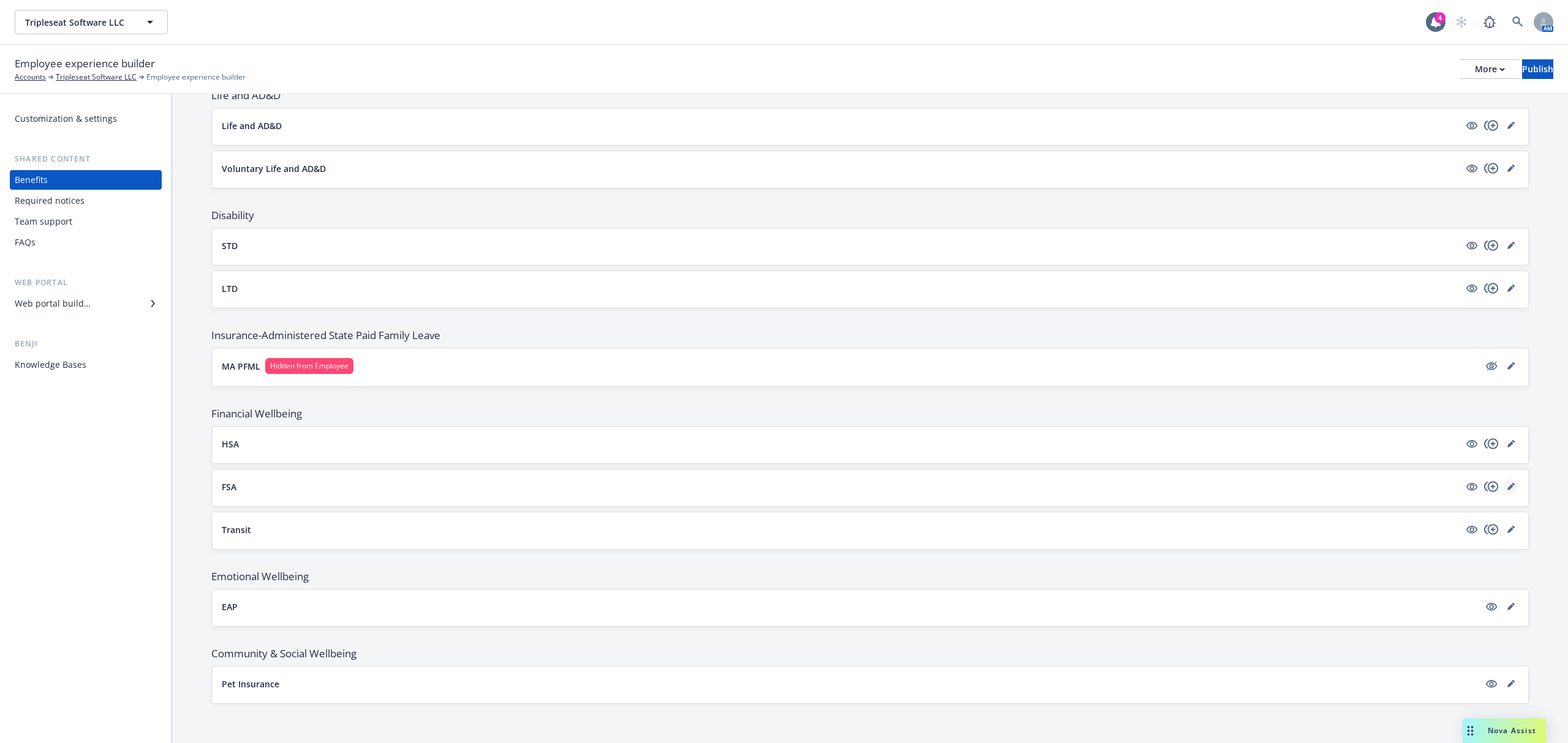
click at [1507, 485] on icon "editPencil" at bounding box center [1510, 487] width 6 height 6
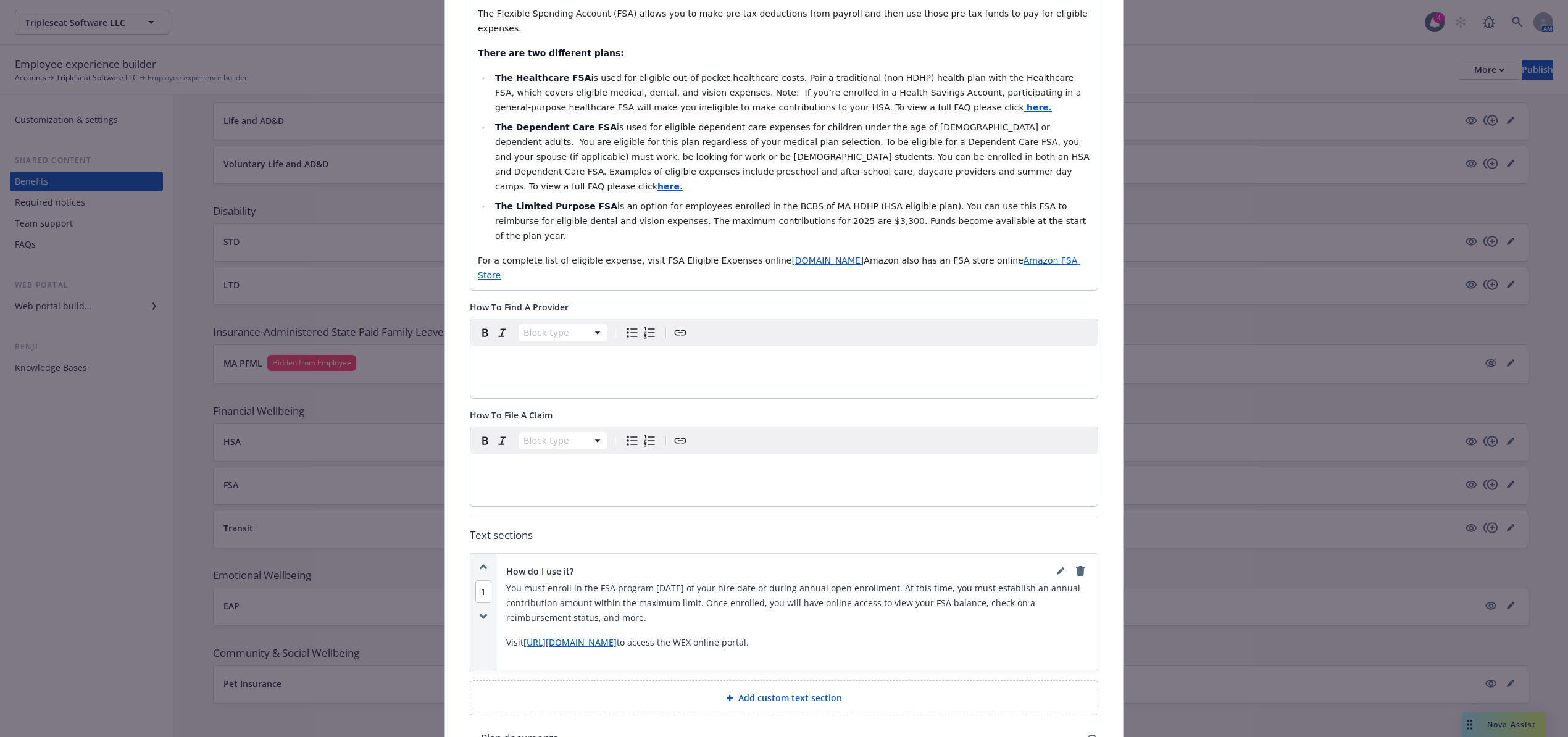
scroll to position [531, 0]
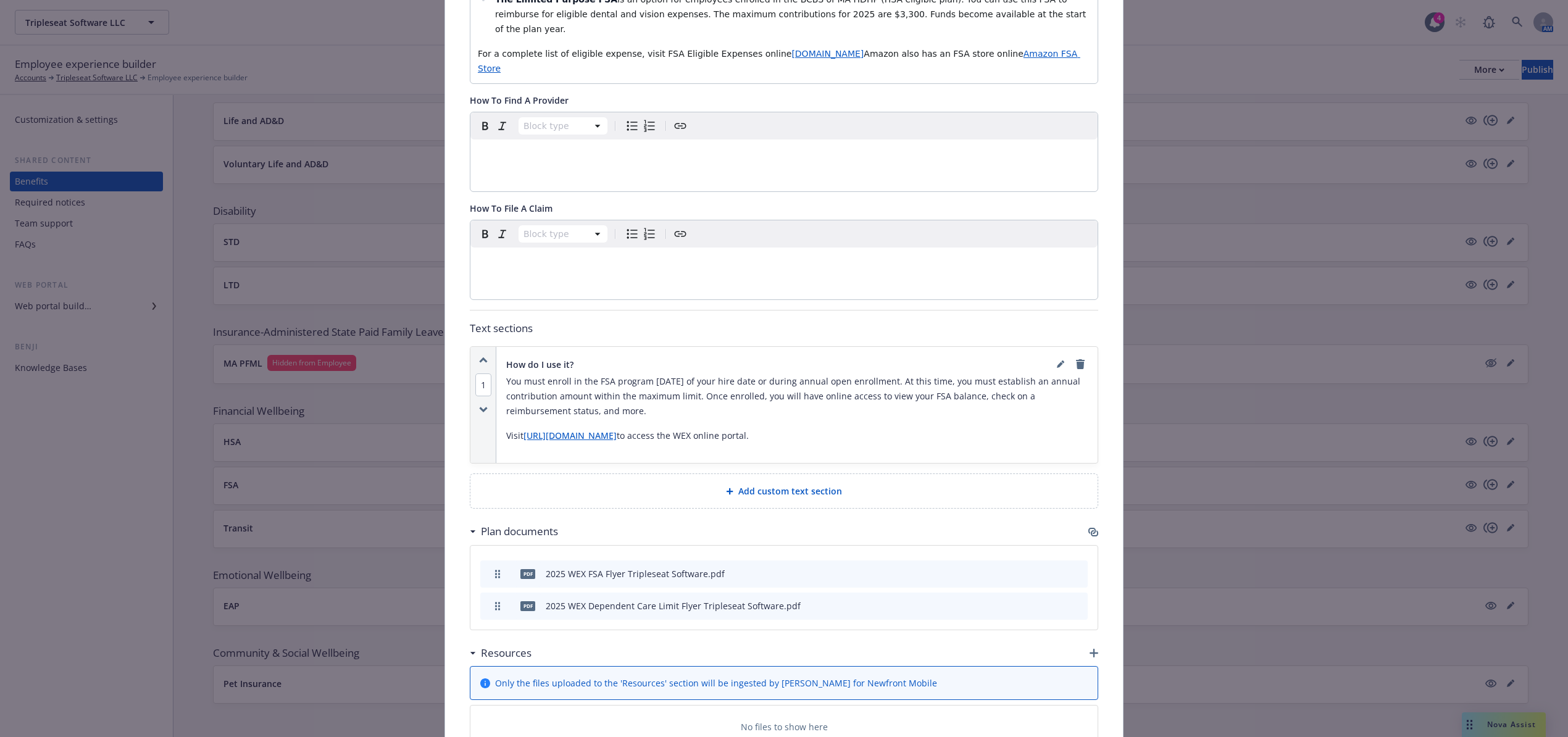
click at [1053, 567] on button at bounding box center [1057, 573] width 11 height 13
click at [1053, 569] on icon "preview file" at bounding box center [1057, 573] width 11 height 9
click at [1092, 527] on icon "button" at bounding box center [1093, 532] width 10 height 10
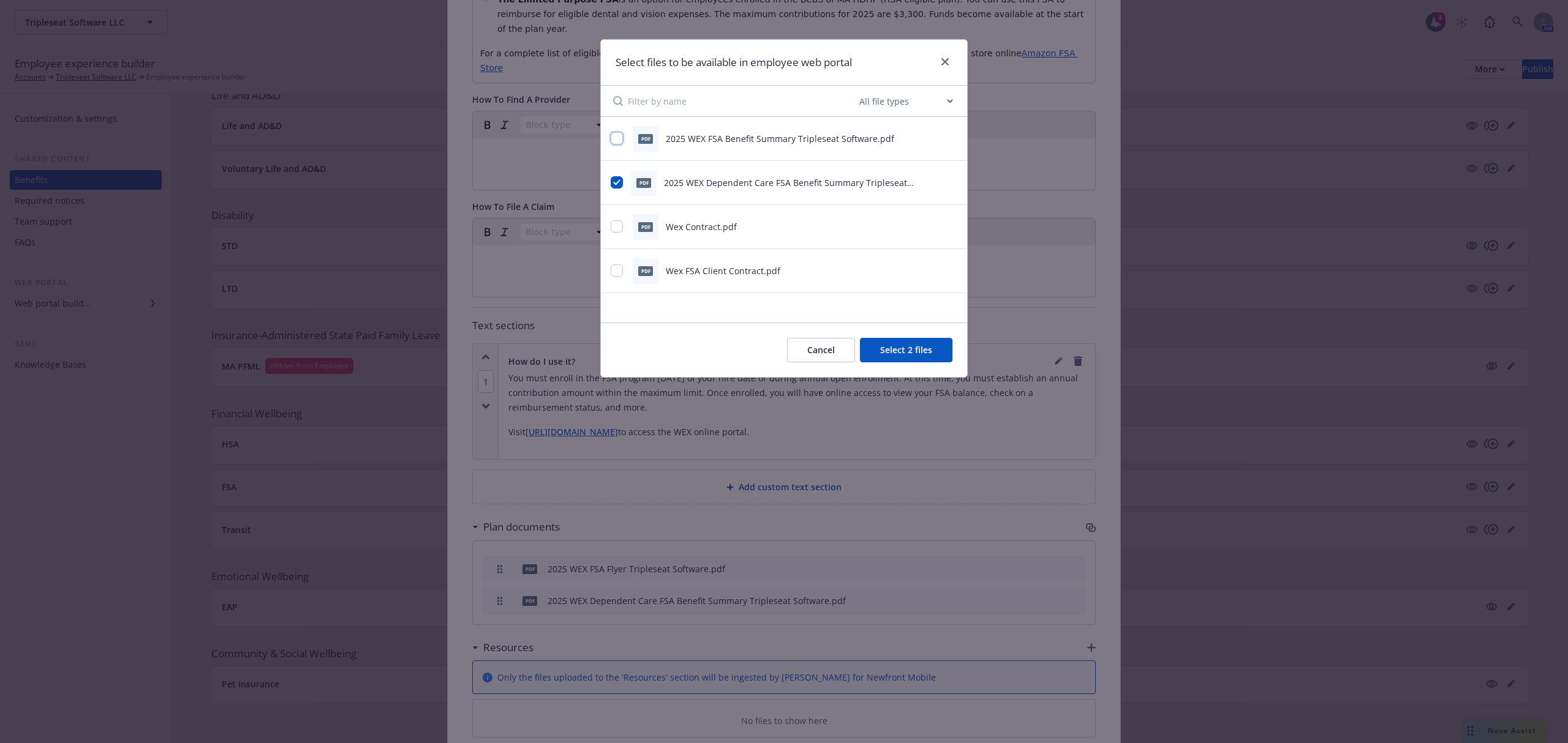
click at [615, 139] on input "checkbox" at bounding box center [617, 138] width 12 height 12
checkbox input "true"
click at [934, 351] on button "Select 3 files" at bounding box center [906, 350] width 93 height 25
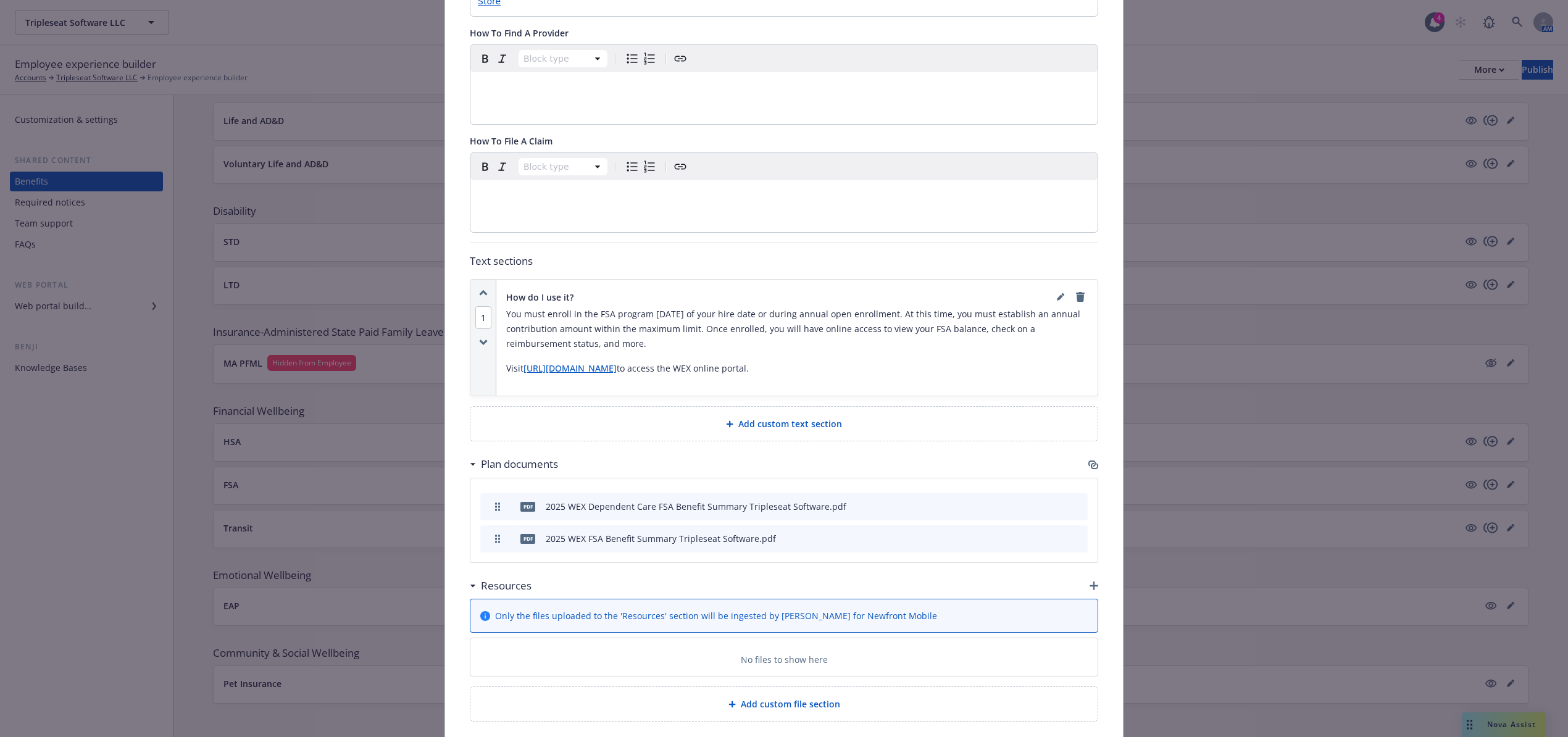
click at [1090, 581] on icon "button" at bounding box center [1094, 586] width 9 height 9
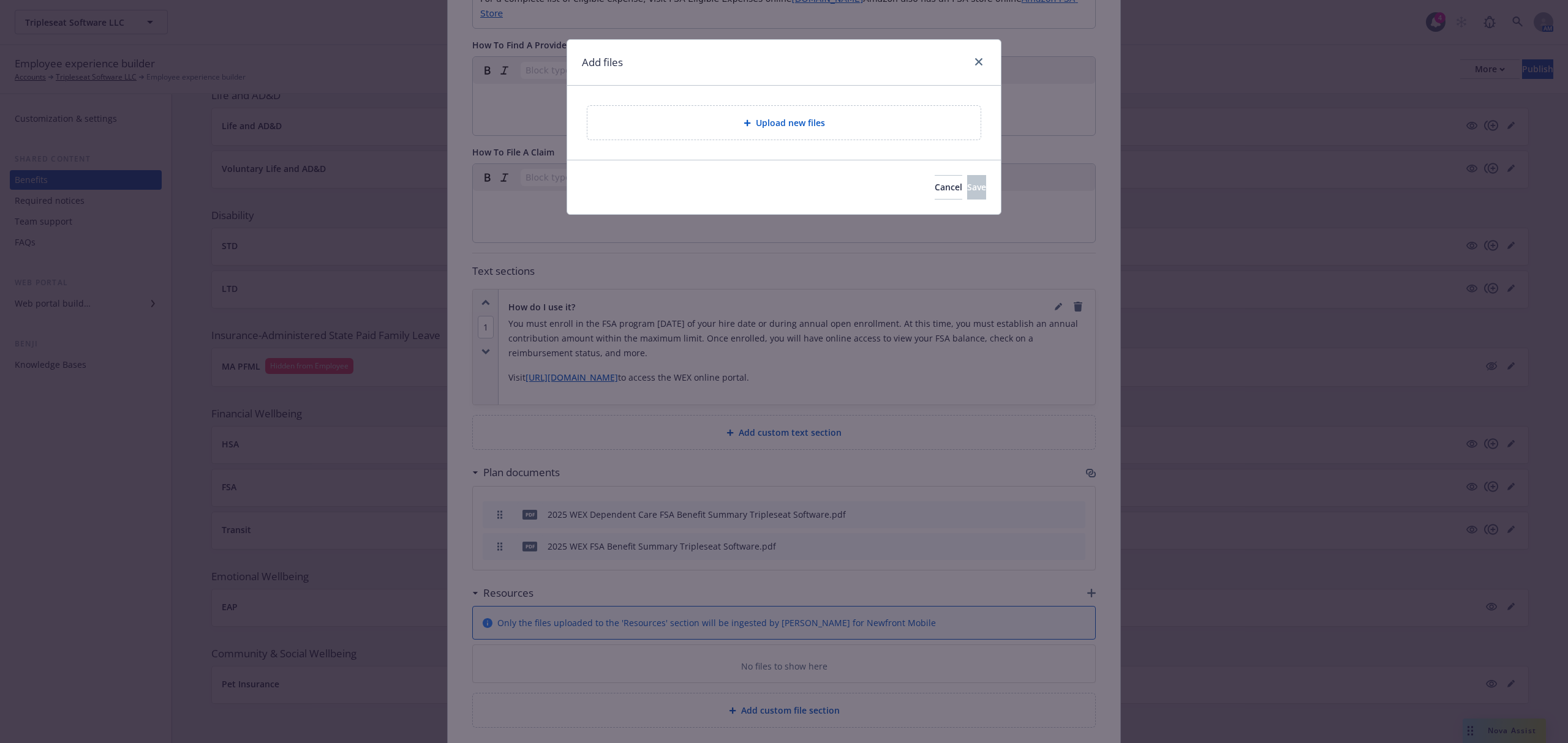
click at [784, 126] on span "Upload new files" at bounding box center [790, 122] width 69 height 13
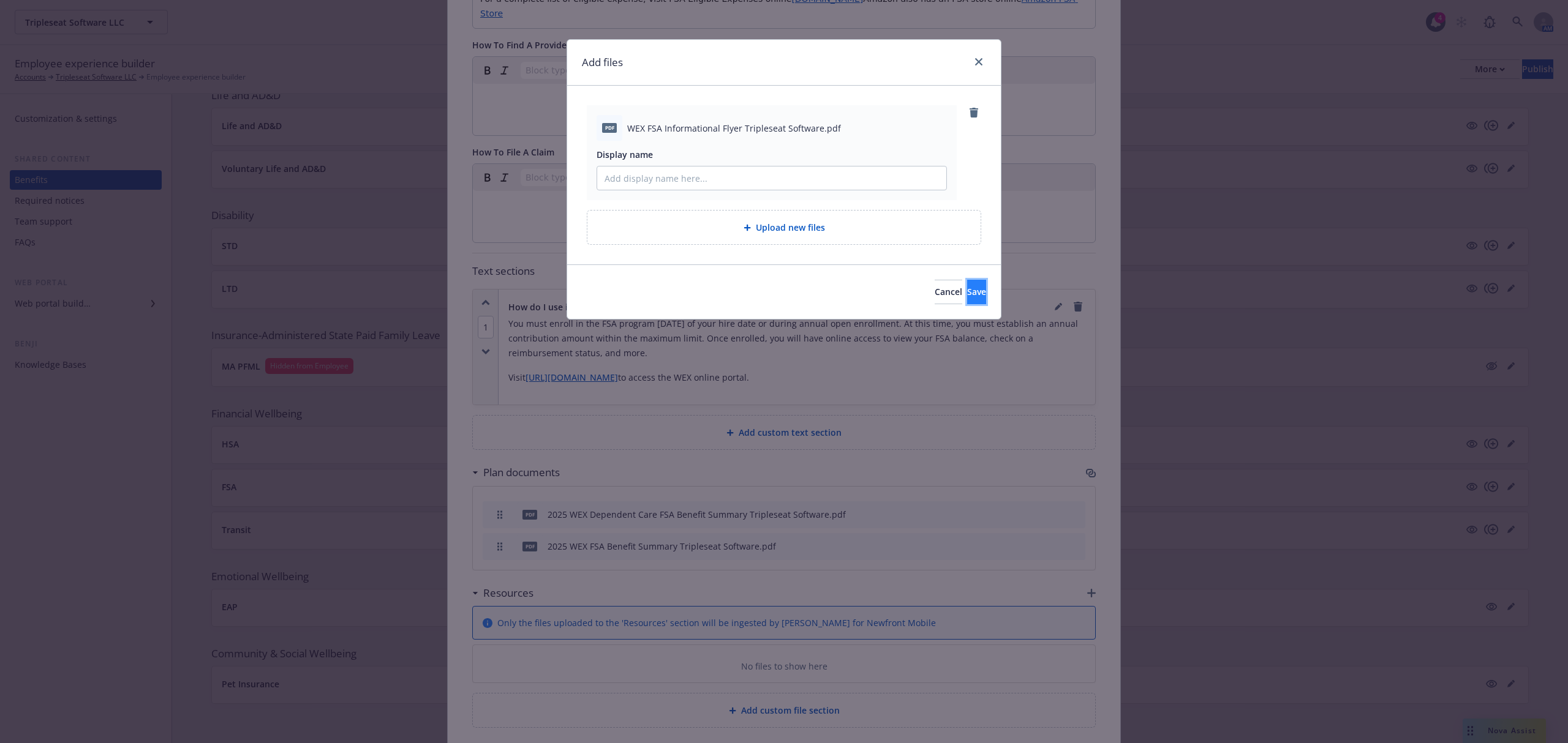
click at [967, 291] on button "Save" at bounding box center [976, 292] width 19 height 25
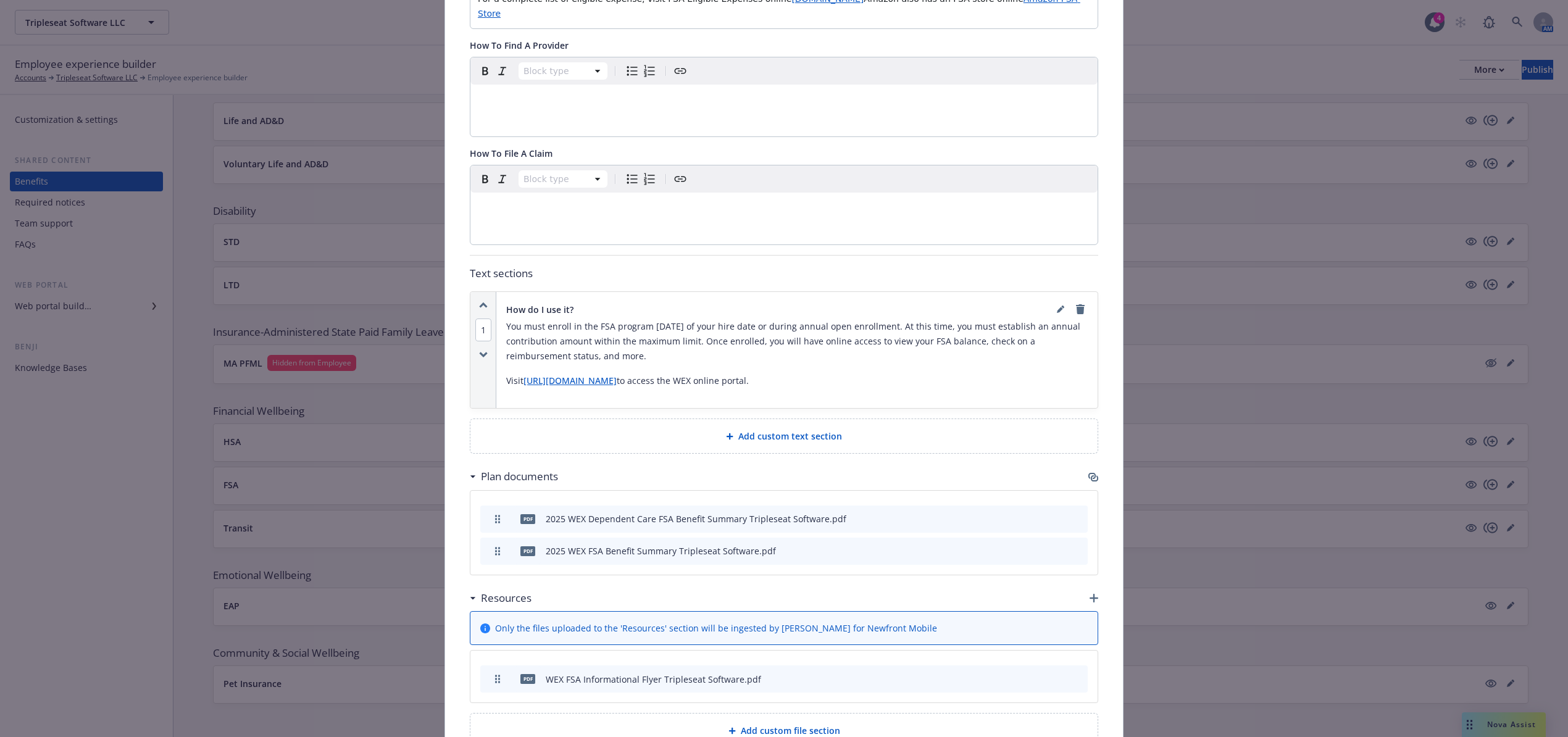
click at [1090, 594] on icon "button" at bounding box center [1094, 598] width 9 height 9
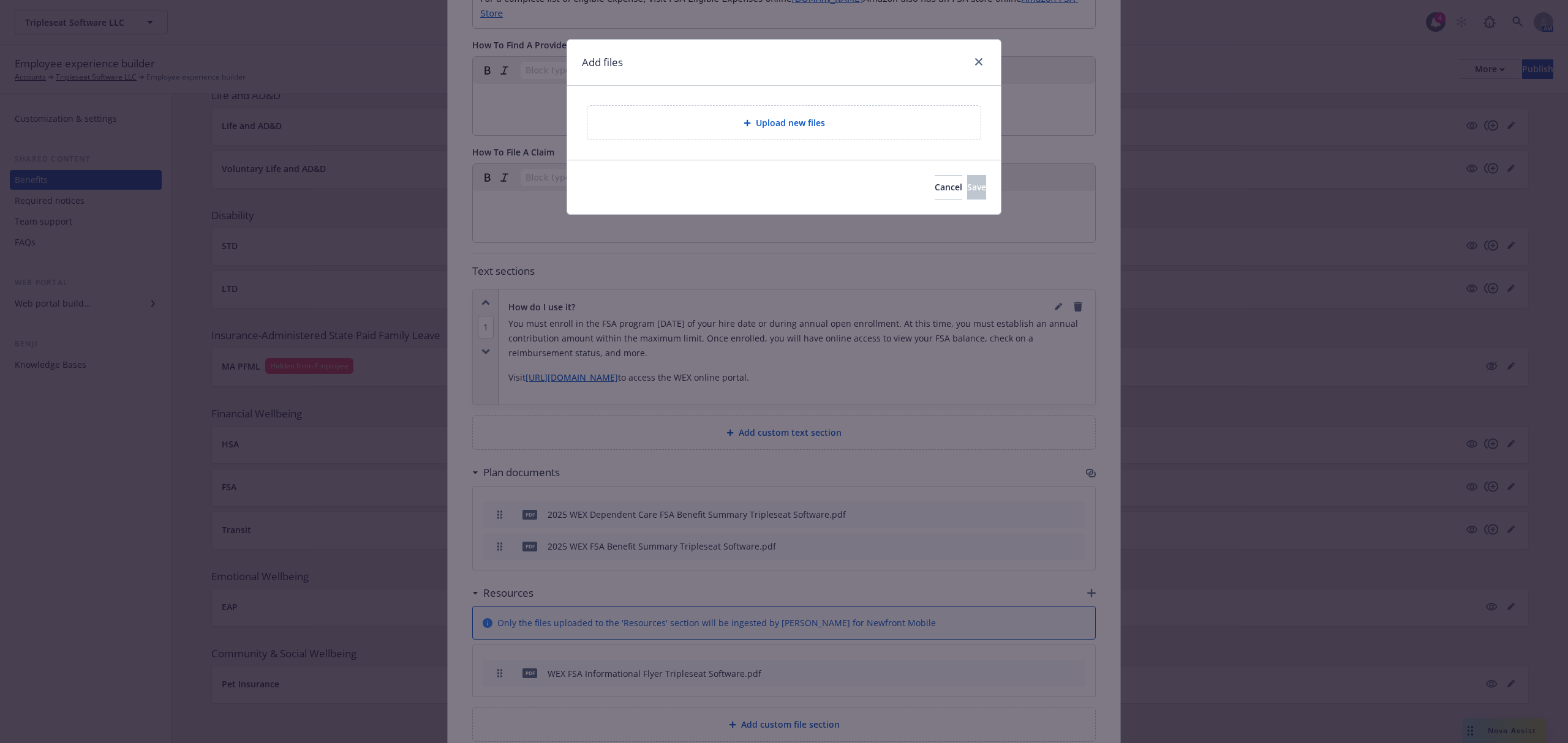
click at [662, 113] on div "Upload new files" at bounding box center [784, 123] width 393 height 34
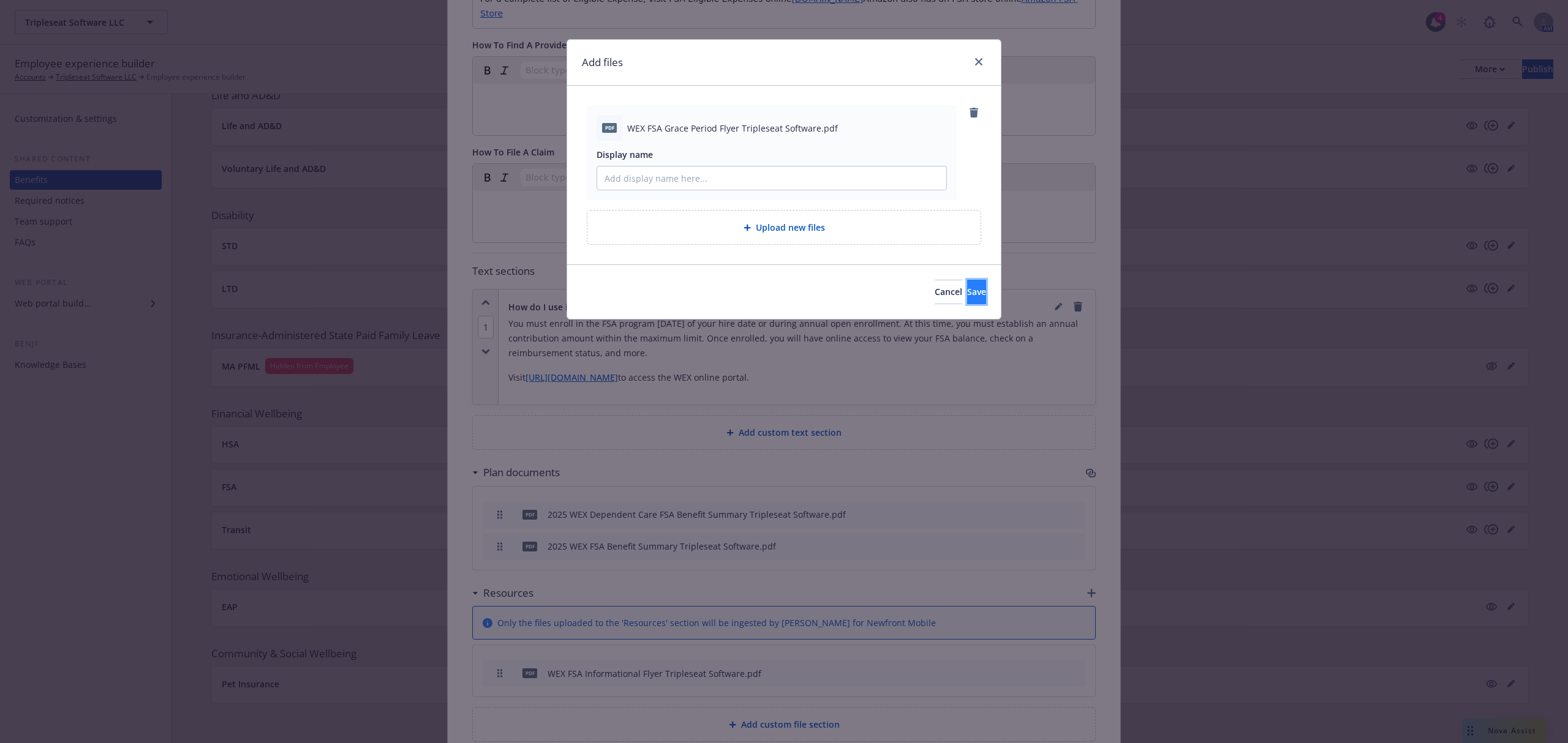
click at [967, 285] on button "Save" at bounding box center [976, 292] width 19 height 25
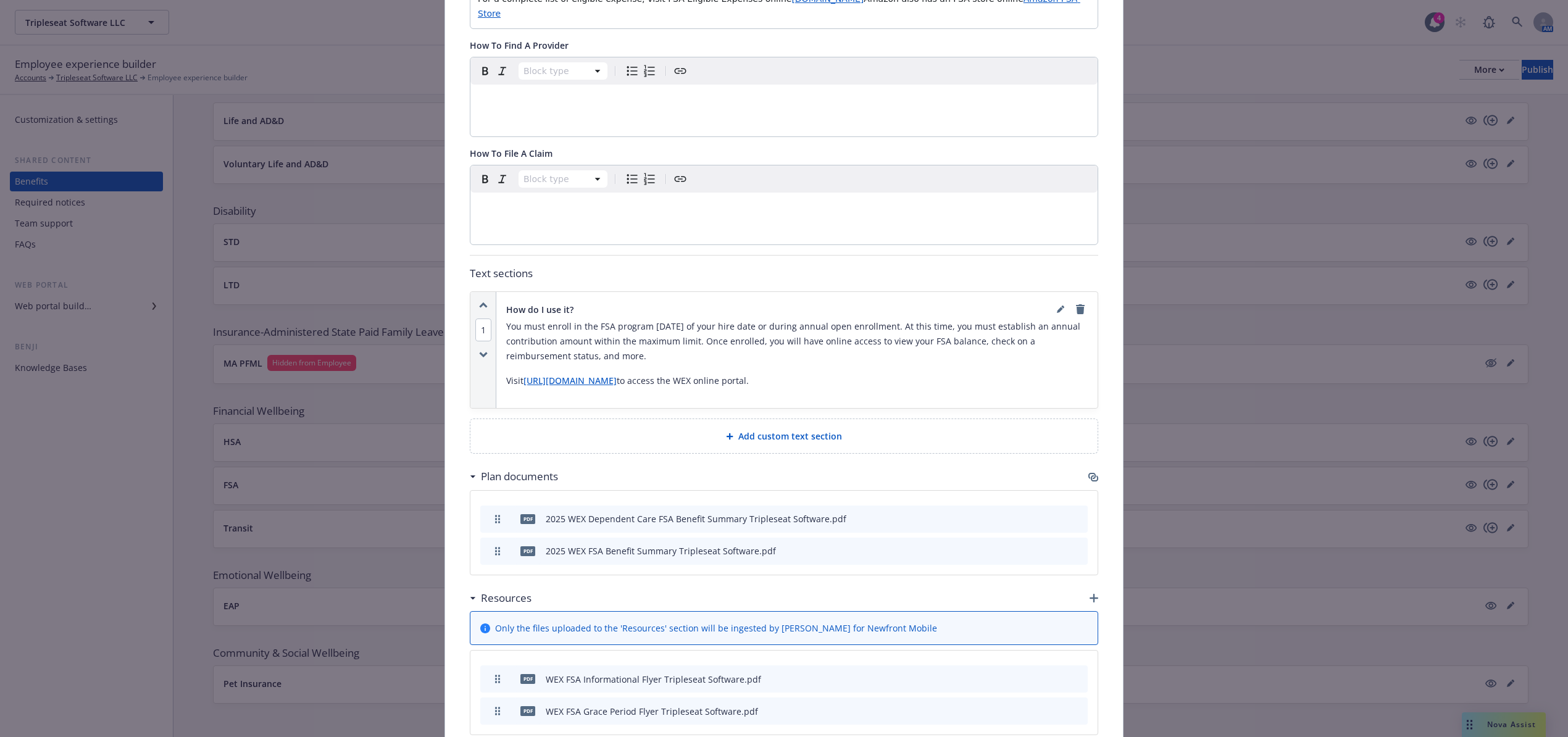
click at [1090, 594] on icon "button" at bounding box center [1094, 598] width 9 height 9
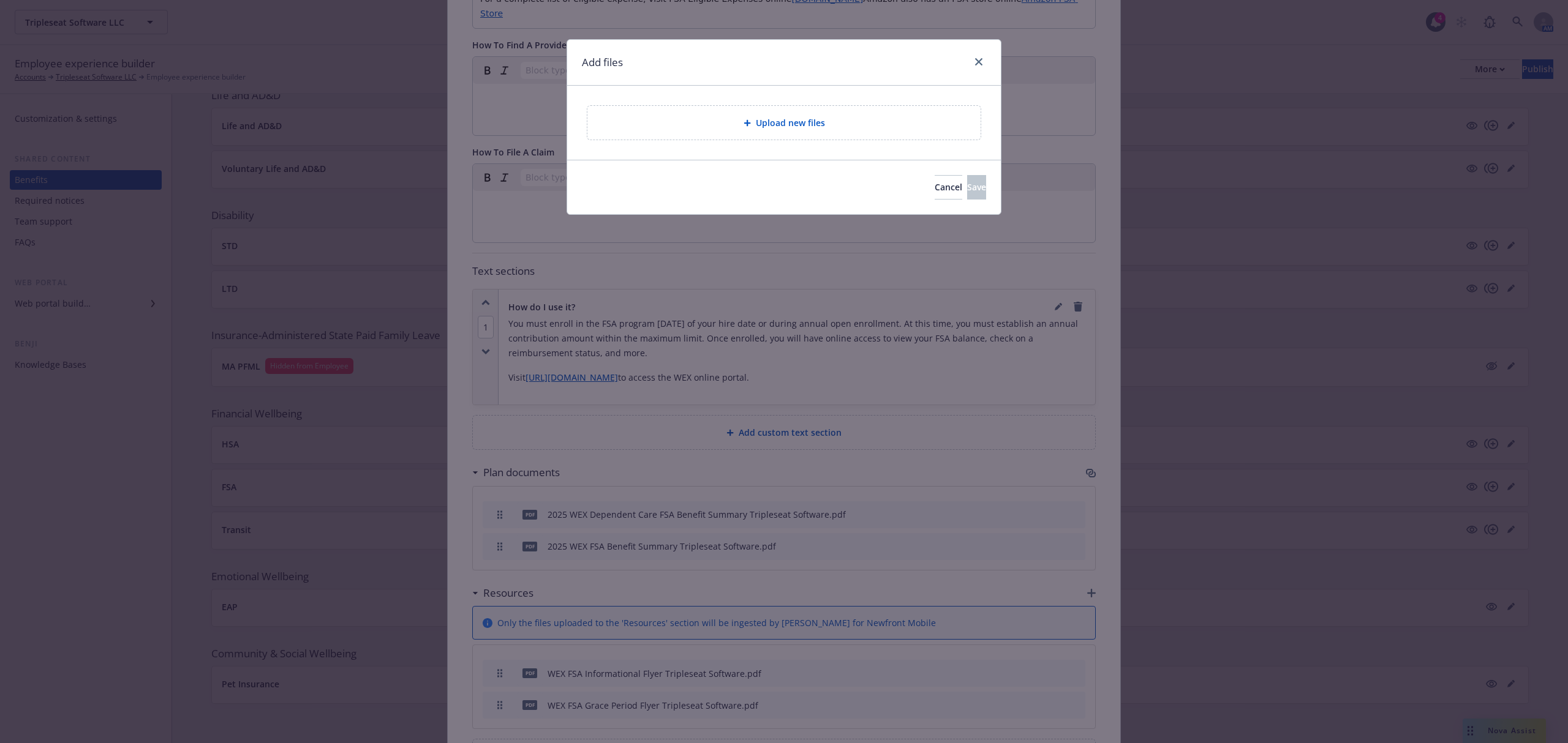
click at [657, 137] on div "Upload new files" at bounding box center [784, 123] width 393 height 34
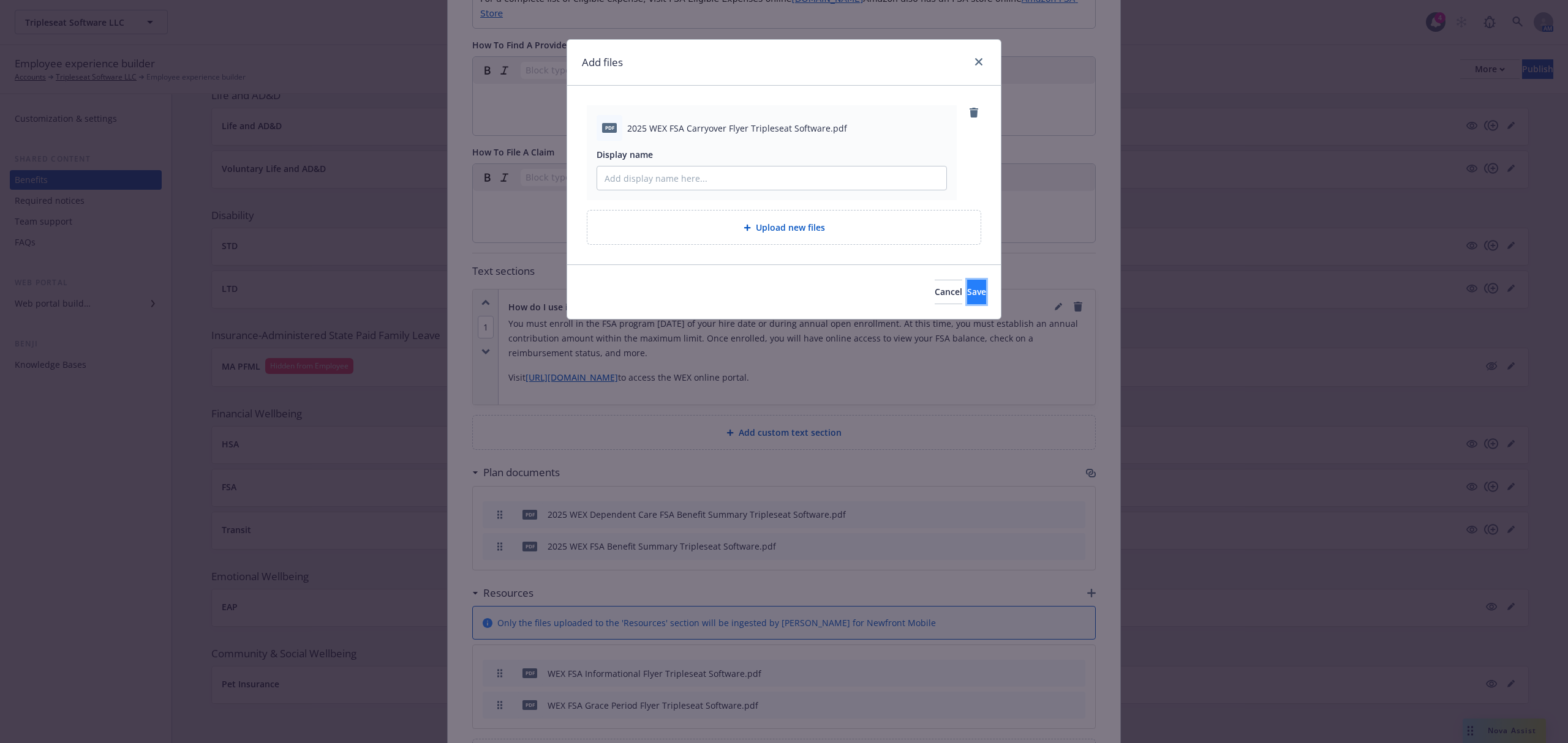
click at [969, 304] on button "Save" at bounding box center [976, 292] width 19 height 25
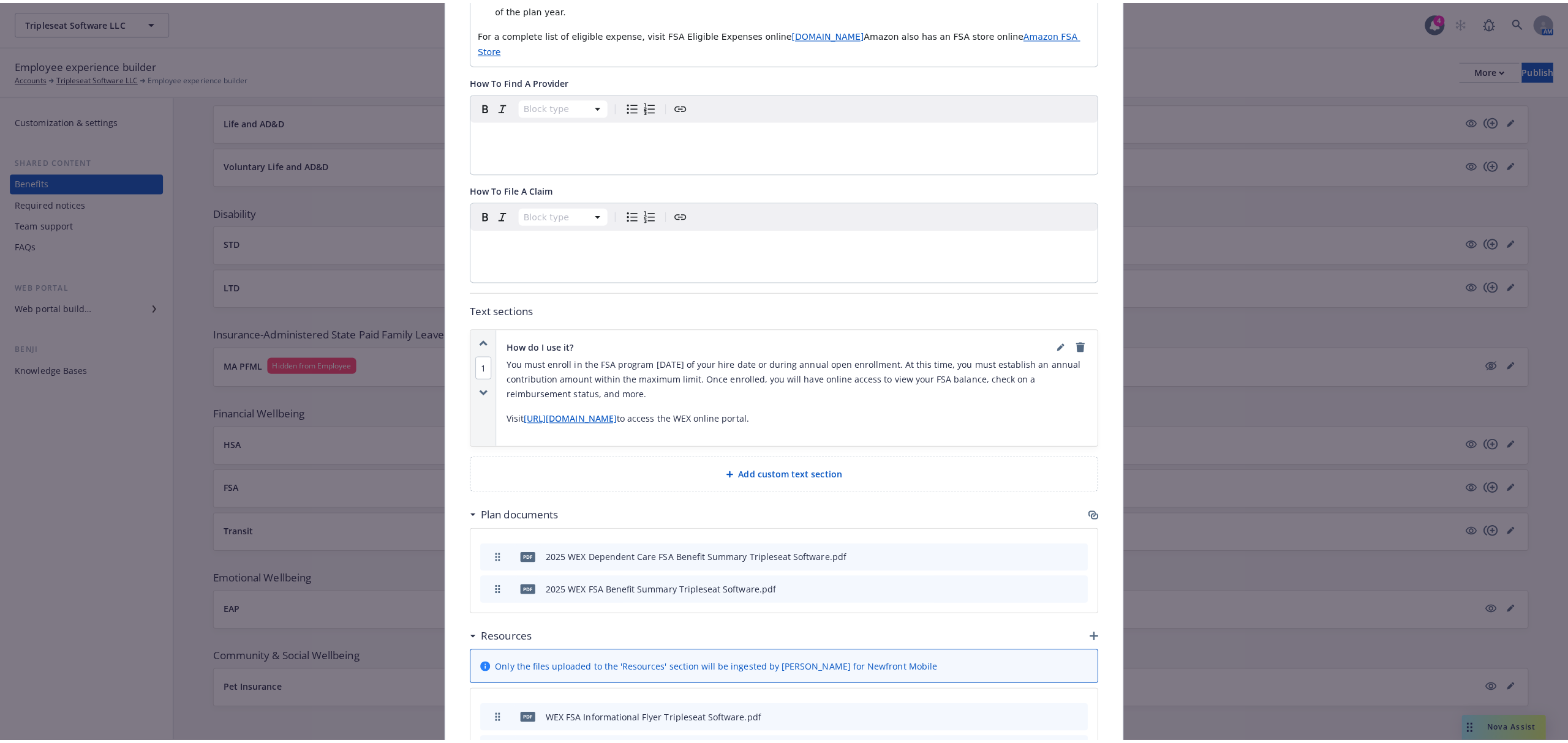
scroll to position [663, 0]
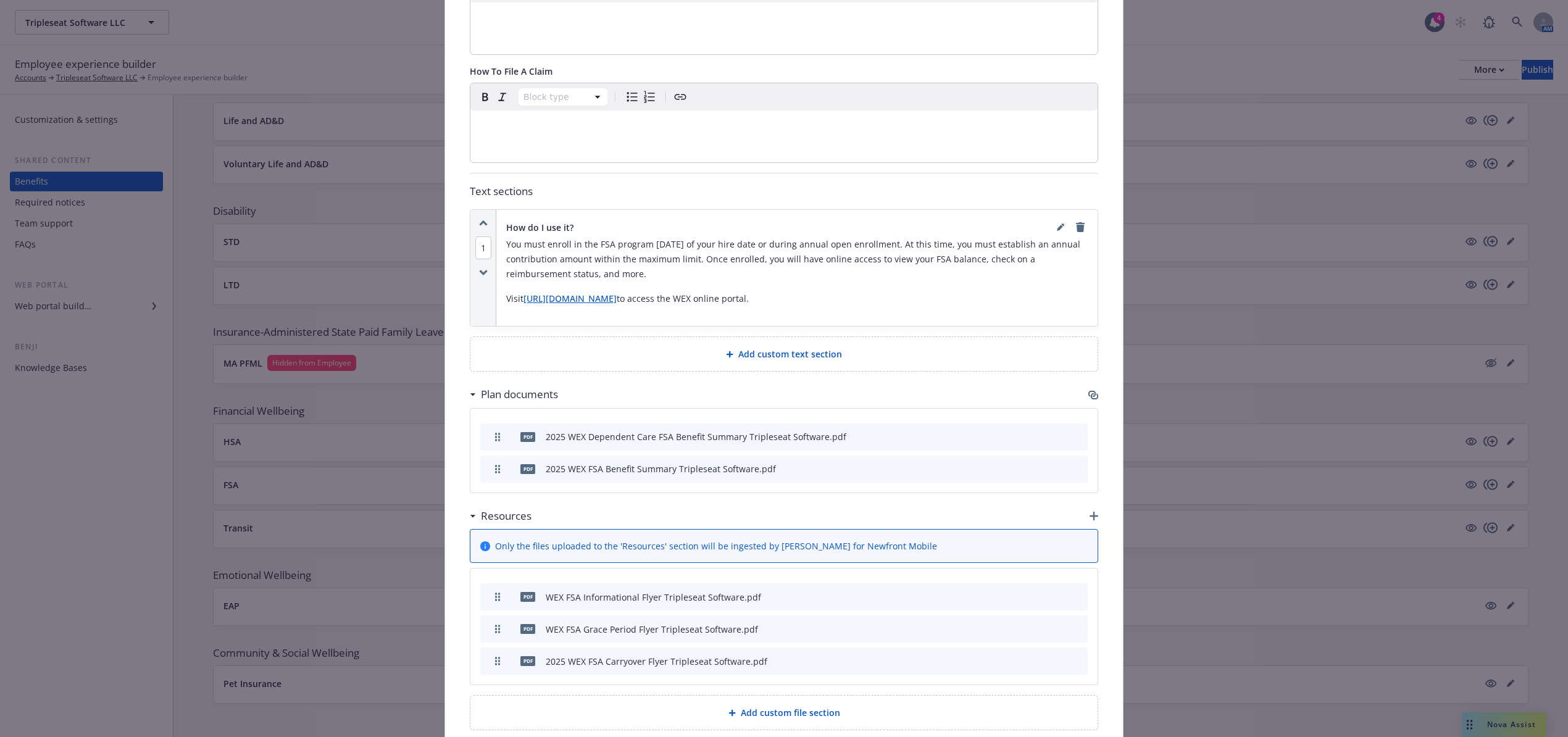
click at [785, 337] on div "Add custom text section" at bounding box center [784, 354] width 627 height 34
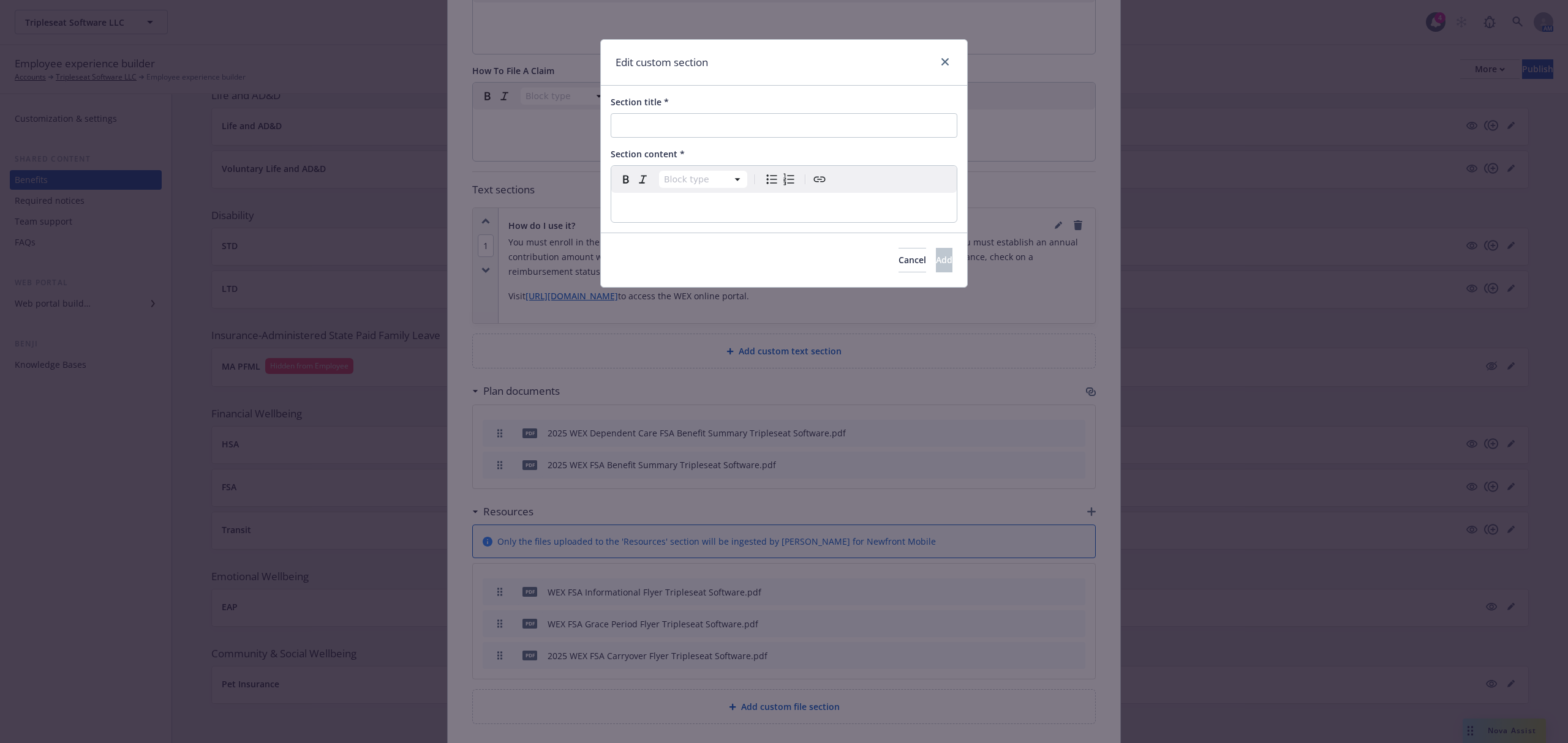
scroll to position [659, 0]
click at [650, 121] on input "Section title *" at bounding box center [784, 125] width 347 height 25
type input "FSA Calculator"
click at [717, 216] on div "editable markdown" at bounding box center [784, 208] width 346 height 30
drag, startPoint x: 684, startPoint y: 206, endPoint x: 561, endPoint y: 209, distance: 123.0
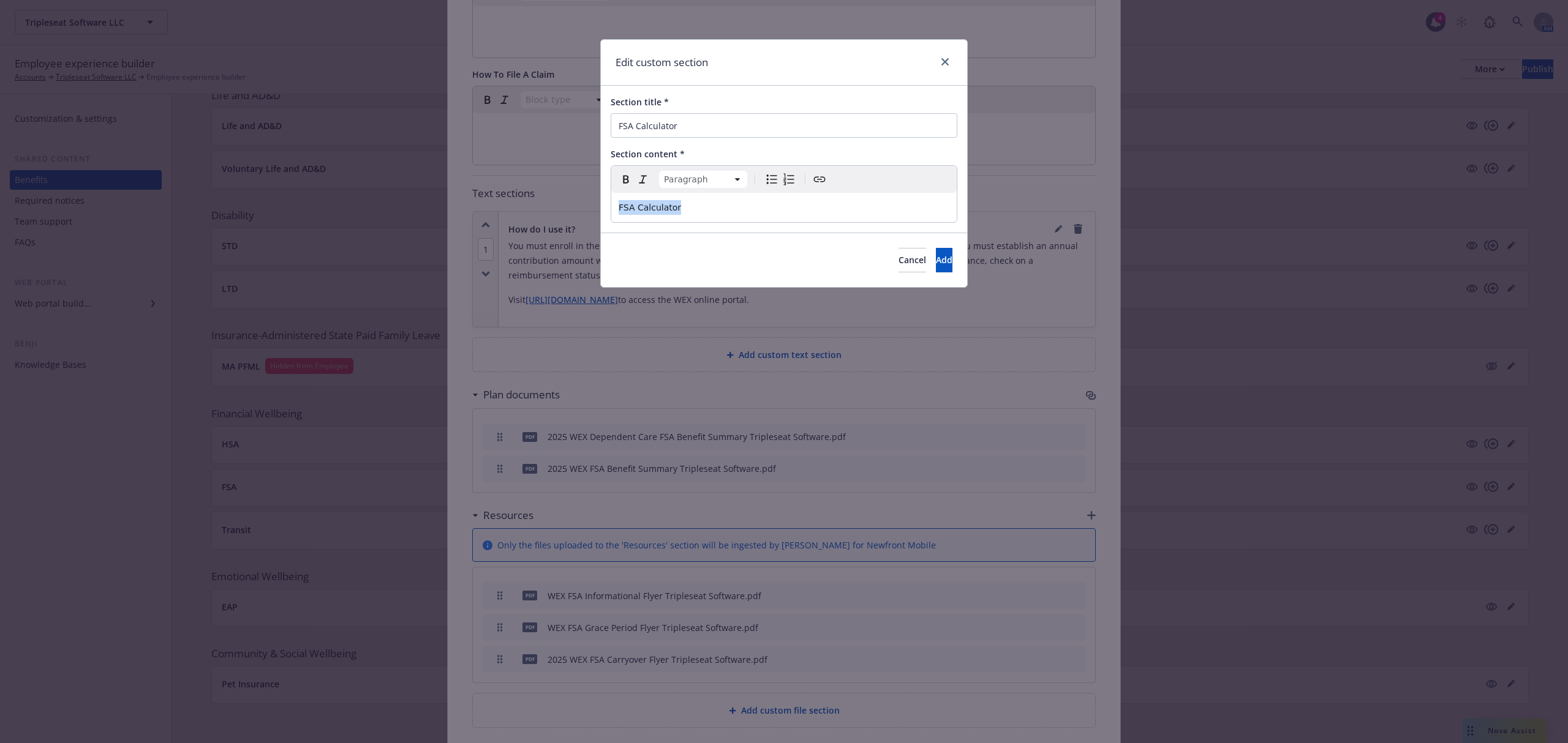
click at [561, 209] on div "Edit custom section Section title * FSA Calculator Section content * Paragraph …" at bounding box center [784, 372] width 1568 height 743
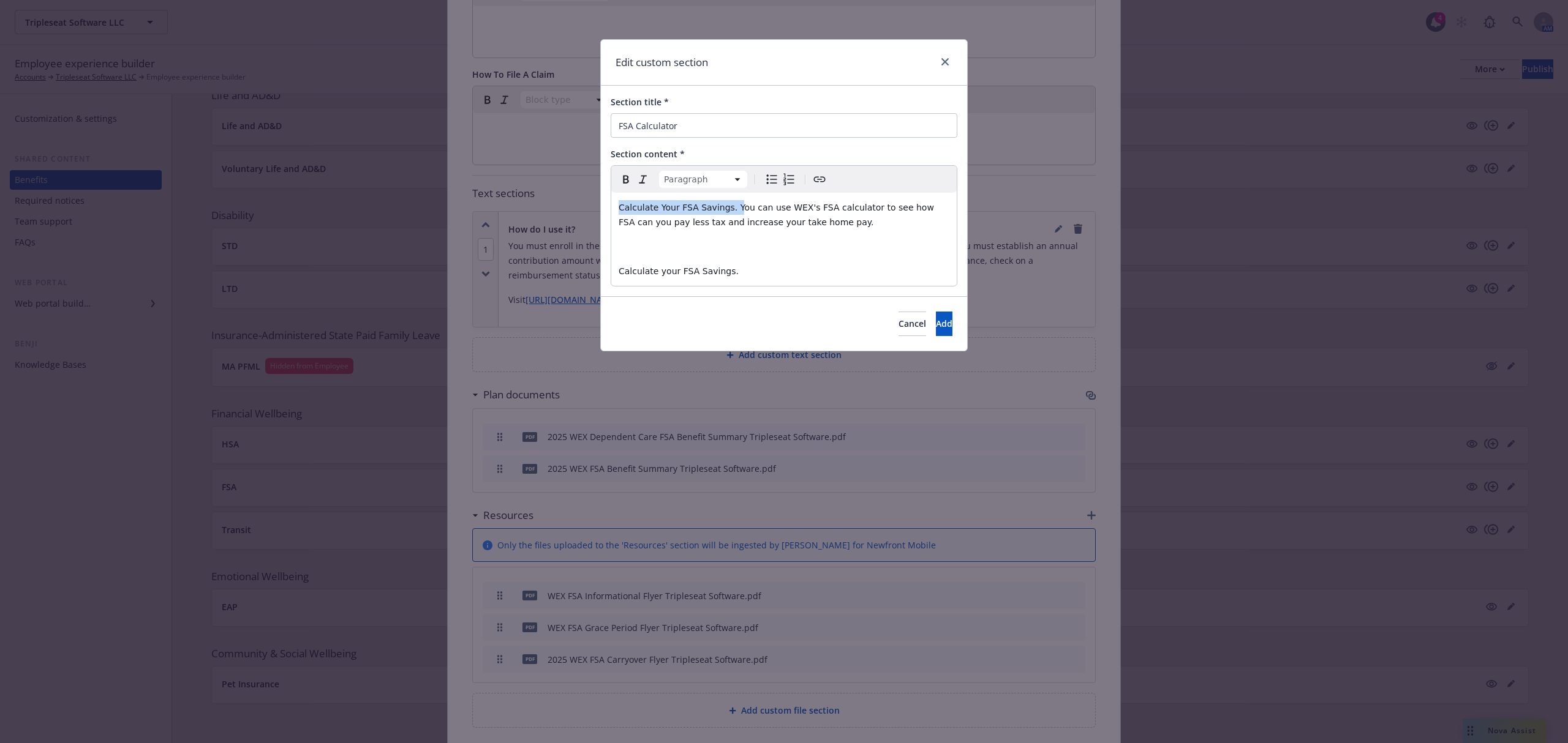
drag, startPoint x: 727, startPoint y: 207, endPoint x: 564, endPoint y: 211, distance: 163.0
click at [564, 211] on div "Edit custom section Section title * FSA Calculator Section content * Paragraph …" at bounding box center [784, 372] width 1568 height 743
drag, startPoint x: 749, startPoint y: 274, endPoint x: 555, endPoint y: 268, distance: 194.1
click at [555, 268] on div "Edit custom section Section title * FSA Calculator Section content * Paragraph …" at bounding box center [784, 372] width 1568 height 743
click at [738, 266] on p "Calculate your FSA Savings." at bounding box center [784, 271] width 331 height 15
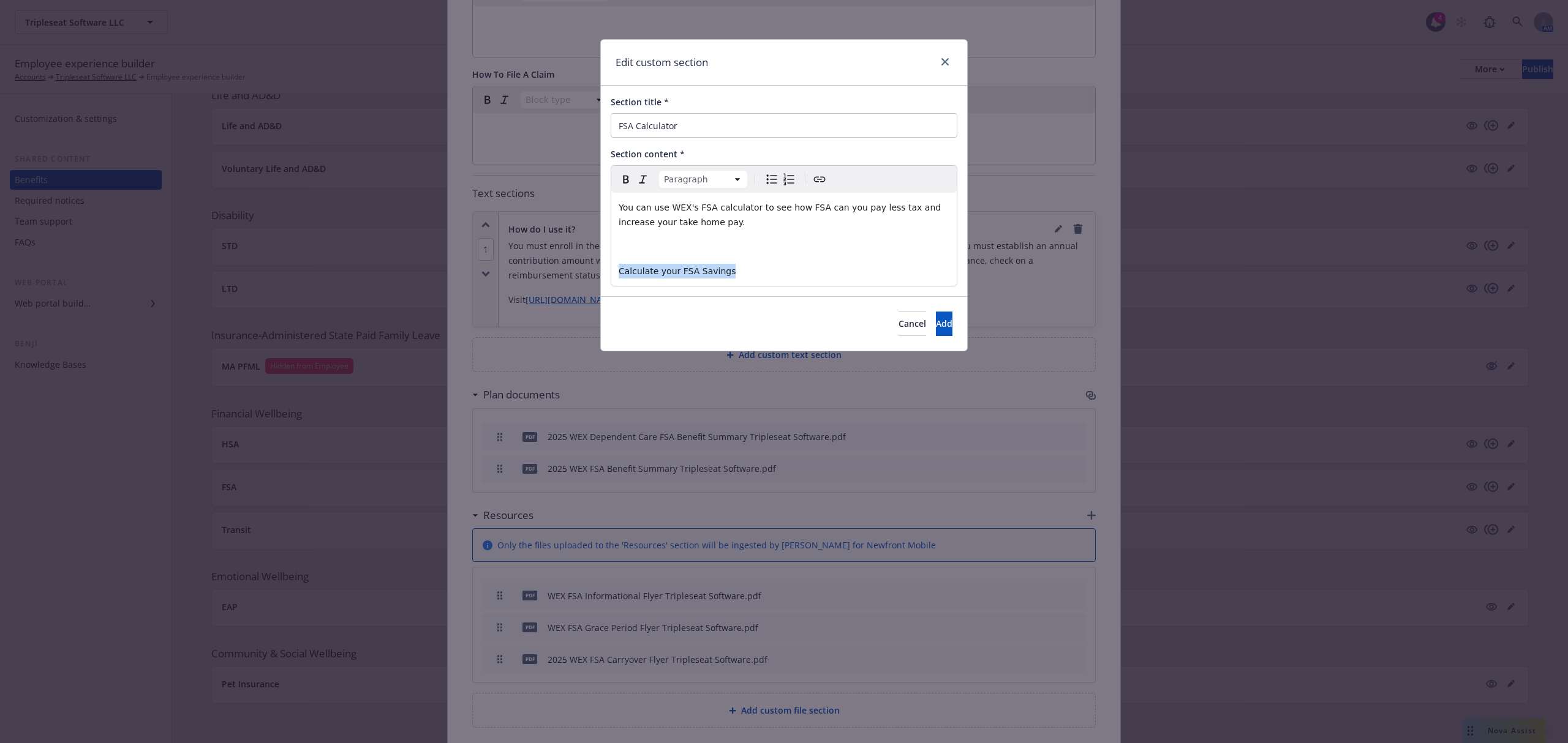
drag, startPoint x: 738, startPoint y: 274, endPoint x: 550, endPoint y: 268, distance: 188.1
click at [547, 270] on div "Edit custom section Section title * FSA Calculator Section content * Paragraph …" at bounding box center [784, 372] width 1568 height 743
click at [825, 179] on icon "Create link" at bounding box center [819, 179] width 15 height 15
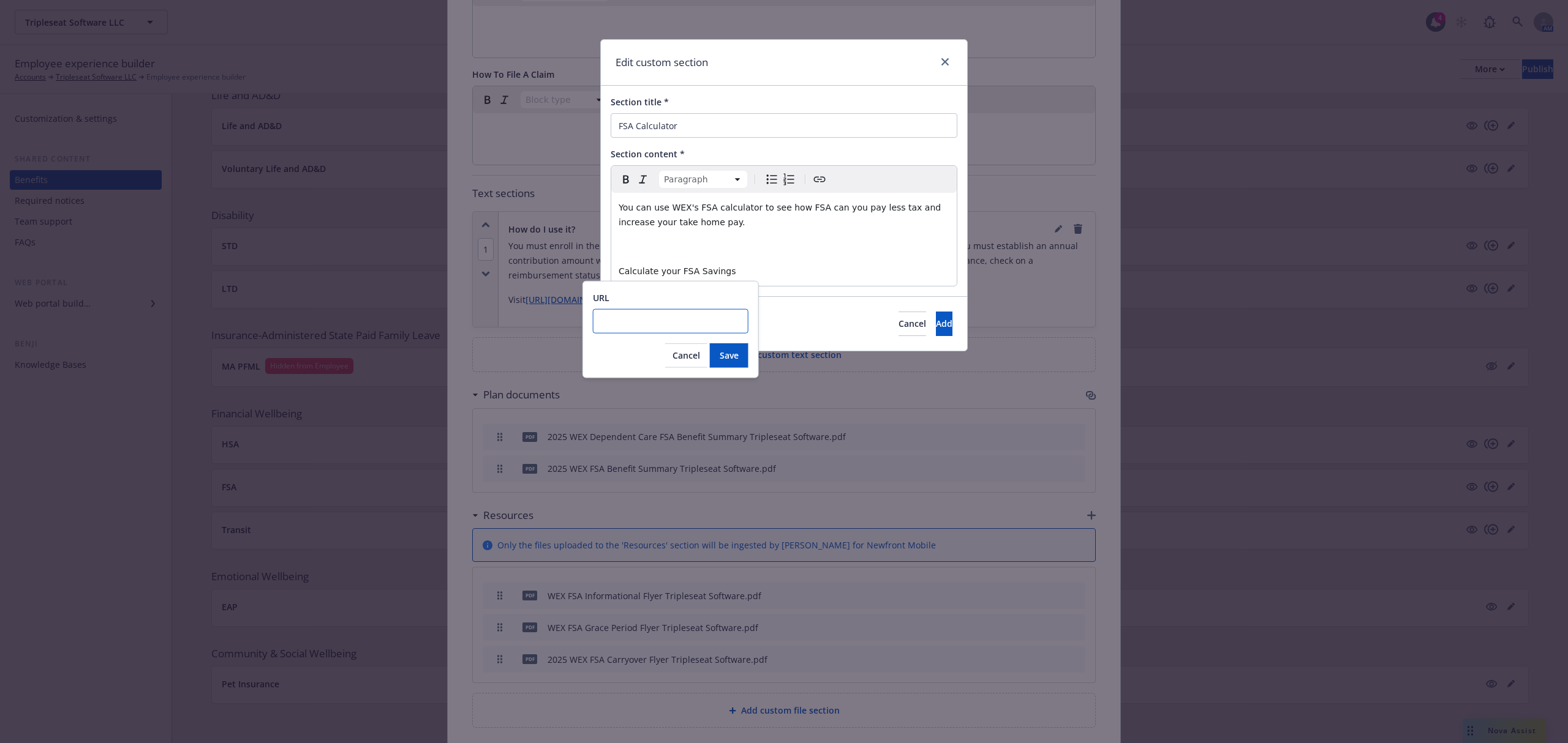
click at [638, 324] on input "URL" at bounding box center [671, 321] width 156 height 25
paste input "https://www.wexinc.com/resources/benefits-toolkit/fsa-calculator/"
type input "https://www.wexinc.com/resources/benefits-toolkit/fsa-calculator/"
click at [737, 360] on button "Save" at bounding box center [729, 355] width 39 height 25
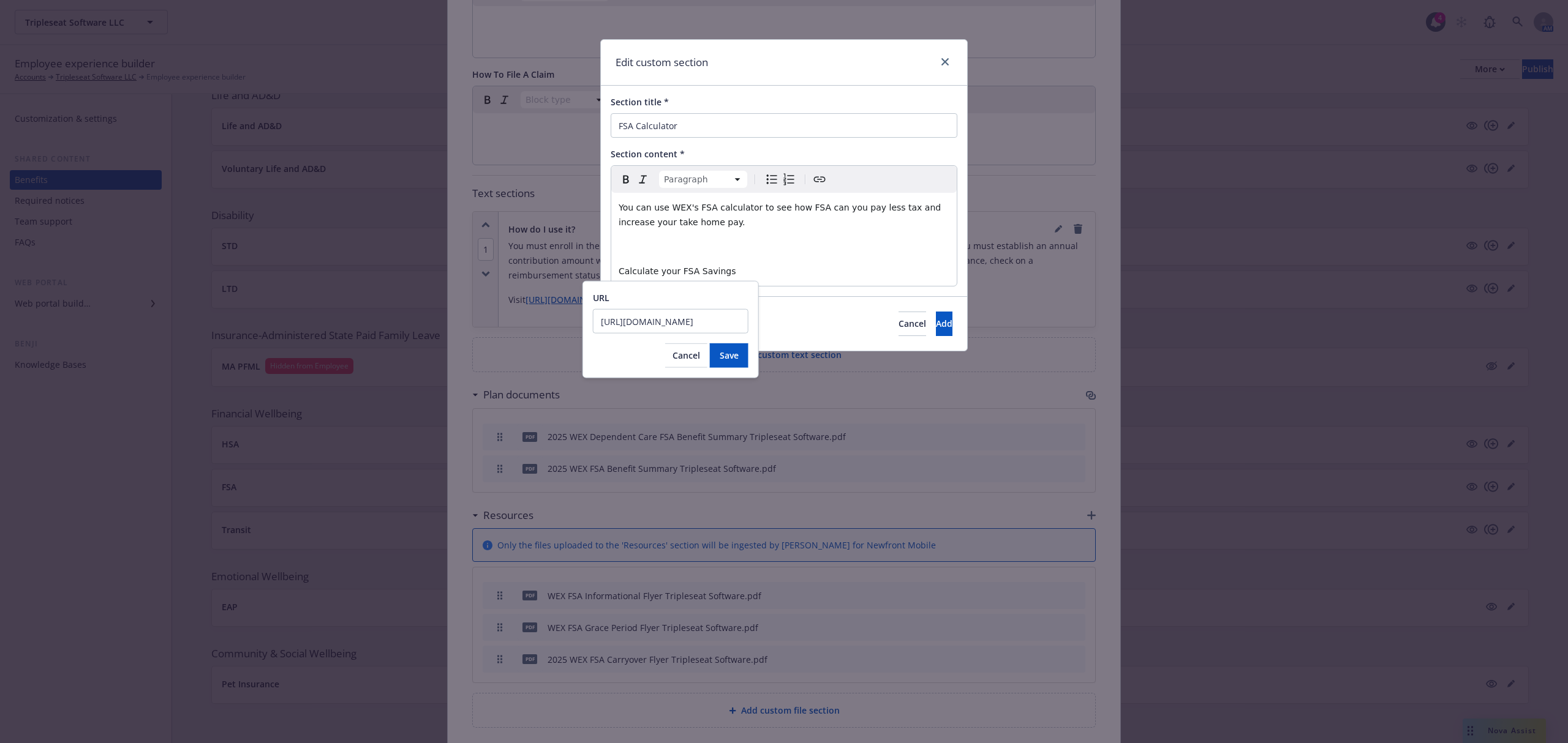
scroll to position [0, 0]
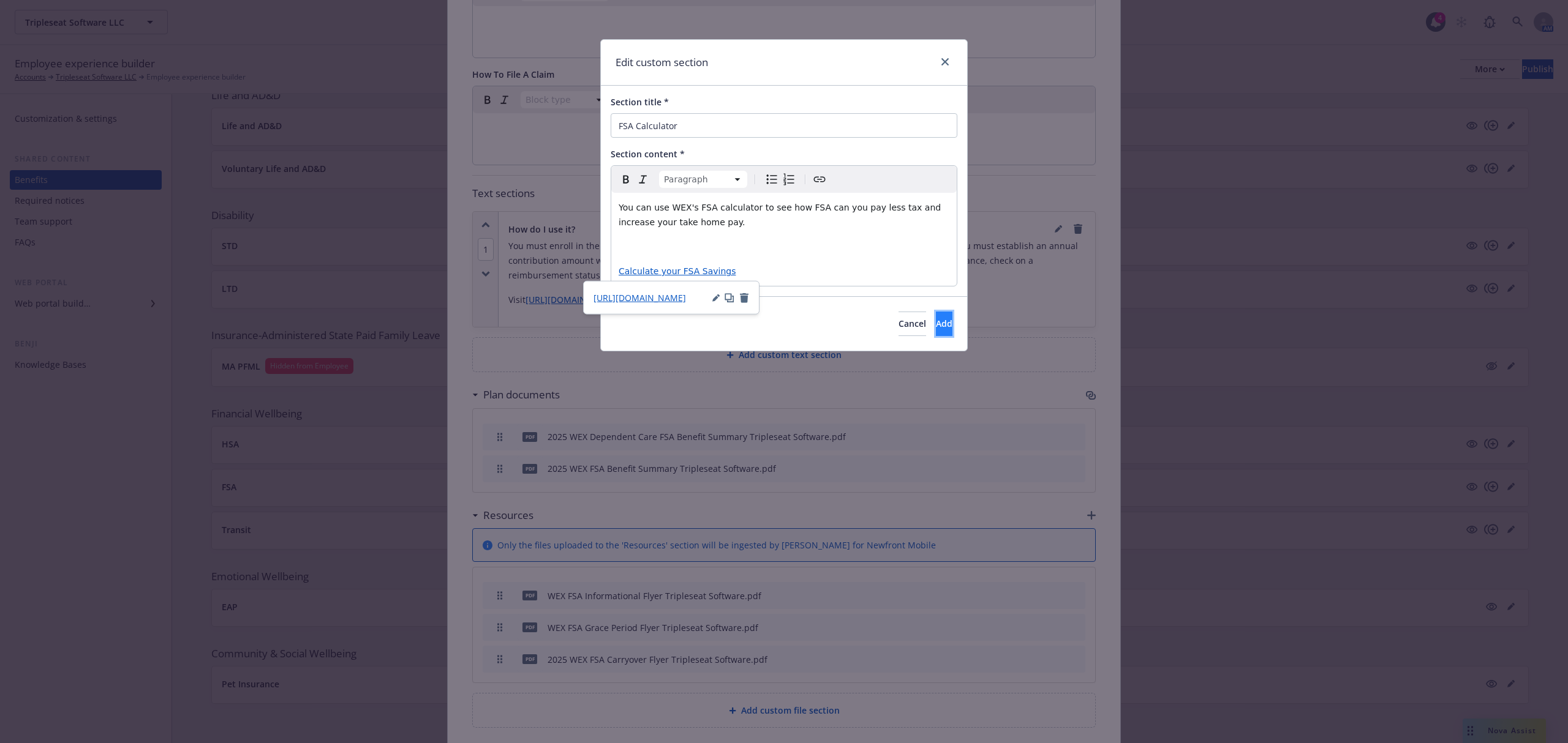
click at [948, 333] on button "Add" at bounding box center [944, 324] width 17 height 25
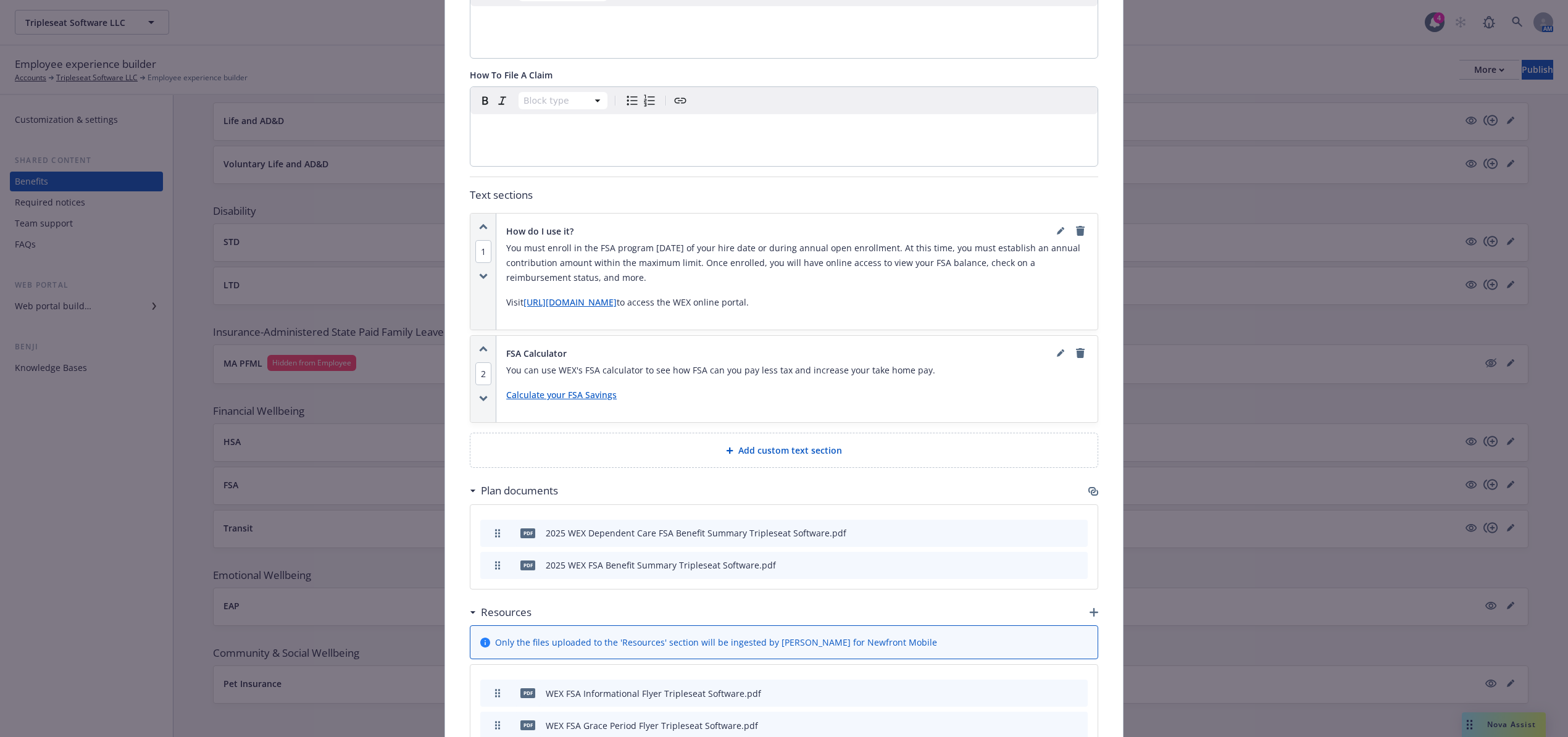
click at [839, 443] on div "Add custom text section" at bounding box center [784, 450] width 607 height 14
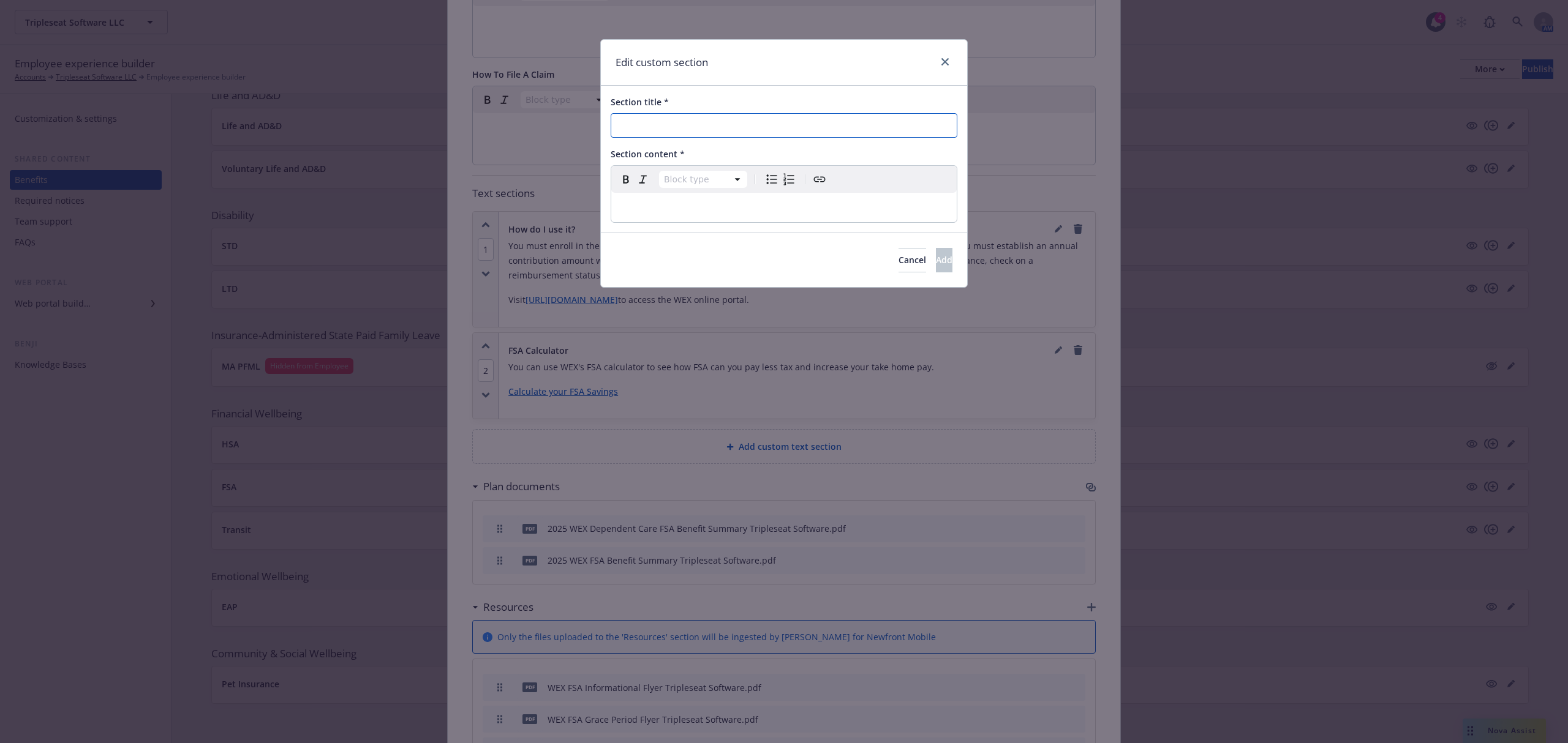
click at [681, 118] on input "Section title *" at bounding box center [784, 125] width 347 height 25
type input "Eligible Expenses"
click at [700, 219] on div "editable markdown" at bounding box center [784, 208] width 346 height 30
click at [667, 226] on div "Section title * Eligible Expenses Section content * Paragraph Paragraph Heading…" at bounding box center [784, 159] width 366 height 147
click at [669, 207] on p "editable markdown" at bounding box center [784, 207] width 331 height 15
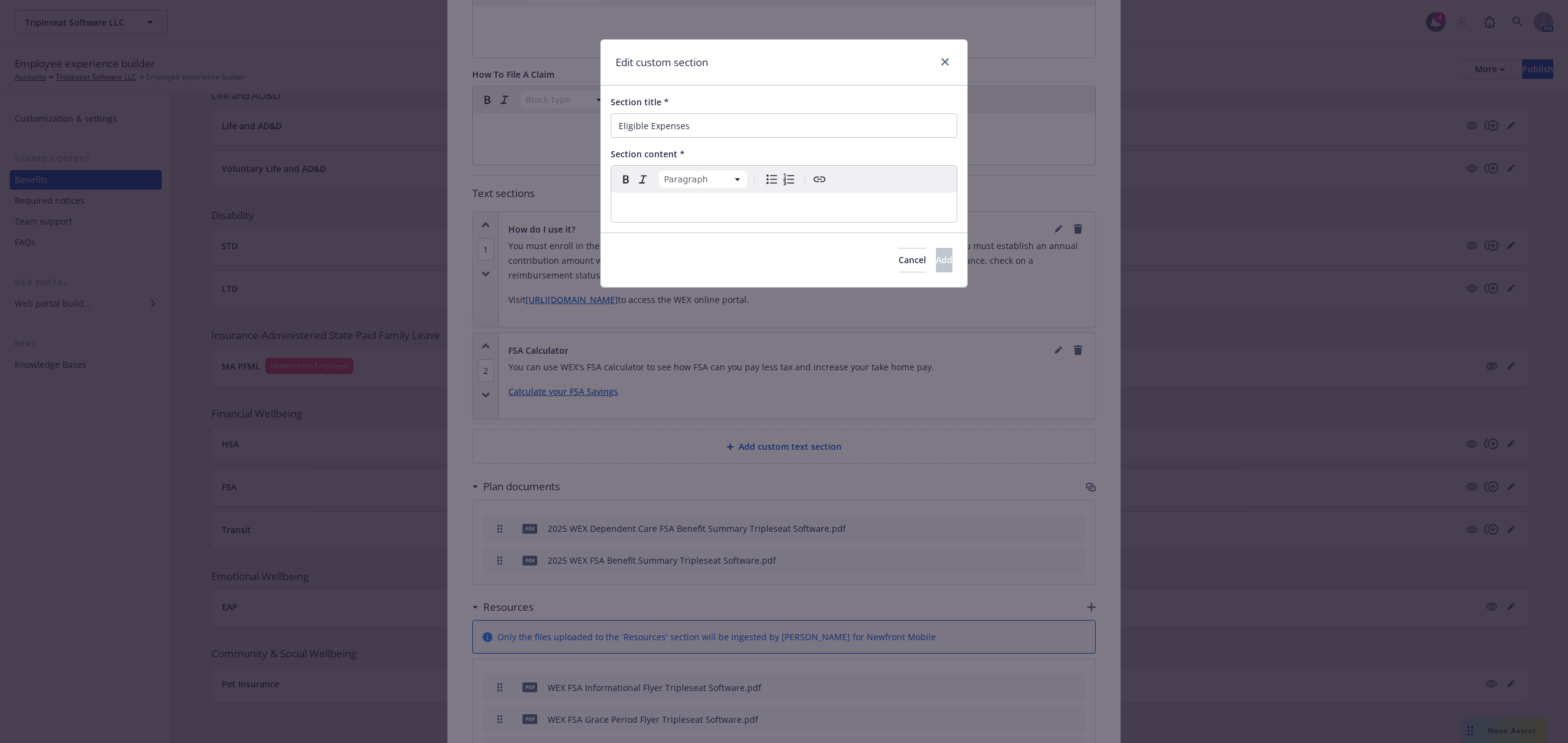
click at [704, 192] on div "Paragraph Paragraph Heading 1 Heading 2 Heading 3 Heading 4 Heading 5 Heading 6" at bounding box center [784, 179] width 346 height 27
click at [689, 209] on p "editable markdown" at bounding box center [784, 207] width 331 height 15
drag, startPoint x: 621, startPoint y: 207, endPoint x: 844, endPoint y: 214, distance: 223.1
click at [844, 214] on p "Find Flexible Spending Account (FSA) eligible items online." at bounding box center [784, 207] width 331 height 15
click at [860, 203] on p "Find Flexible Spending Account (FSA) eligible items online." at bounding box center [784, 207] width 331 height 15
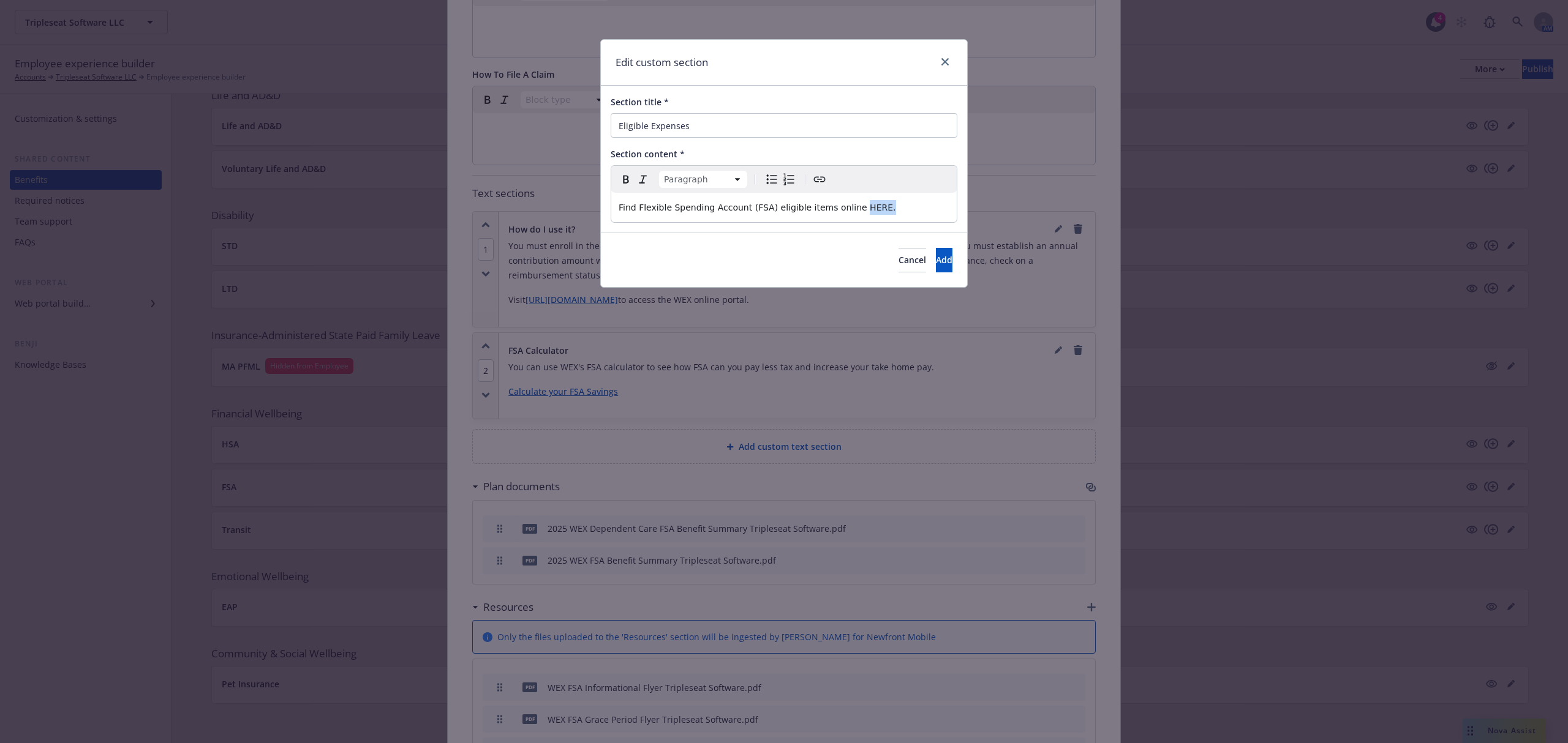
drag, startPoint x: 875, startPoint y: 212, endPoint x: 841, endPoint y: 212, distance: 34.0
click at [841, 212] on p "Find Flexible Spending Account (FSA) eligible items online HERE." at bounding box center [784, 207] width 331 height 15
click at [822, 177] on icon "Create link" at bounding box center [819, 179] width 15 height 15
click at [791, 257] on input "URL" at bounding box center [852, 258] width 156 height 25
paste input "https://www.wexinc.com/resources/benefits-toolkit/eligible-expenses/"
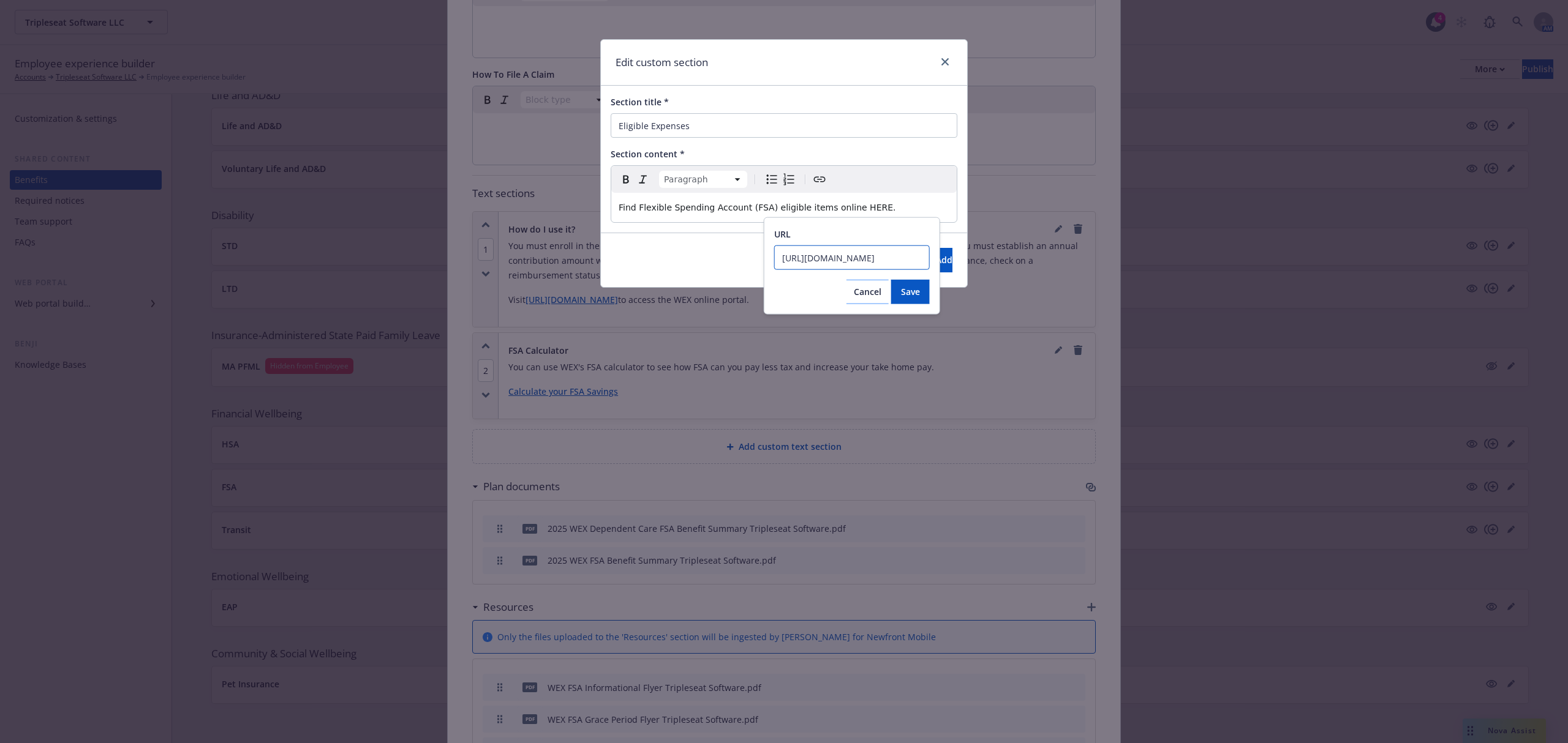
scroll to position [0, 140]
type input "https://www.wexinc.com/resources/benefits-toolkit/eligible-expenses/"
click at [919, 297] on button "Save" at bounding box center [910, 292] width 39 height 25
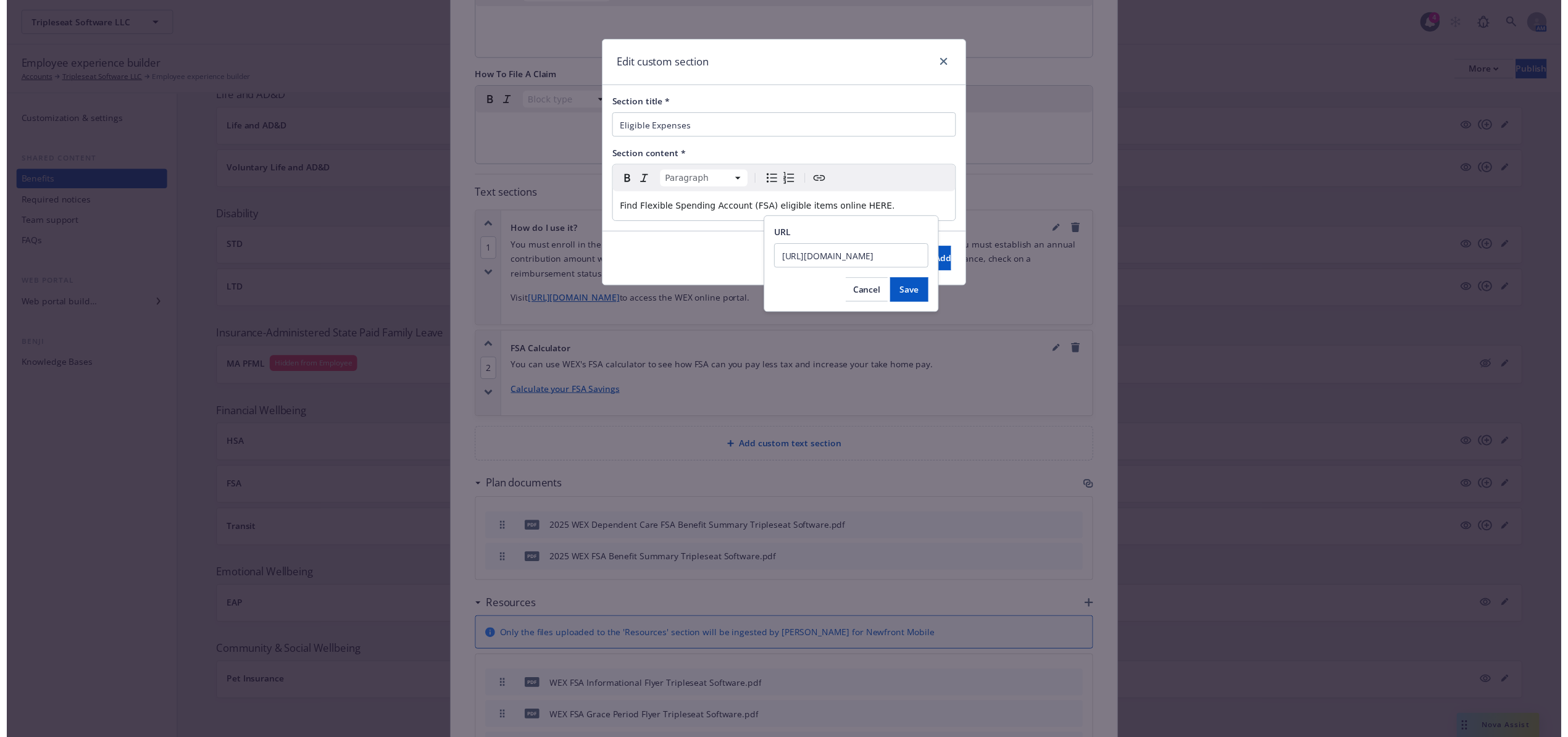
scroll to position [0, 0]
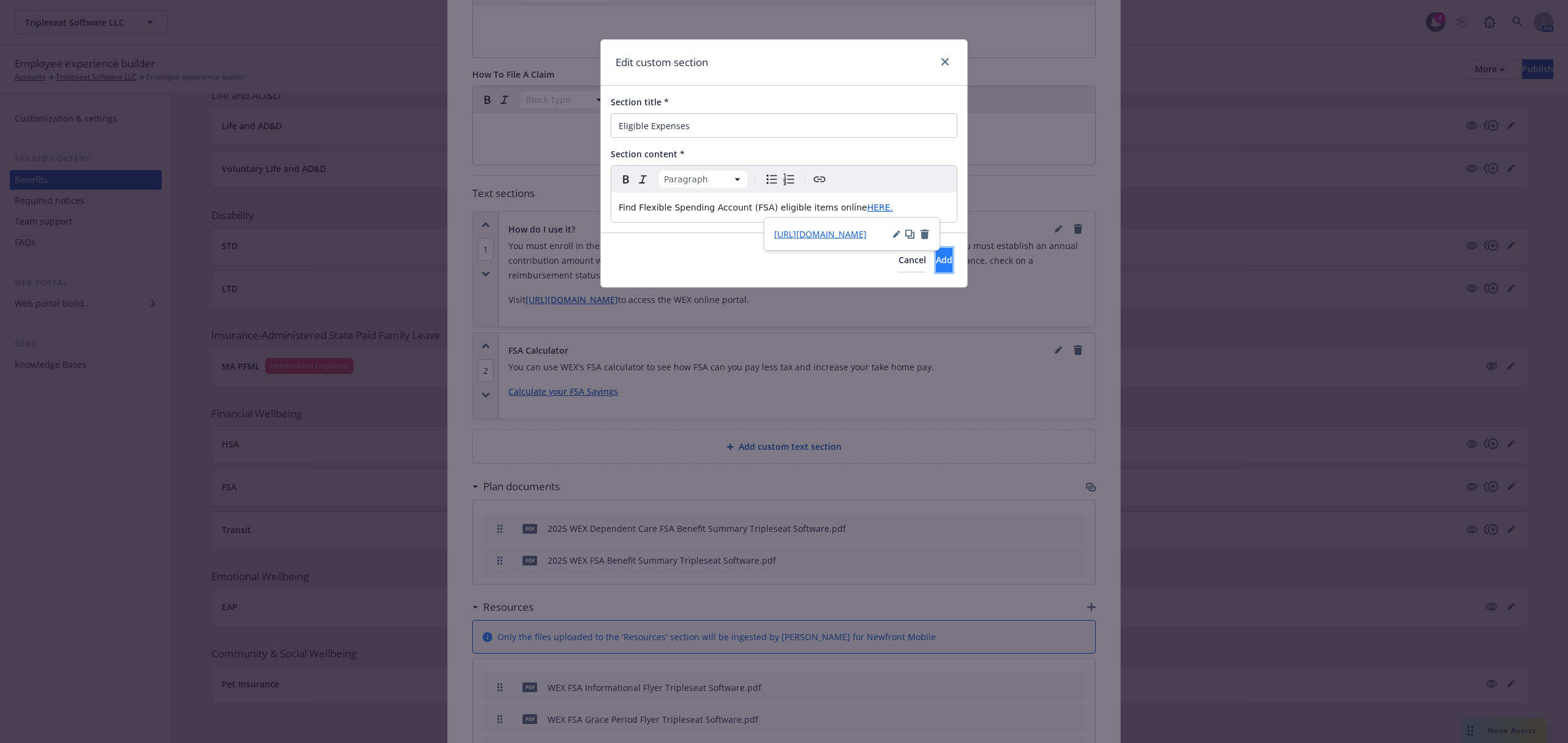
click at [942, 267] on button "Add" at bounding box center [944, 260] width 17 height 25
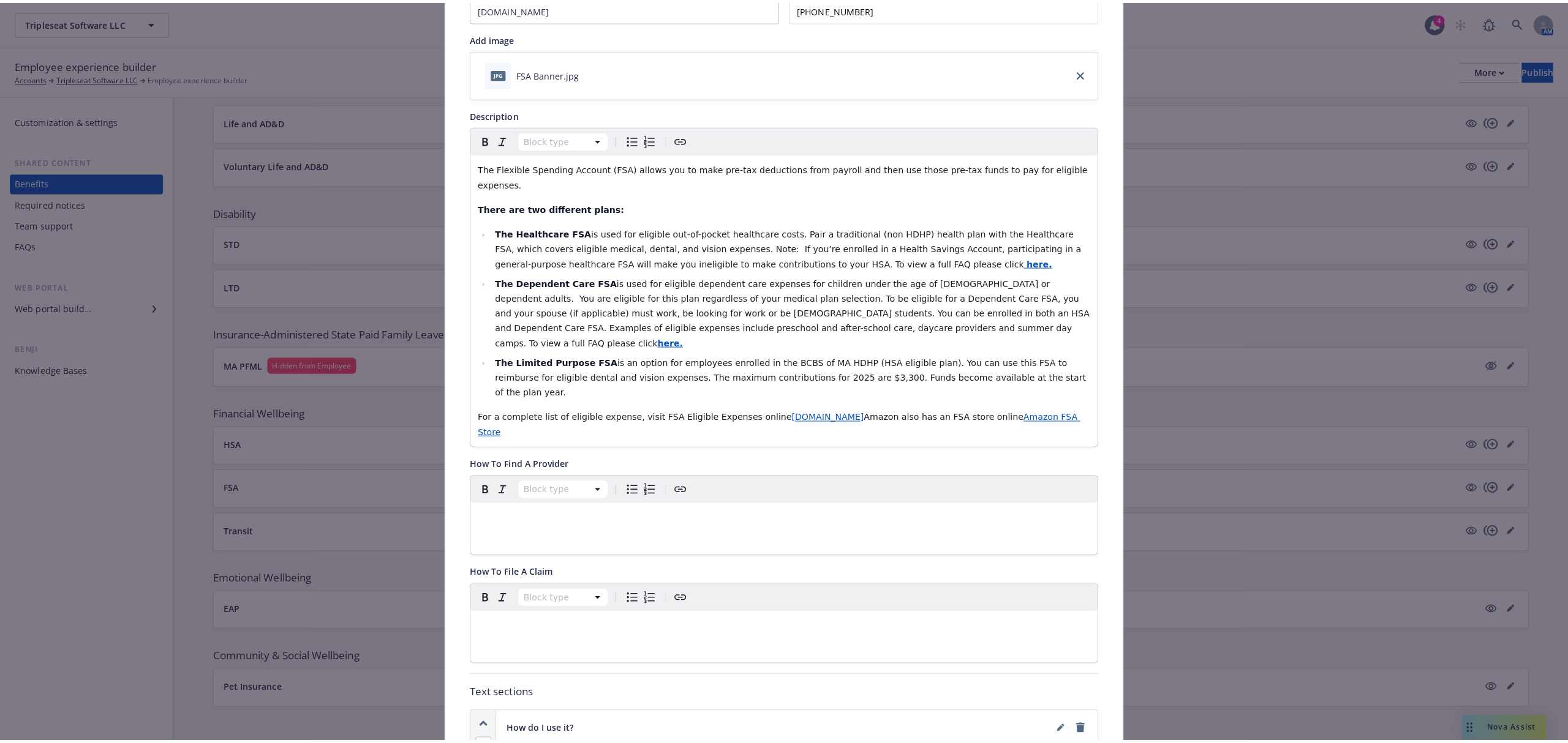
scroll to position [740, 0]
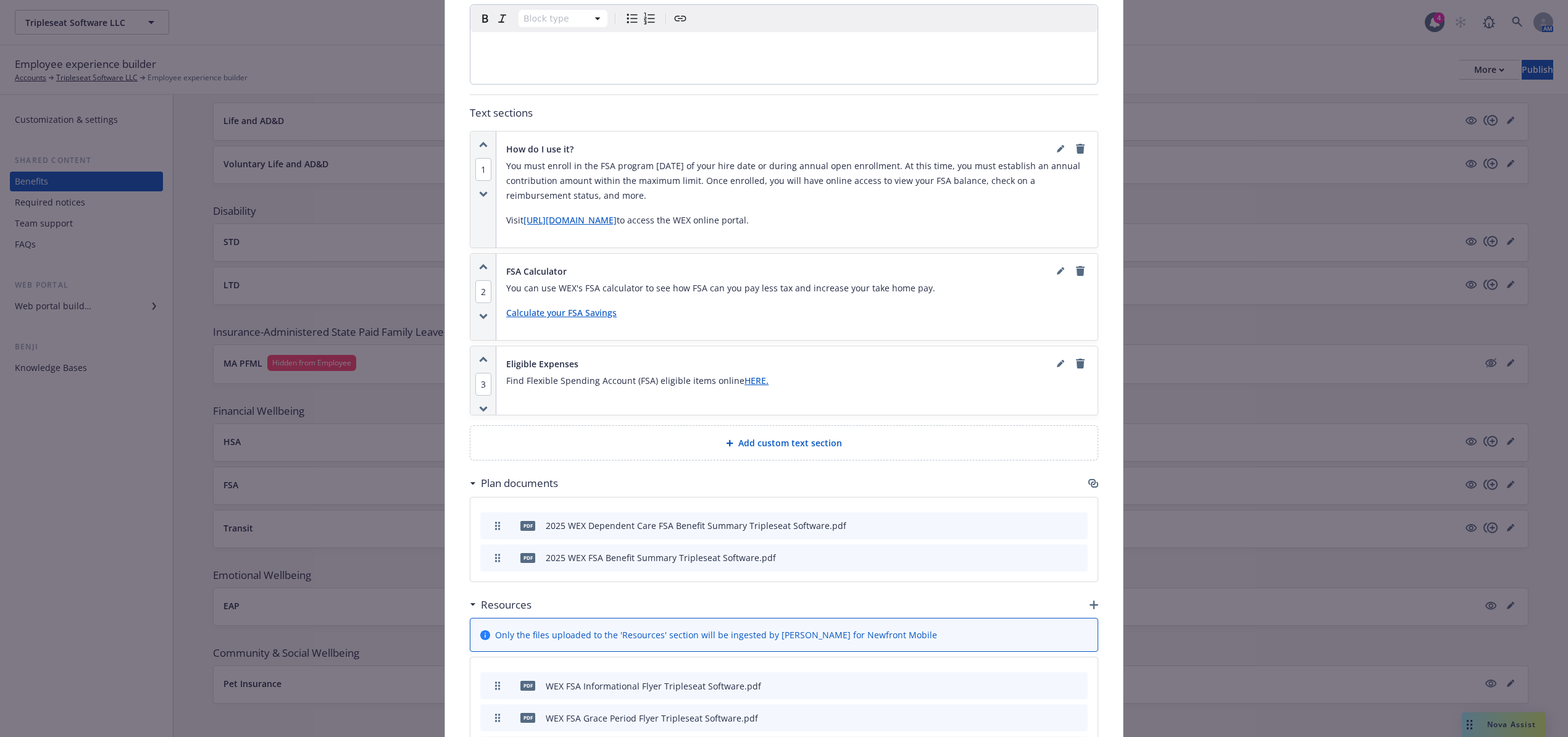
click at [998, 426] on div "Add custom text section" at bounding box center [784, 443] width 627 height 34
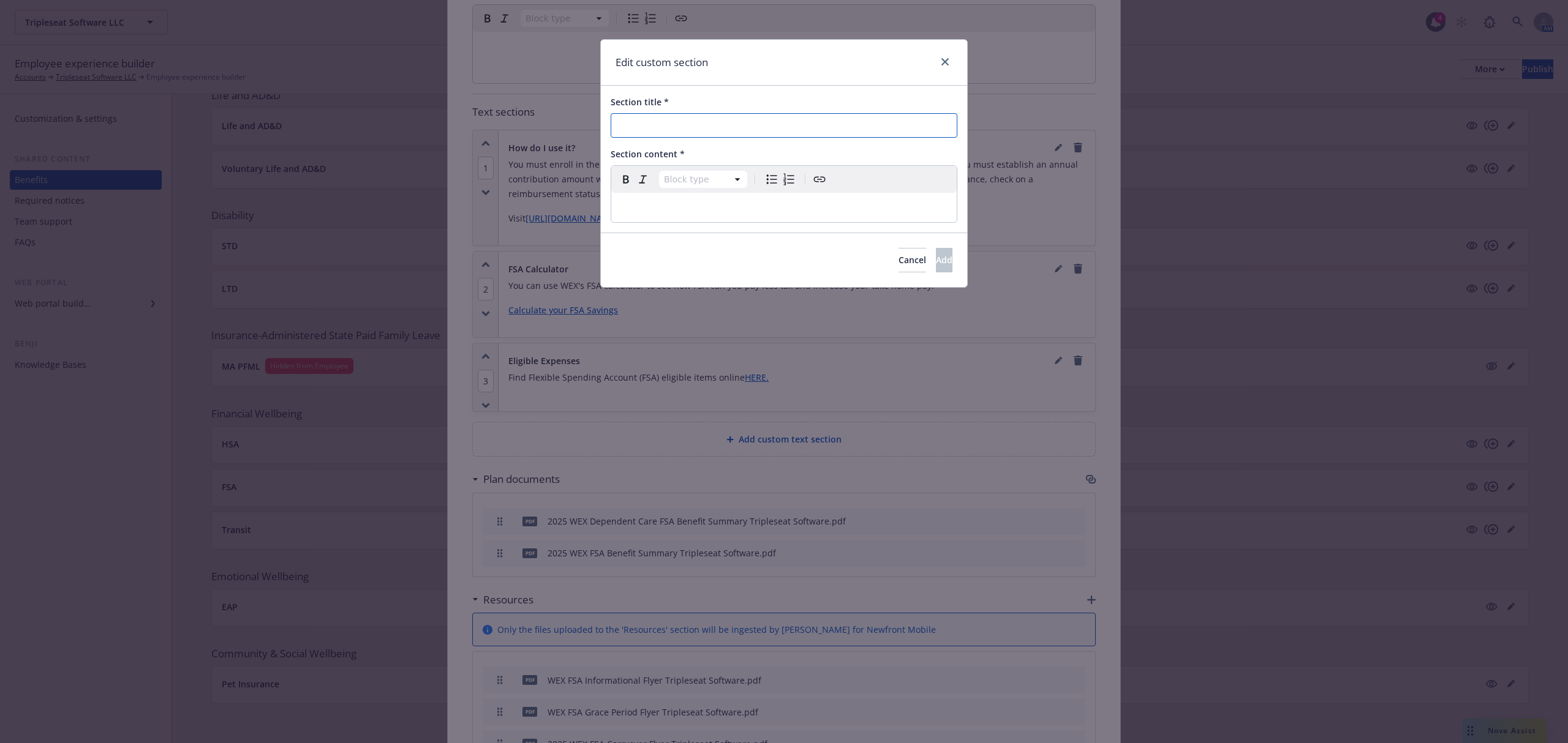
click at [690, 121] on input "Section title *" at bounding box center [784, 125] width 347 height 25
type input "F"
type input "FSA Store"
click at [657, 200] on div "editable markdown" at bounding box center [784, 208] width 346 height 30
drag, startPoint x: 696, startPoint y: 211, endPoint x: 629, endPoint y: 194, distance: 69.1
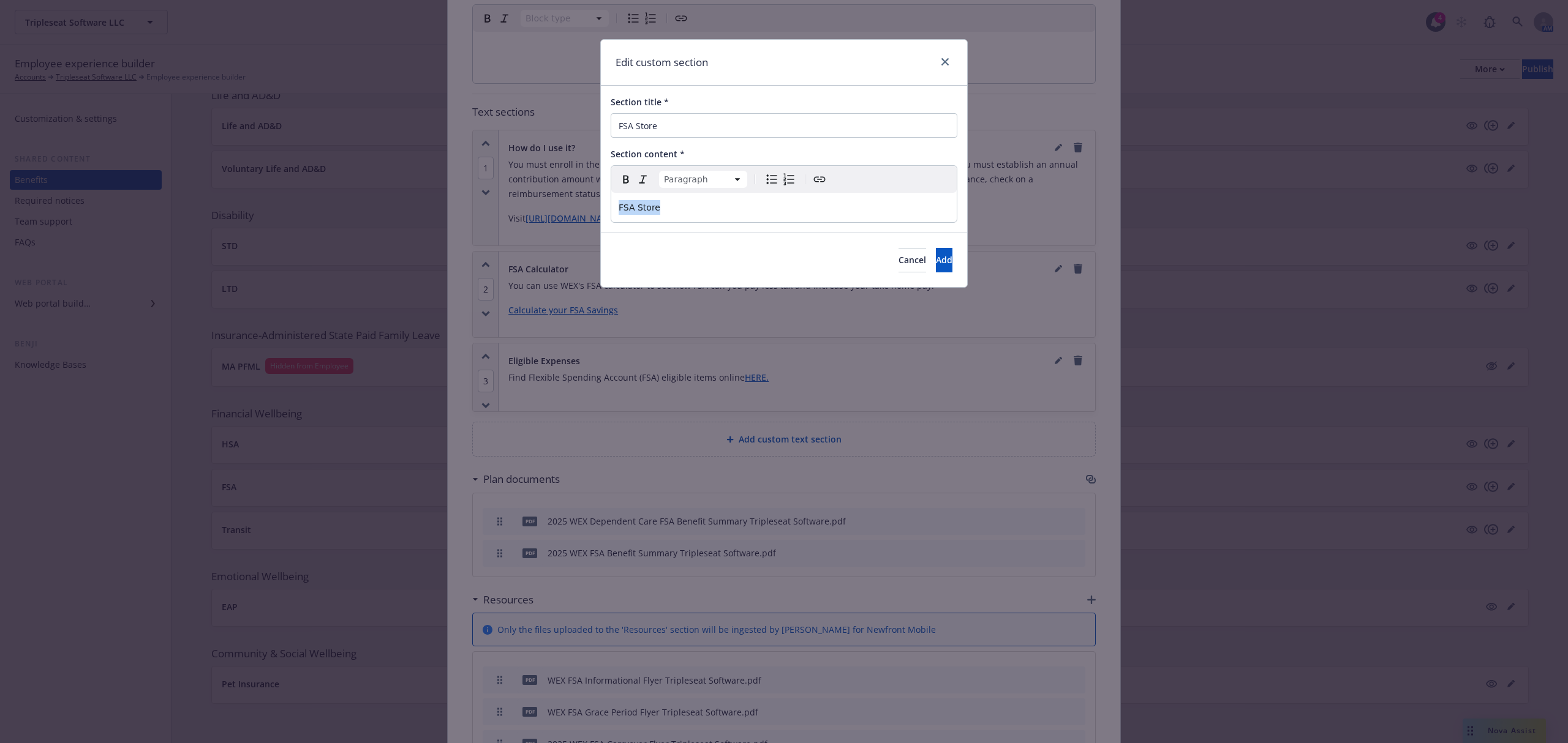
click at [567, 204] on div "Edit custom section Section title * FSA Store Section content * Paragraph Parag…" at bounding box center [784, 372] width 1568 height 743
click at [819, 176] on icon "Create link" at bounding box center [819, 179] width 15 height 15
click at [643, 249] on input "URL" at bounding box center [637, 258] width 156 height 25
paste input "https://fsastore.com/?AFID=489895&GroupName=TPA&CID=437559&utm_source=WEX+Benef…"
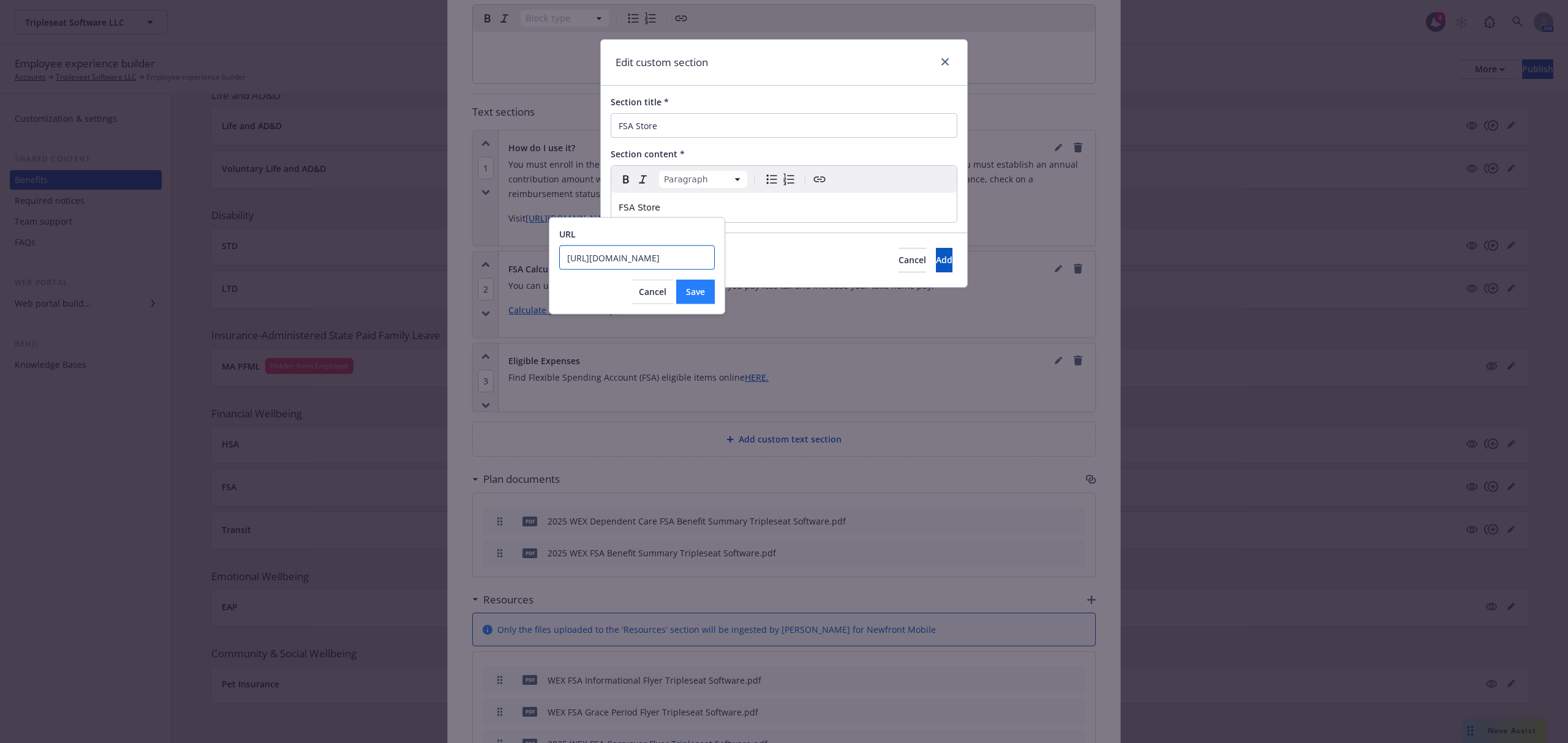
scroll to position [0, 512]
type input "https://fsastore.com/?AFID=489895&GroupName=TPA&CID=437559&utm_source=WEX+Benef…"
click at [684, 289] on button "Save" at bounding box center [696, 292] width 39 height 25
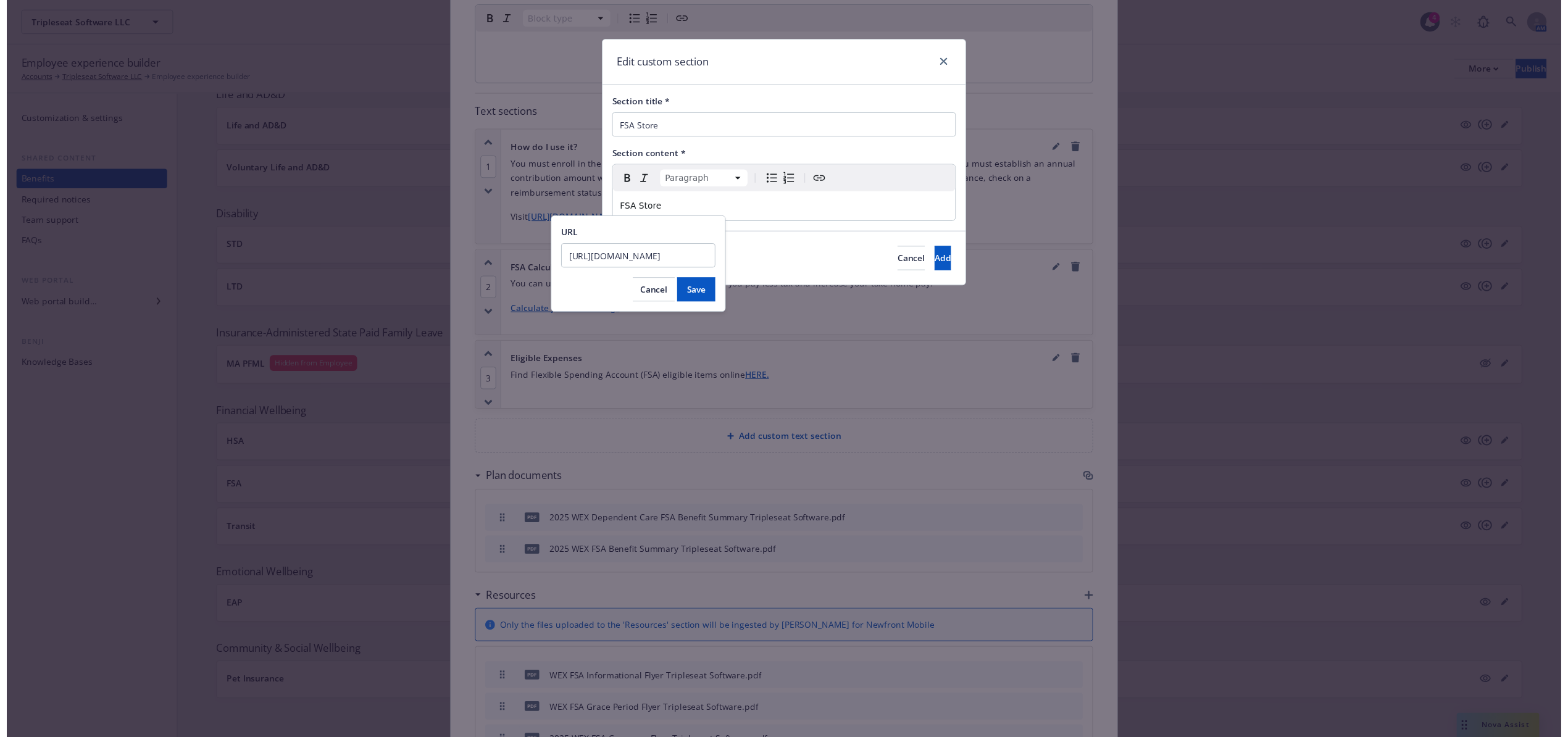
scroll to position [0, 0]
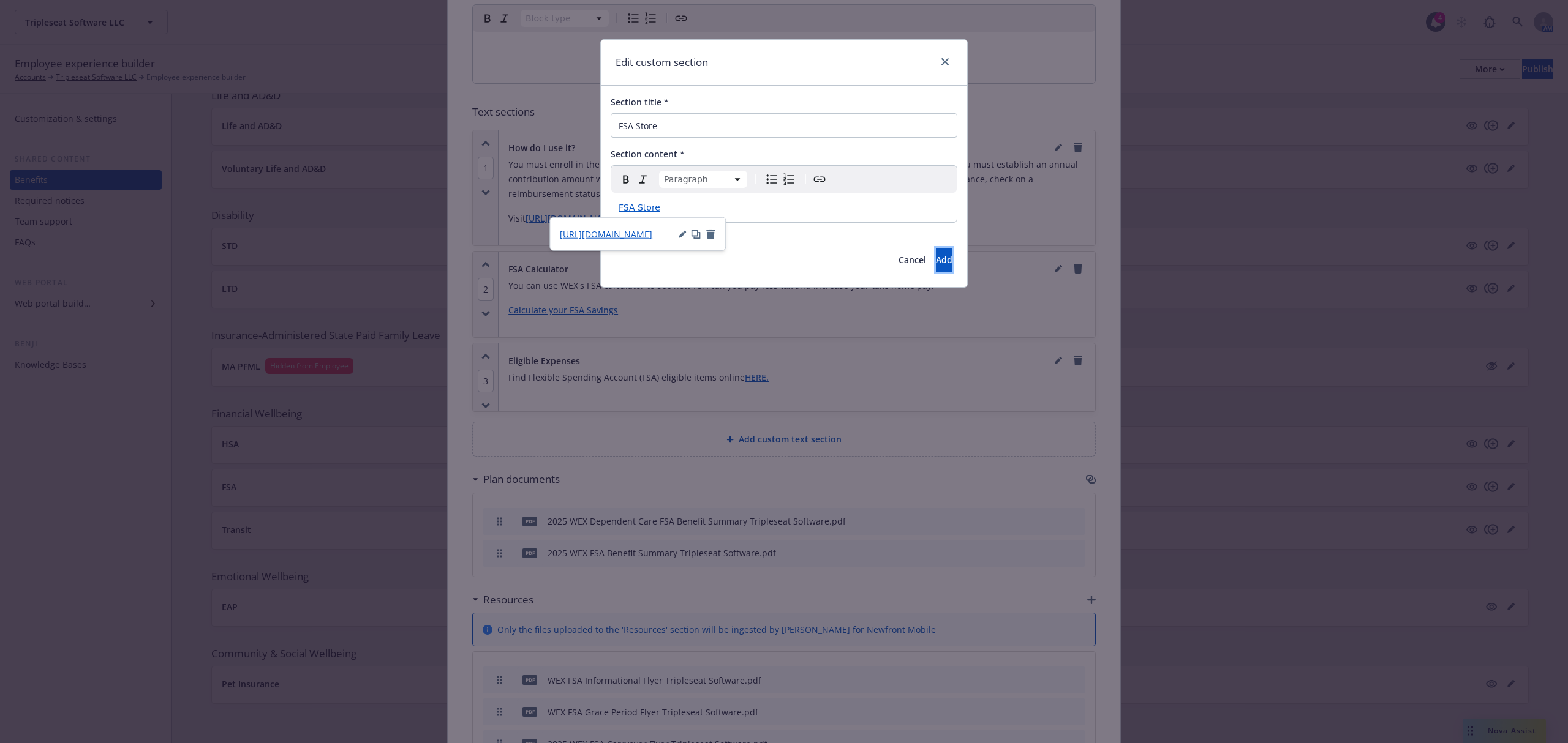
click at [941, 253] on button "Add" at bounding box center [944, 260] width 17 height 25
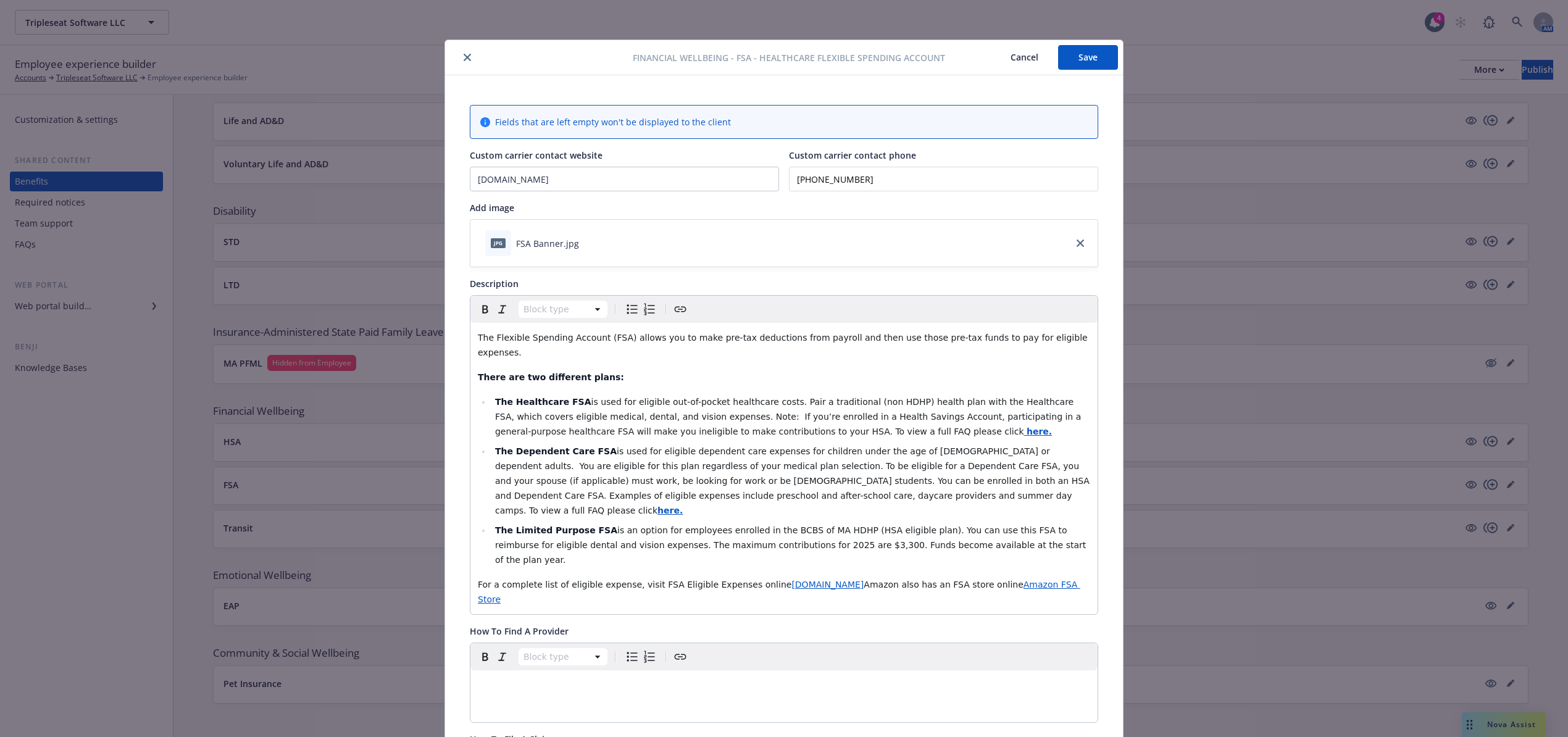
click at [1092, 58] on button "Save" at bounding box center [1088, 57] width 60 height 25
click at [1088, 55] on button "Save" at bounding box center [1088, 57] width 60 height 25
click at [464, 55] on icon "close" at bounding box center [467, 57] width 7 height 7
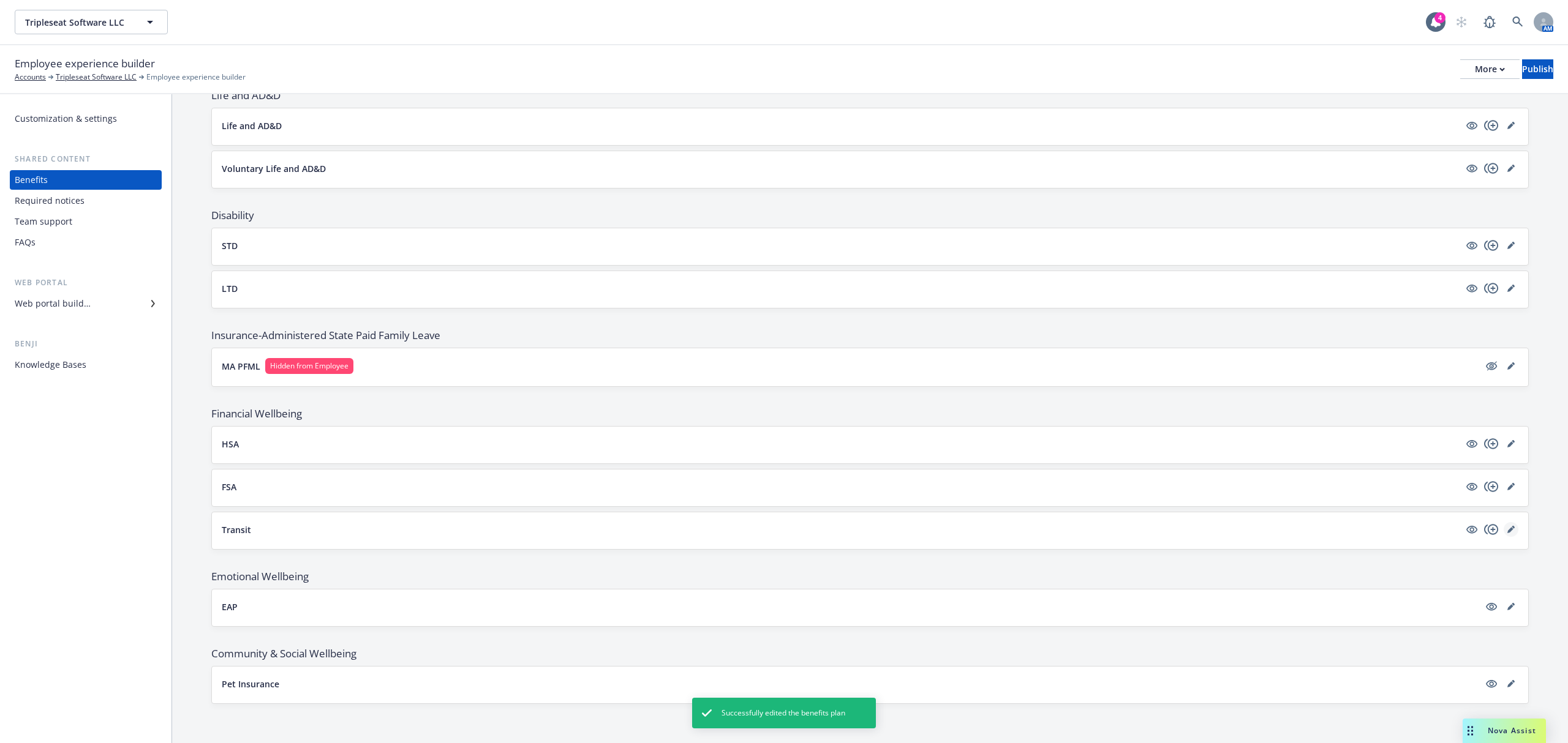
click at [1507, 530] on icon "editPencil" at bounding box center [1510, 529] width 7 height 7
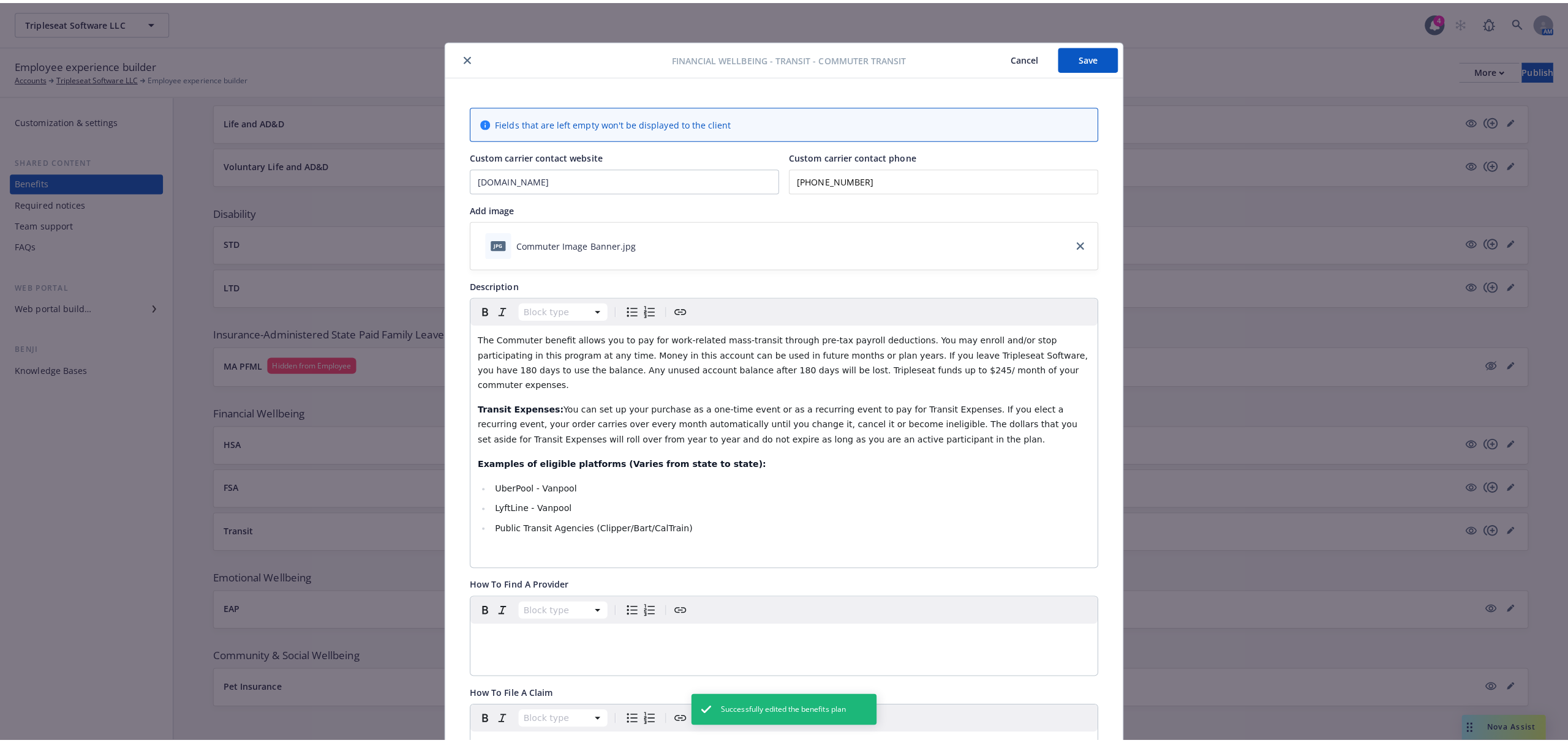
scroll to position [37, 0]
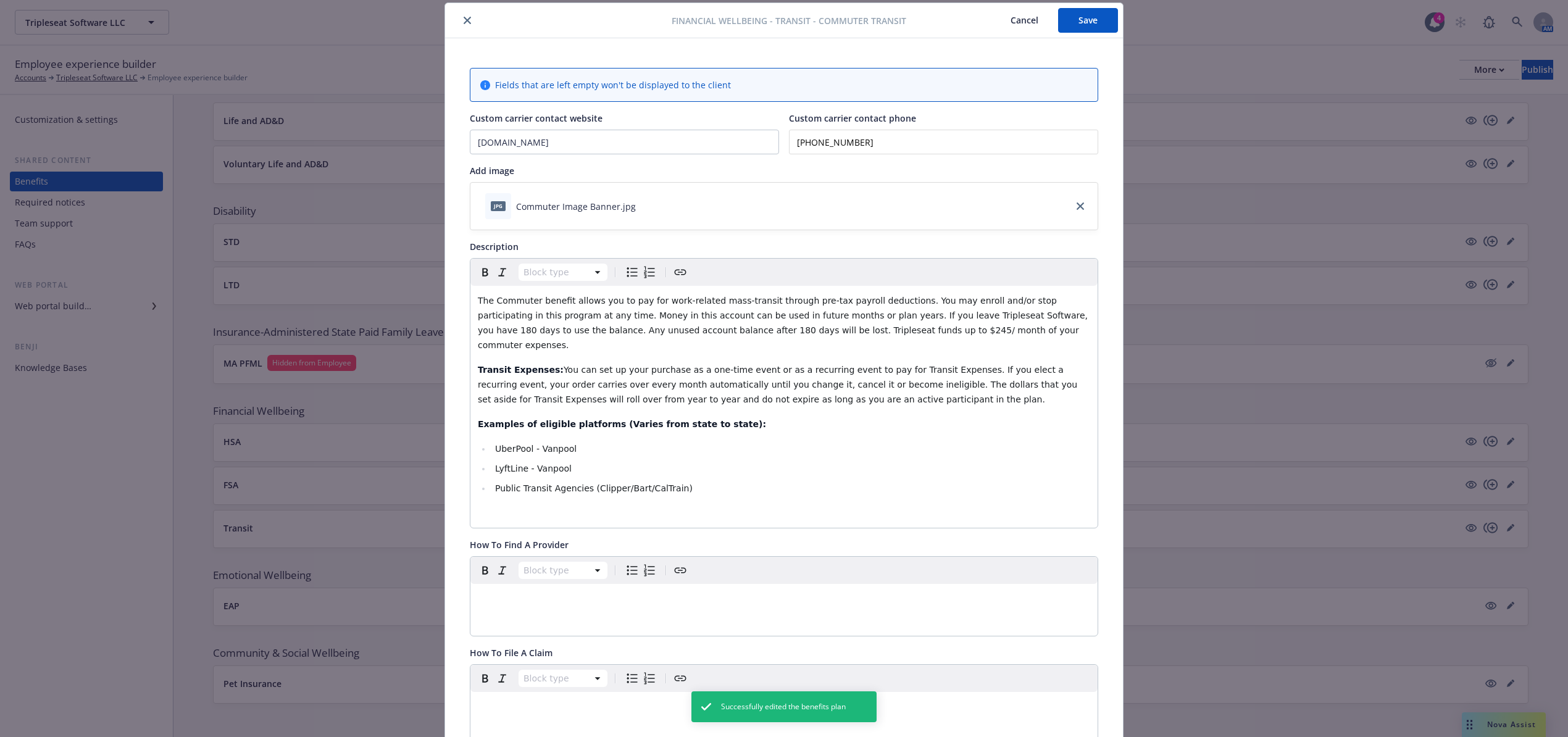
click at [464, 25] on button "close" at bounding box center [467, 20] width 15 height 15
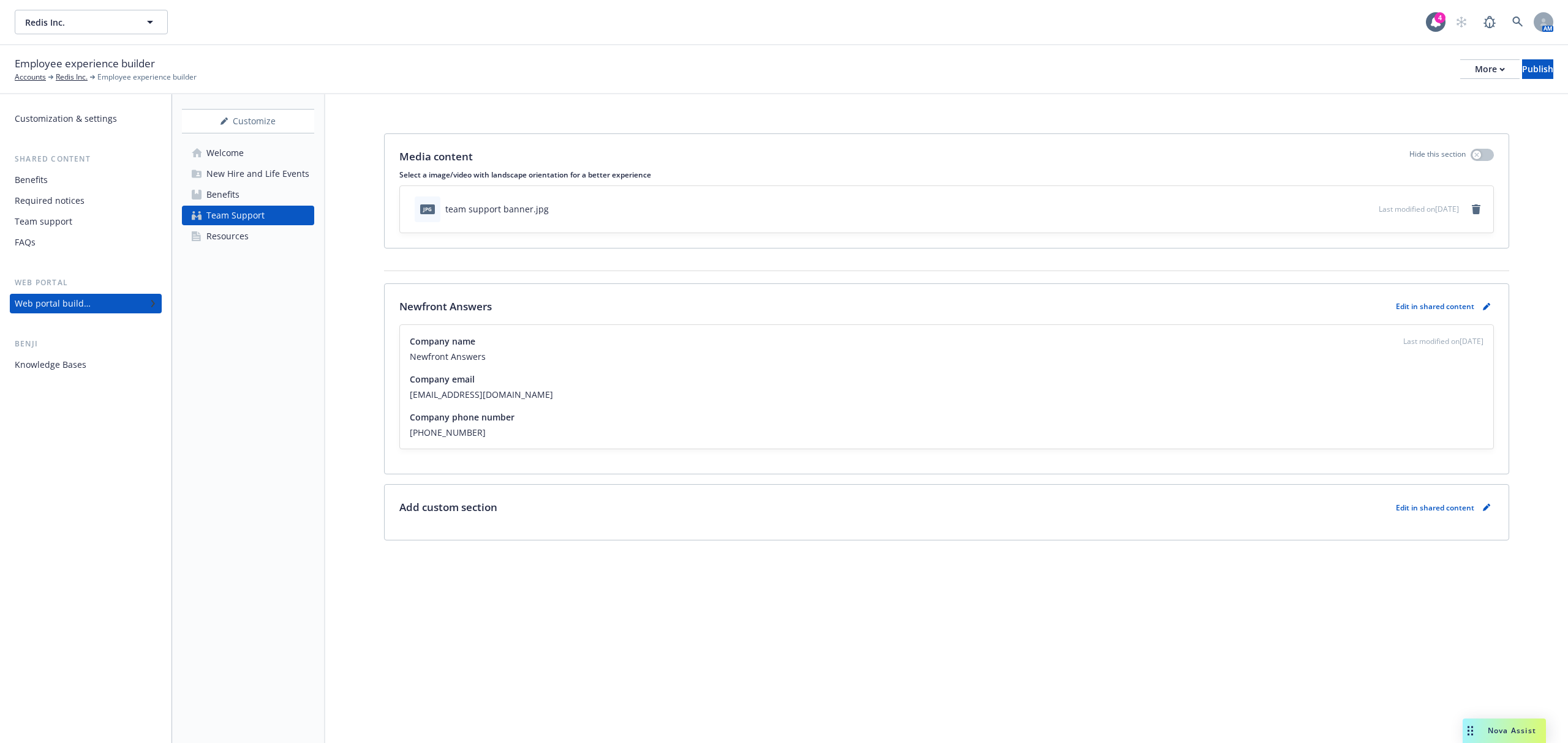
click at [246, 240] on div "Resources" at bounding box center [227, 236] width 42 height 19
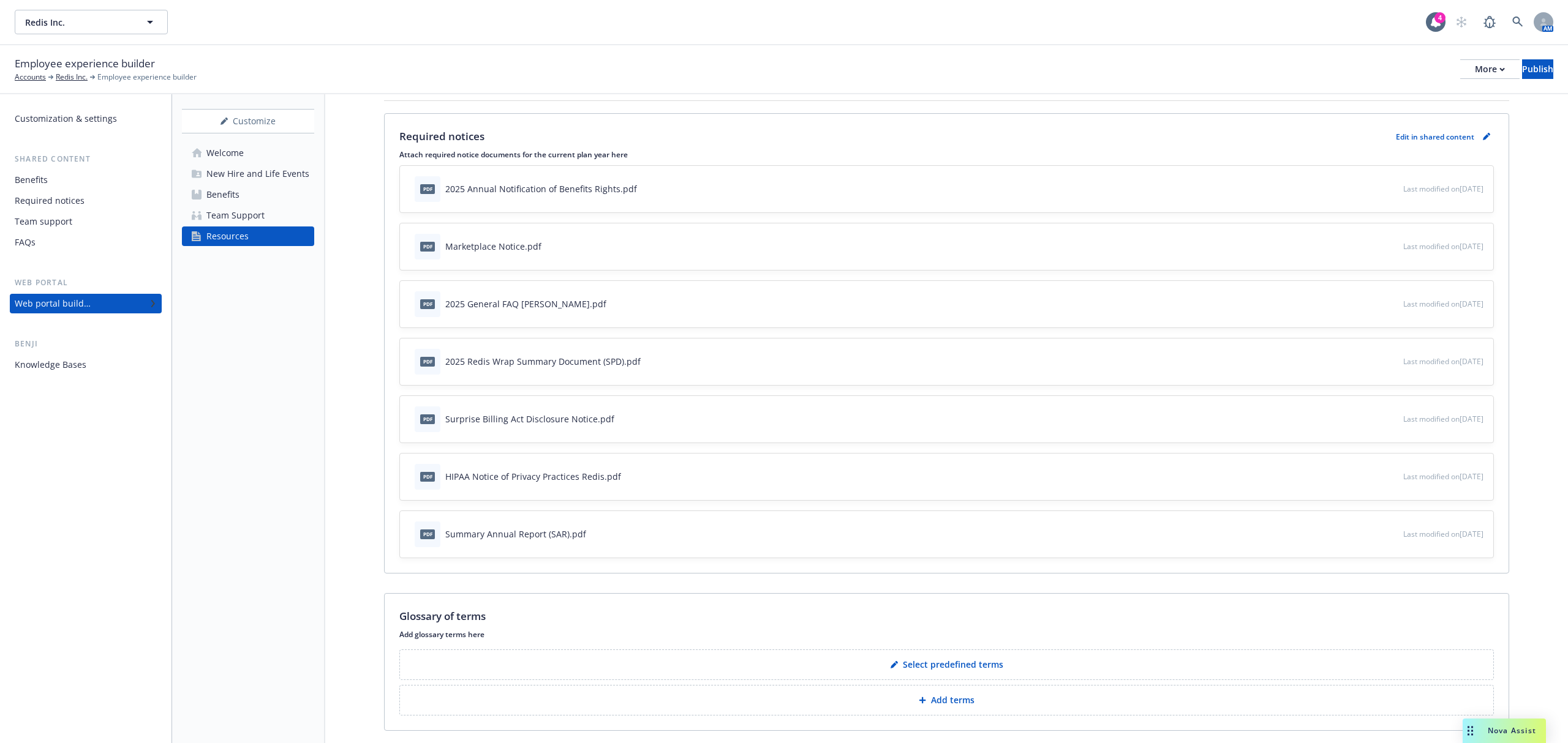
scroll to position [327, 0]
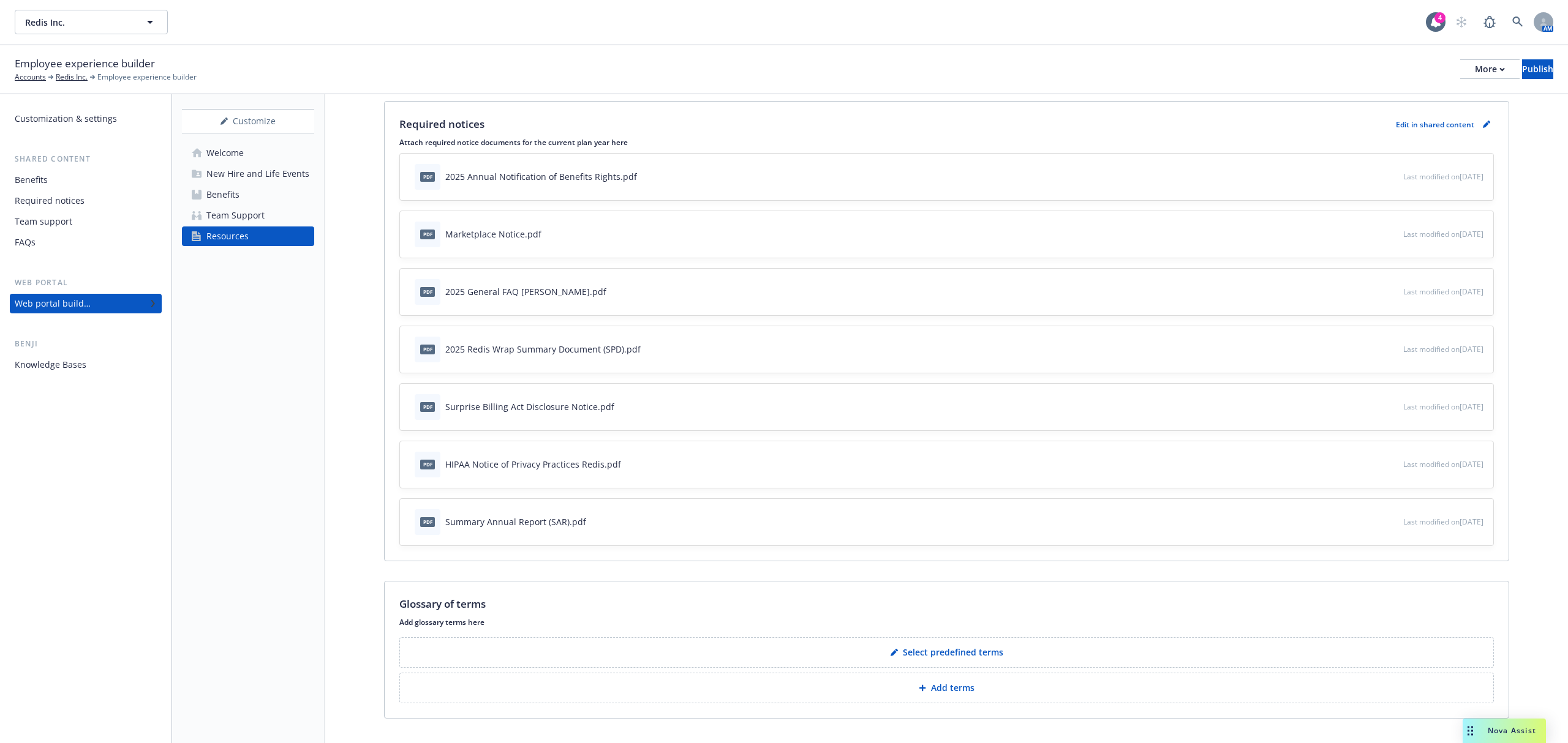
click at [1366, 235] on icon "download file" at bounding box center [1371, 233] width 10 height 10
drag, startPoint x: 1029, startPoint y: 74, endPoint x: 1064, endPoint y: 99, distance: 43.0
click at [1029, 74] on div "Employee experience builder Accounts Redis Inc. Employee experience builder Mor…" at bounding box center [784, 69] width 1538 height 27
click at [1366, 179] on icon "download file" at bounding box center [1371, 176] width 10 height 10
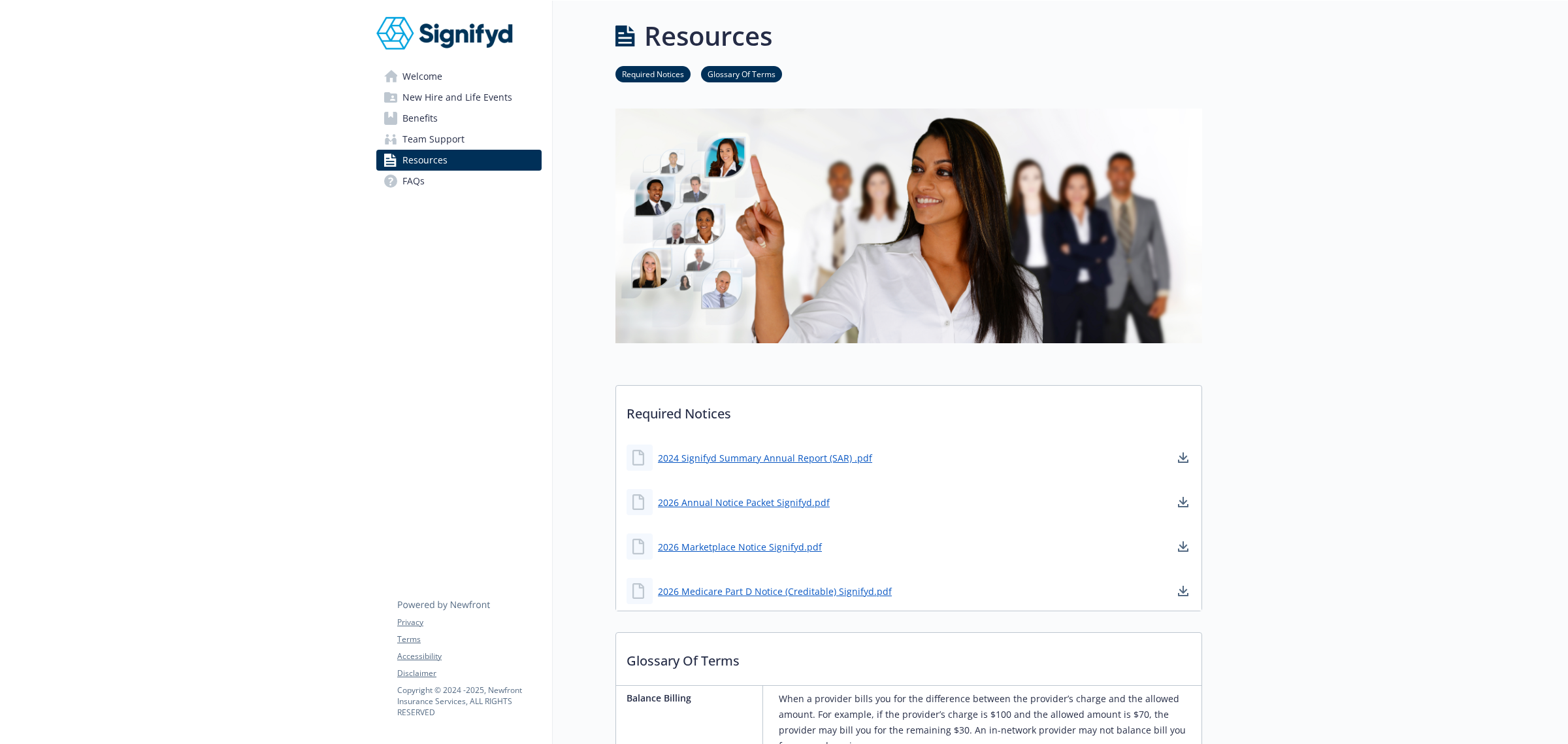
scroll to position [82, 0]
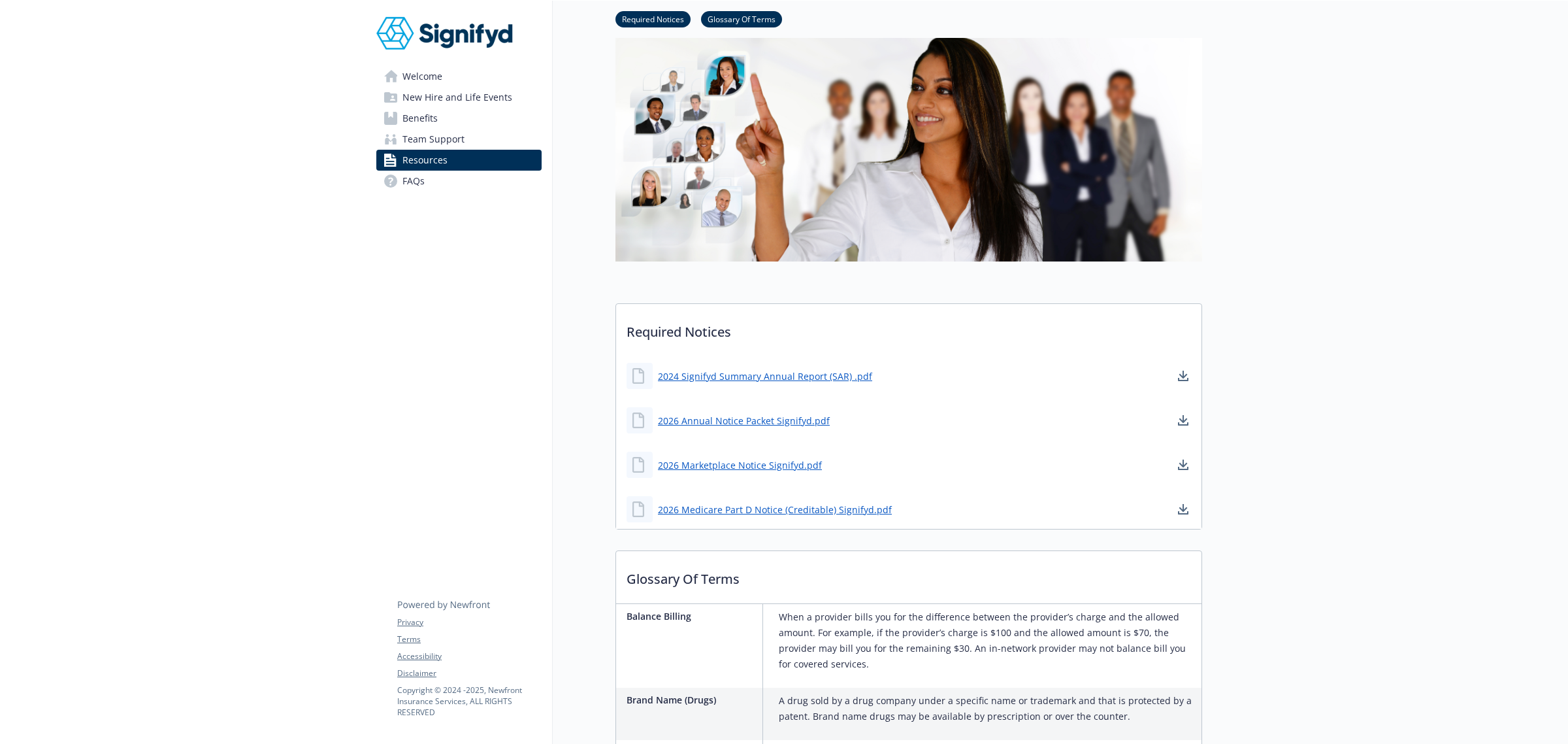
click at [466, 97] on span "New Hire and Life Events" at bounding box center [457, 97] width 109 height 21
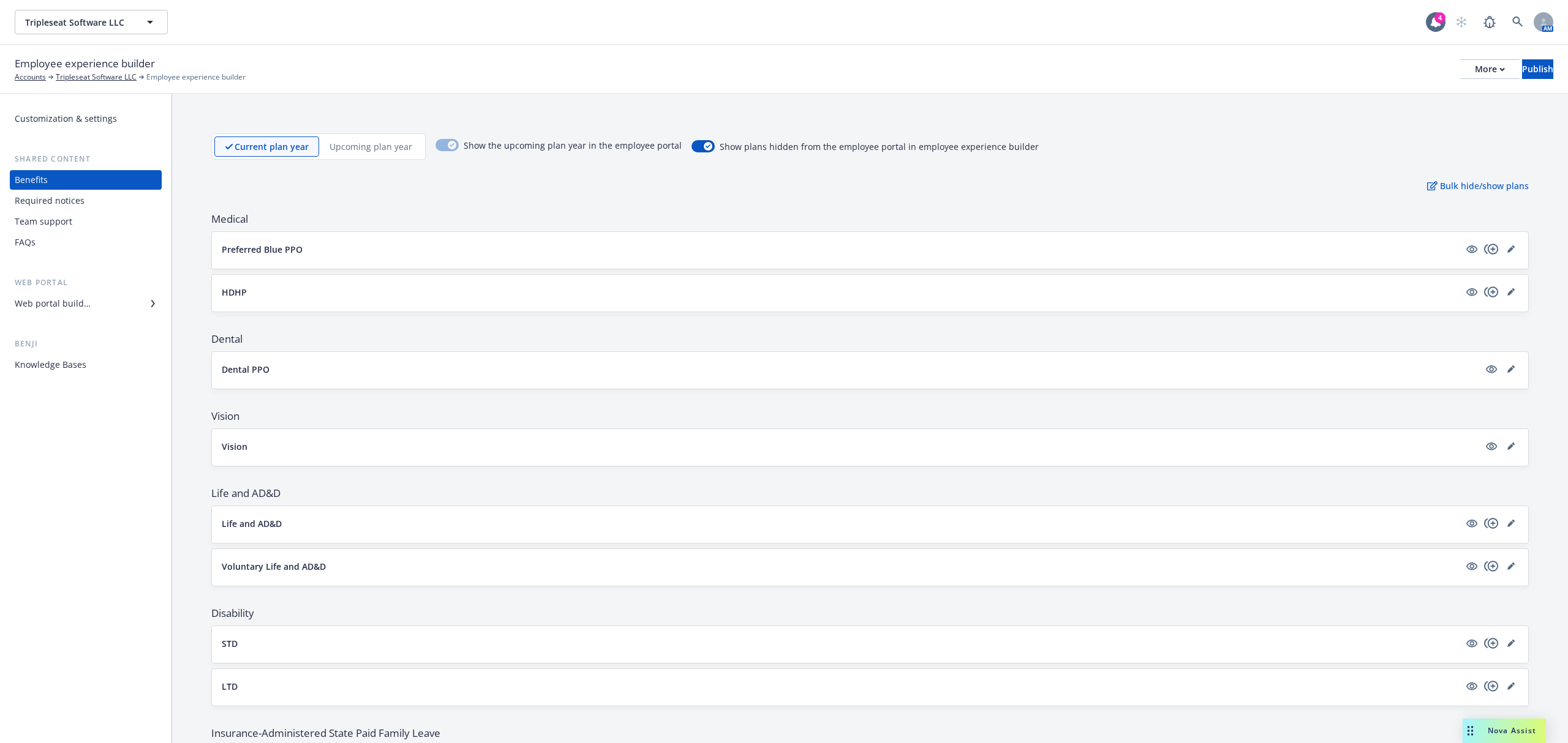
scroll to position [404, 0]
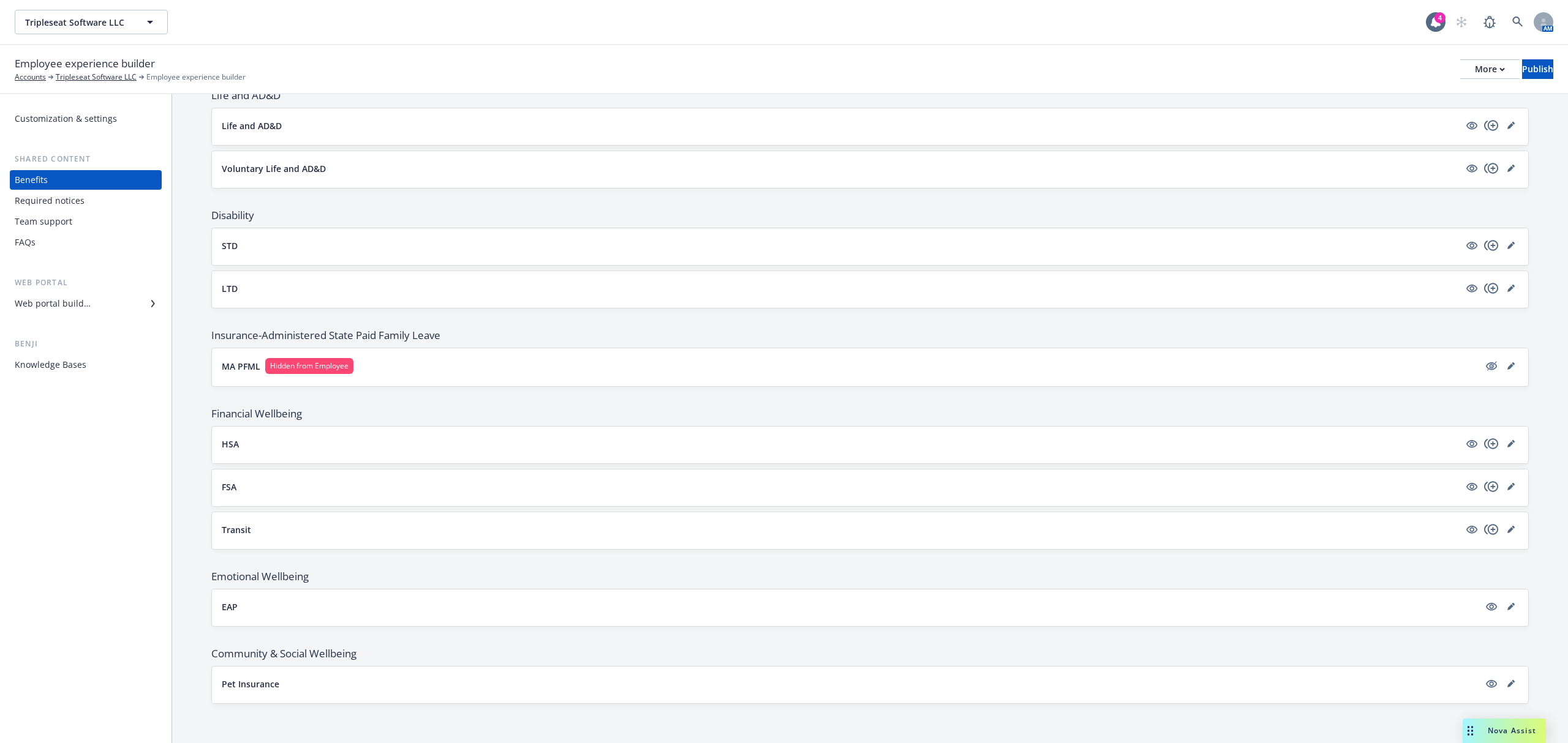
click at [42, 298] on div "Web portal builder" at bounding box center [52, 303] width 76 height 19
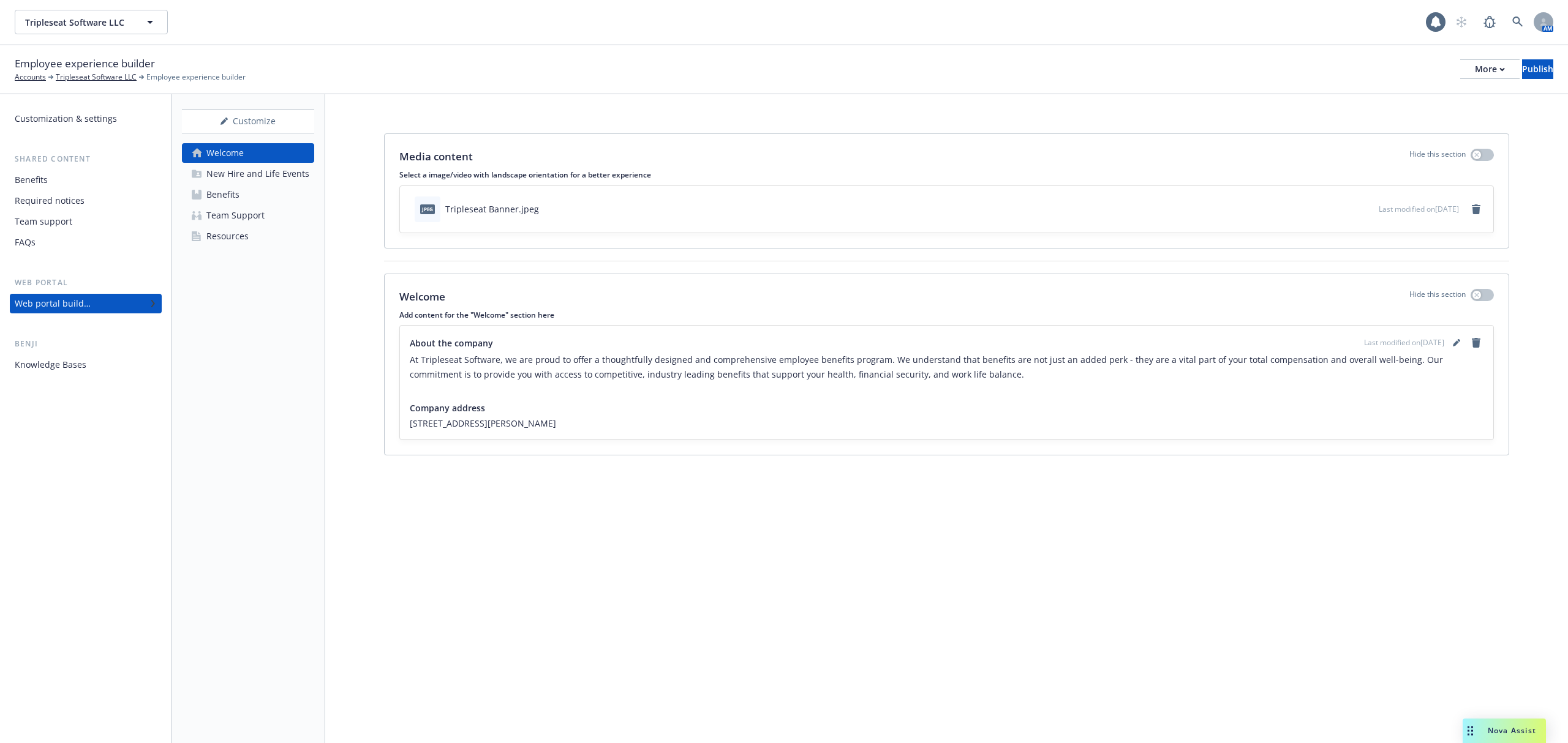
click at [250, 175] on div "New Hire and Life Events" at bounding box center [258, 174] width 103 height 19
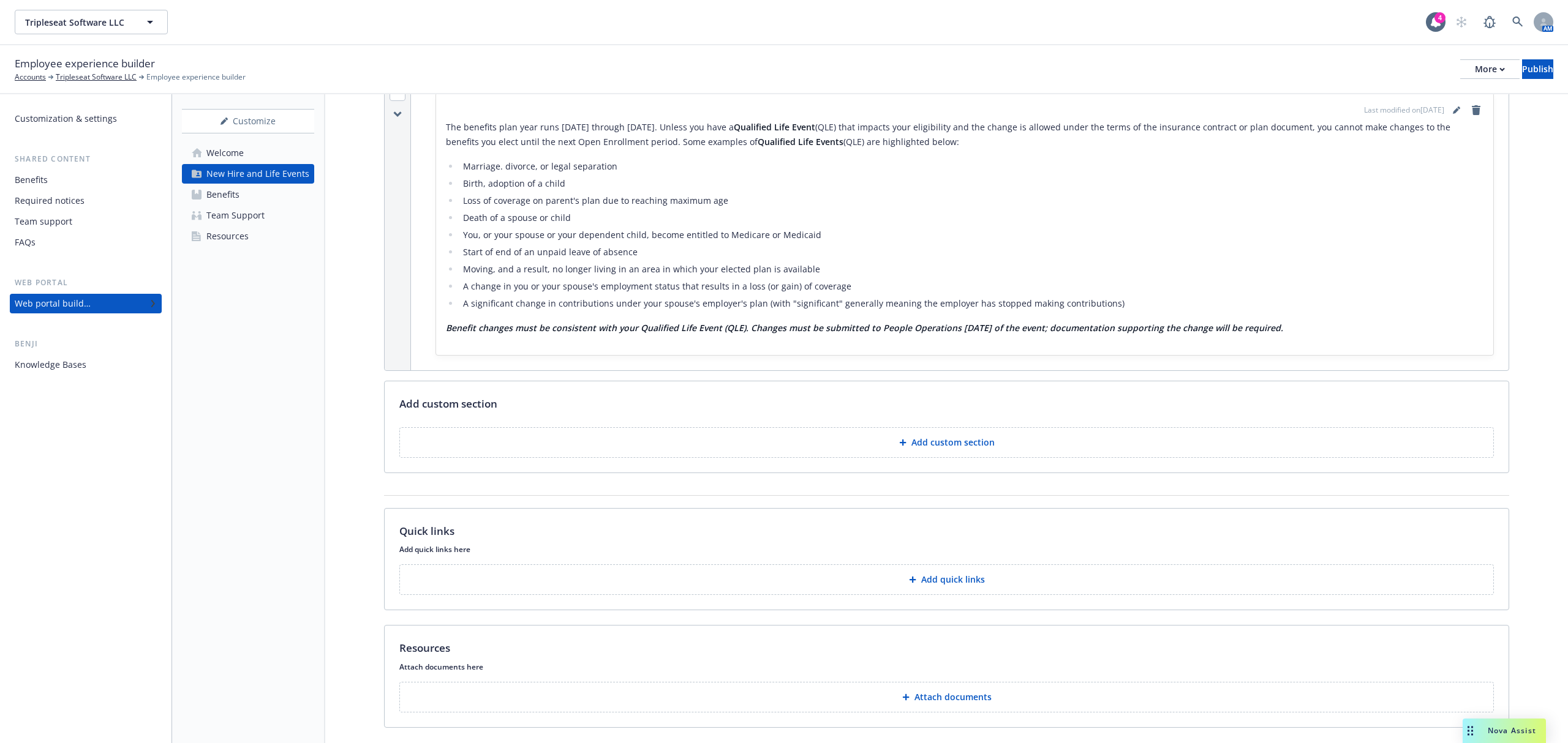
scroll to position [467, 0]
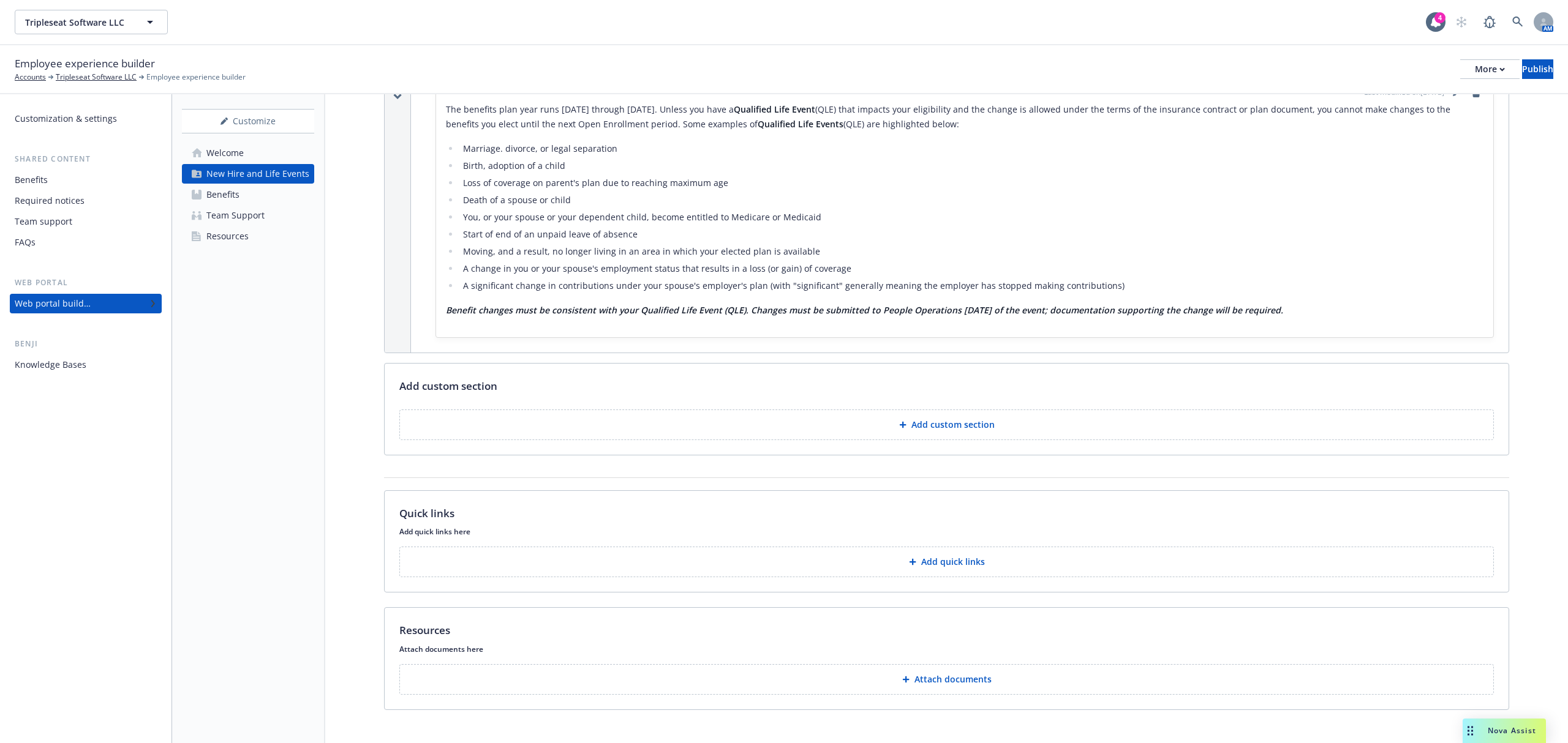
click at [883, 410] on button "Add custom section" at bounding box center [946, 425] width 1094 height 31
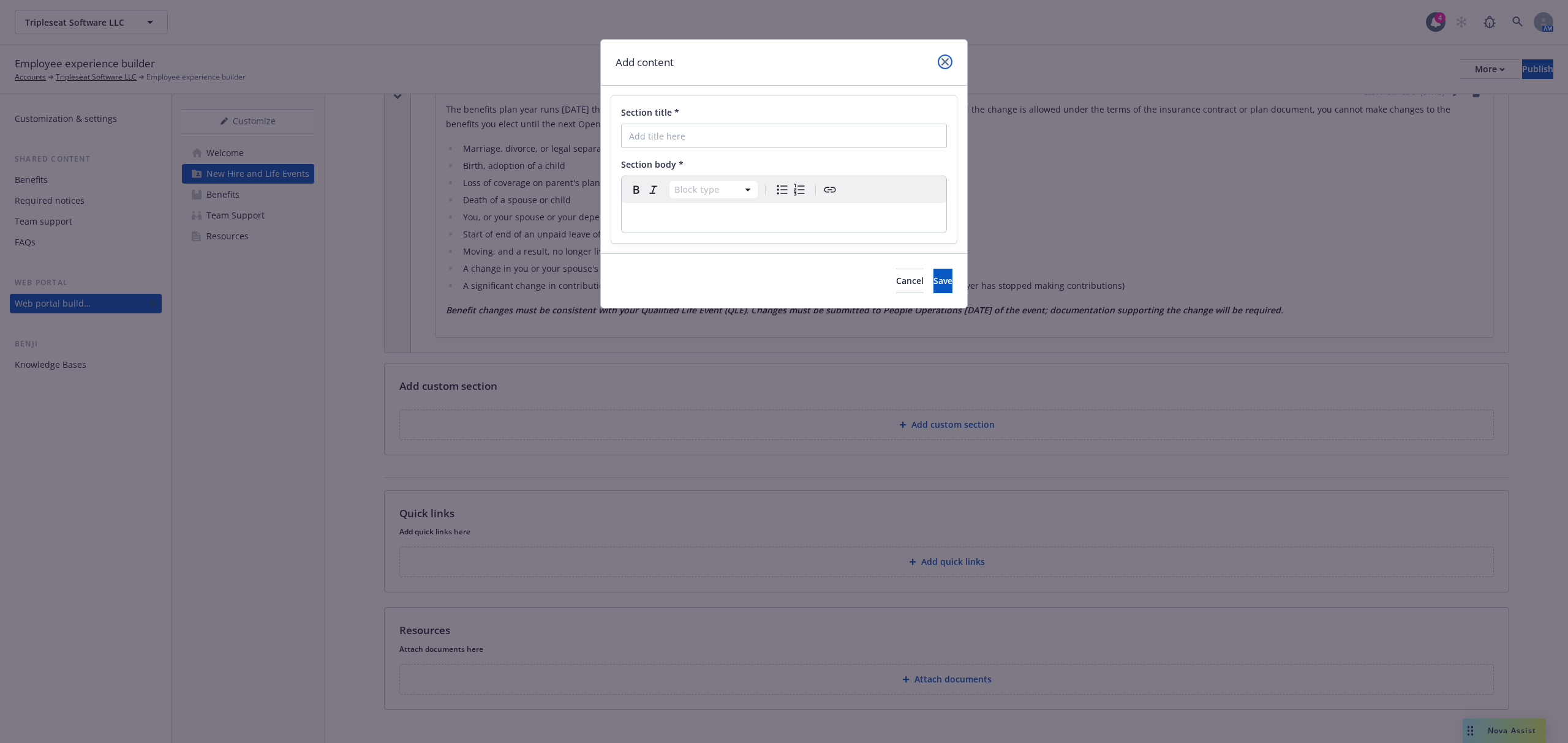
click at [948, 62] on icon "close" at bounding box center [945, 62] width 7 height 7
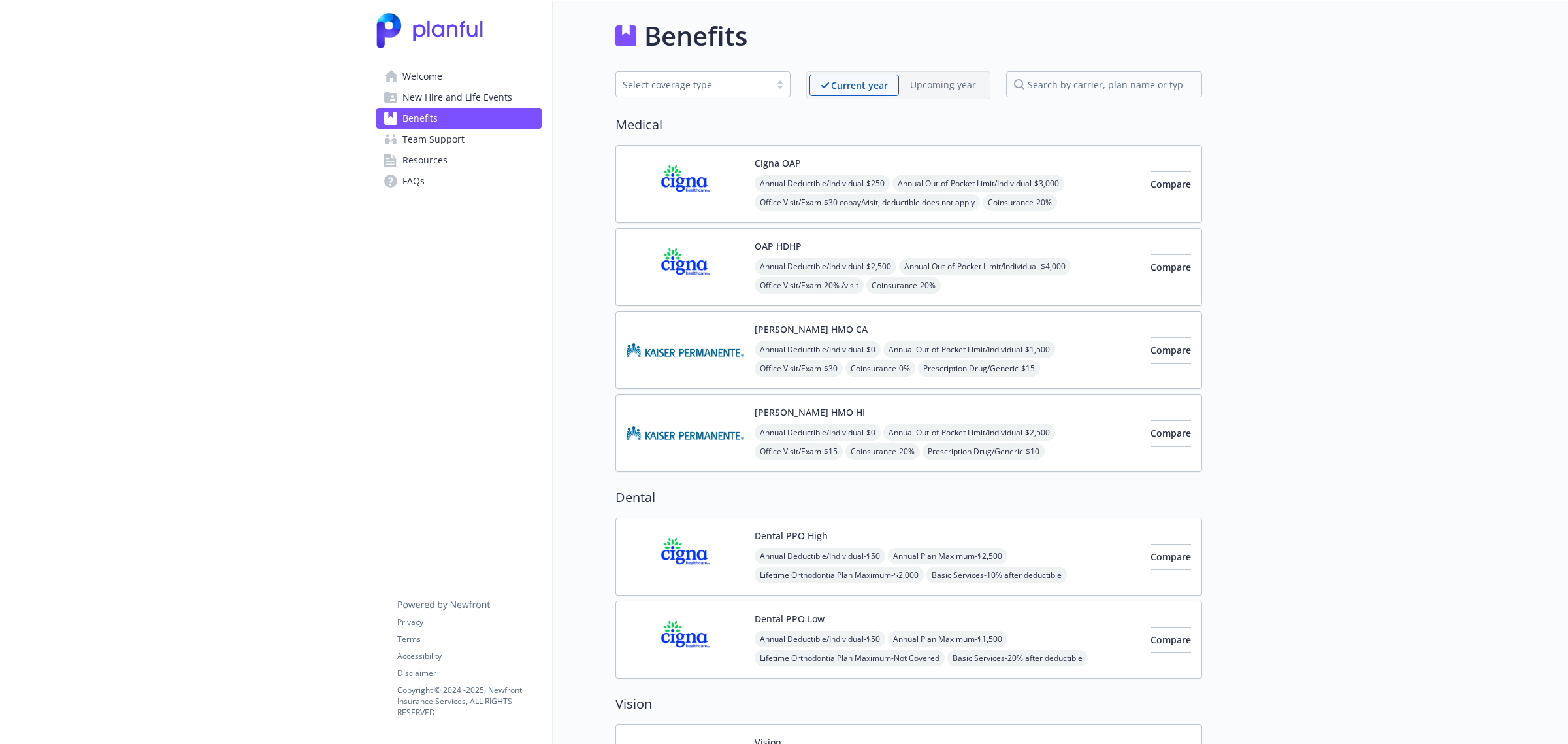
click at [500, 95] on span "New Hire and Life Events" at bounding box center [457, 97] width 109 height 21
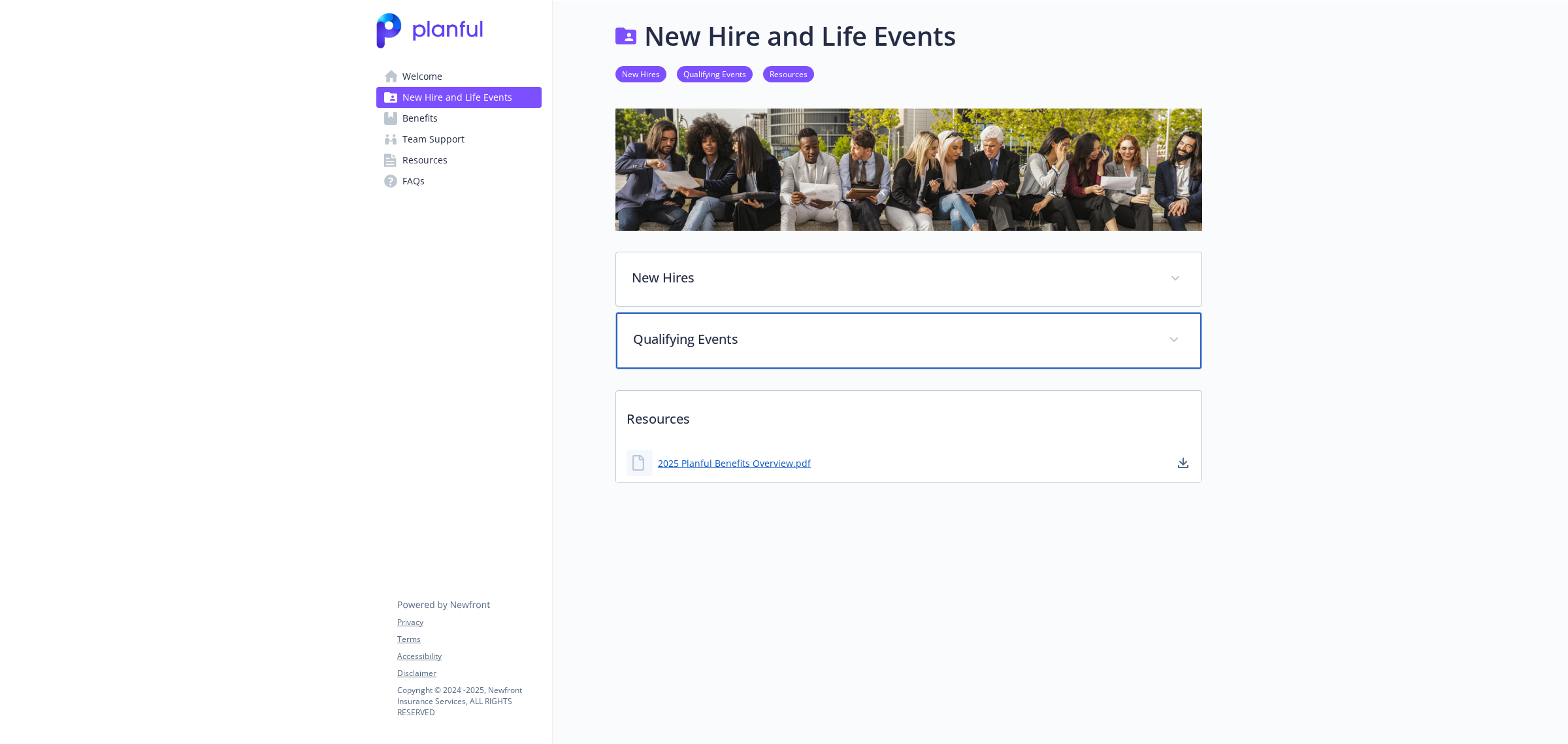
click at [827, 349] on div "Qualifying Events" at bounding box center [909, 340] width 585 height 56
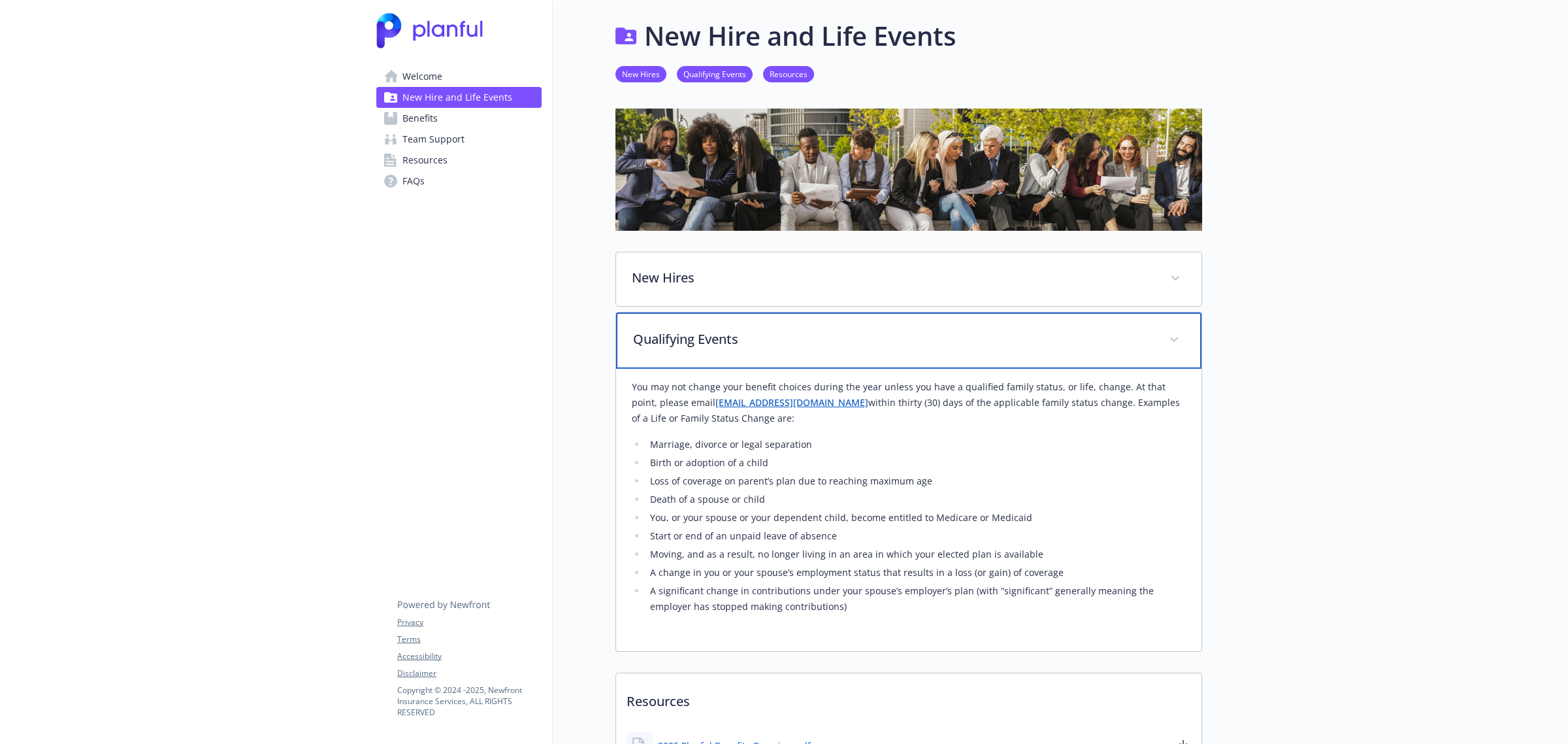
click at [827, 349] on p "Qualifying Events" at bounding box center [892, 339] width 520 height 19
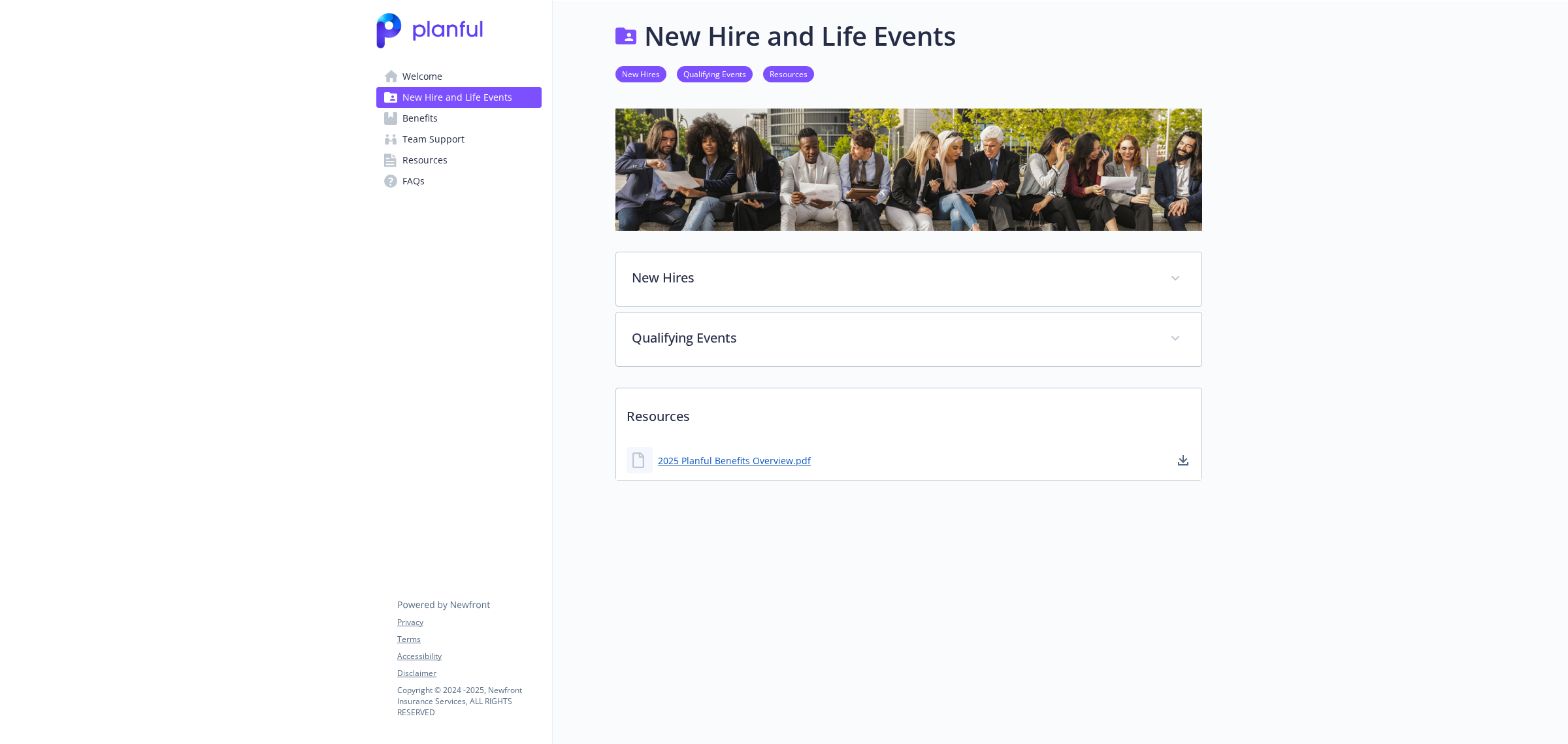
click at [485, 159] on link "Resources" at bounding box center [459, 160] width 165 height 21
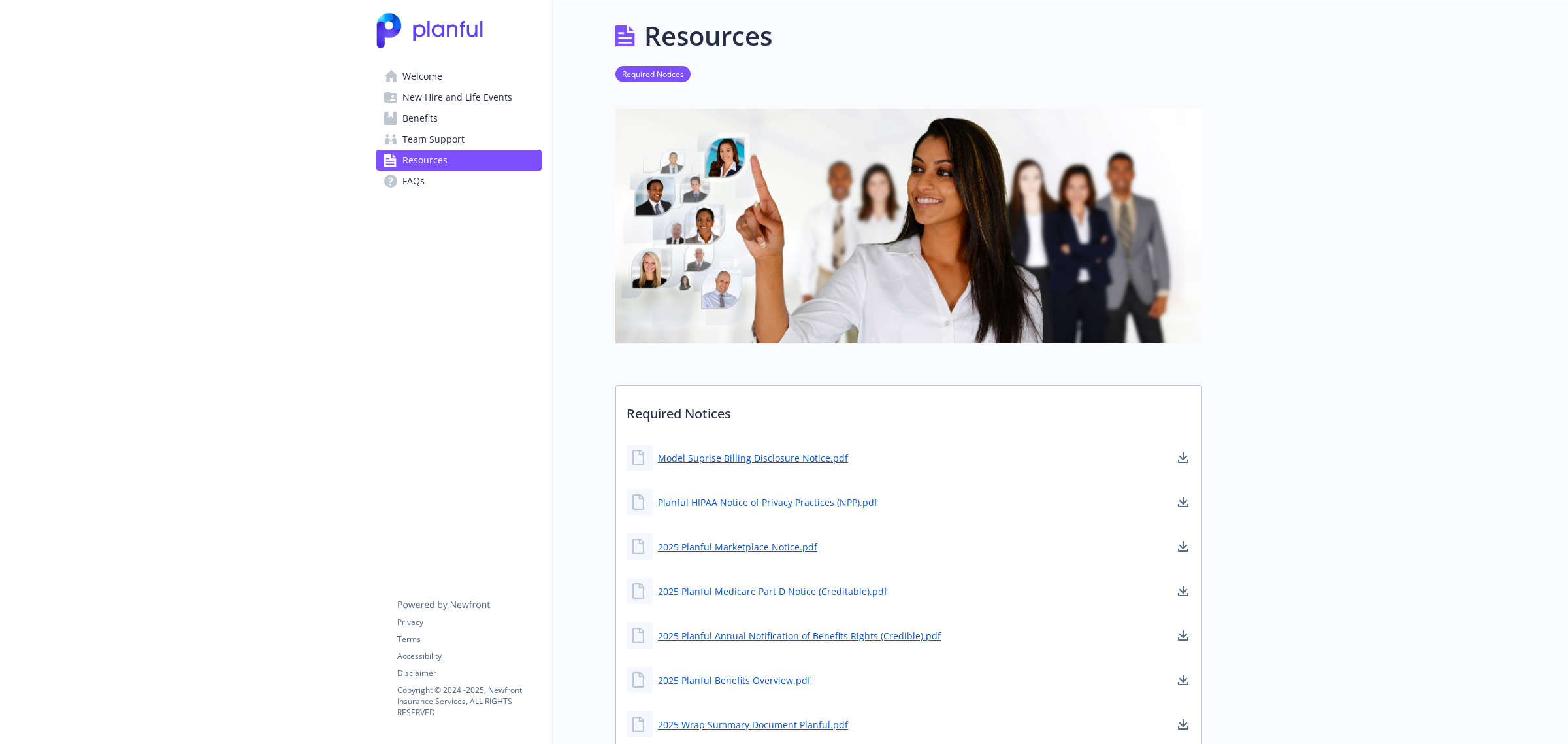
click at [465, 105] on span "New Hire and Life Events" at bounding box center [457, 97] width 109 height 21
